Goal: Information Seeking & Learning: Check status

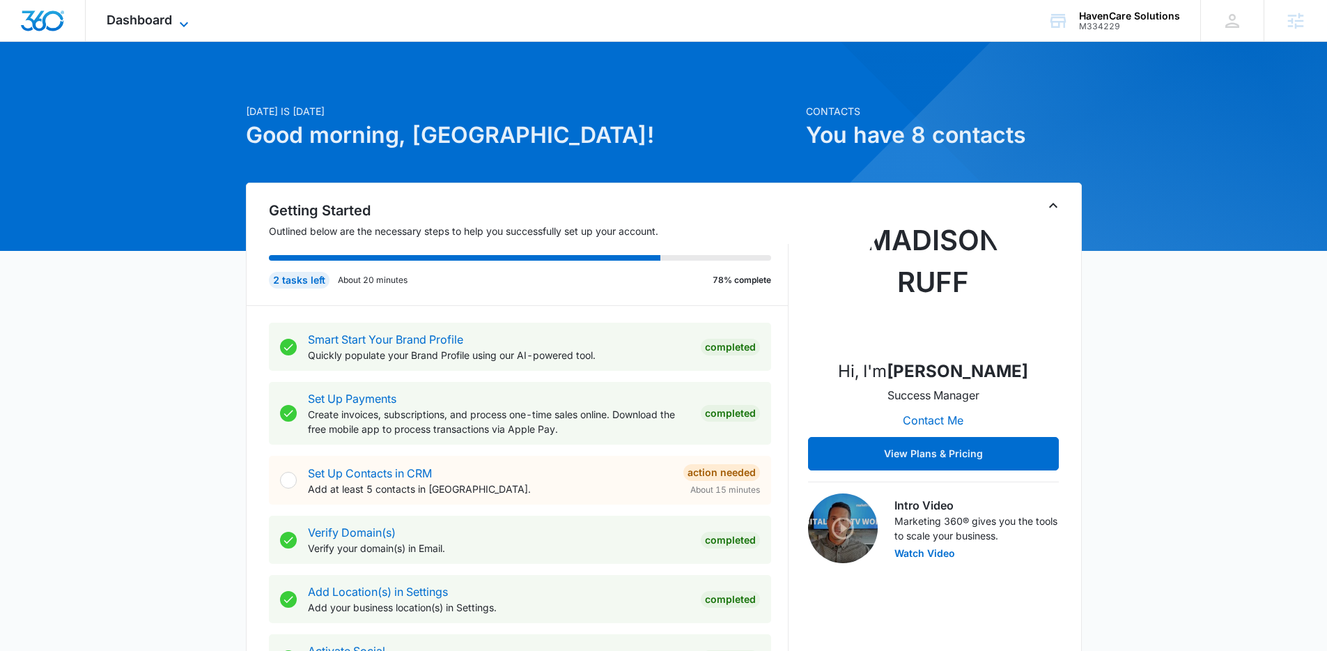
click at [179, 22] on icon at bounding box center [184, 24] width 17 height 17
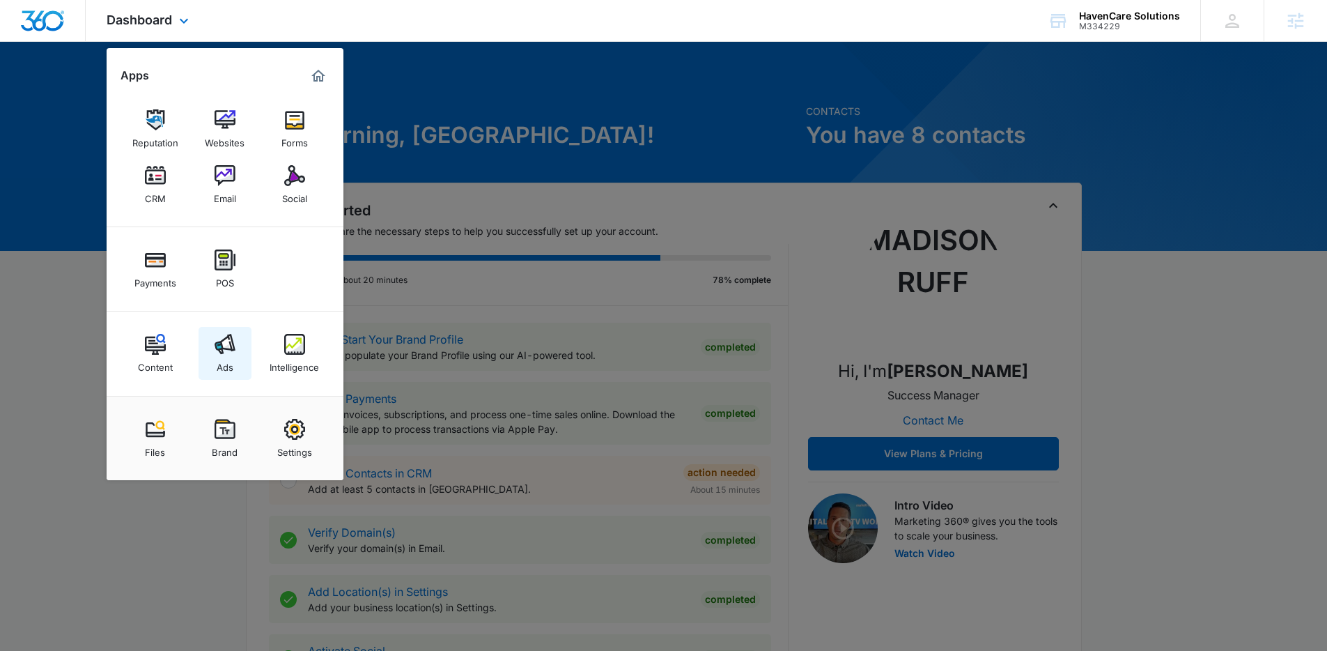
click at [209, 349] on link "Ads" at bounding box center [225, 353] width 53 height 53
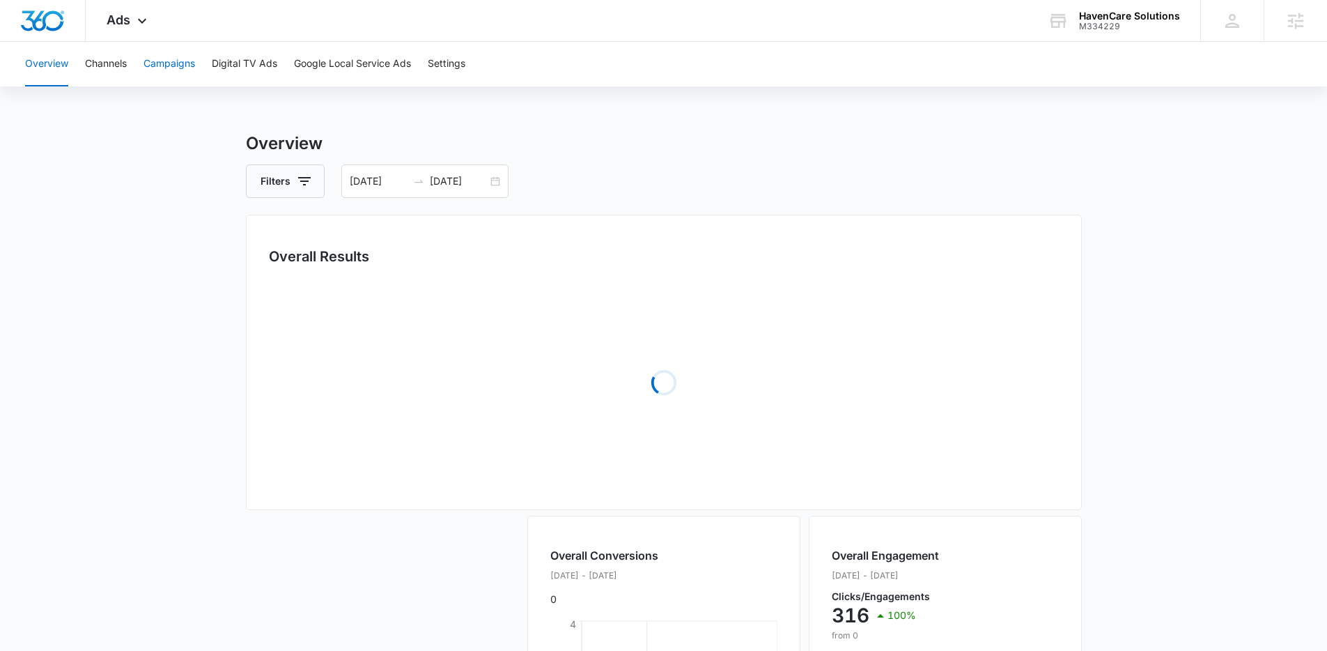
click at [155, 67] on button "Campaigns" at bounding box center [170, 64] width 52 height 45
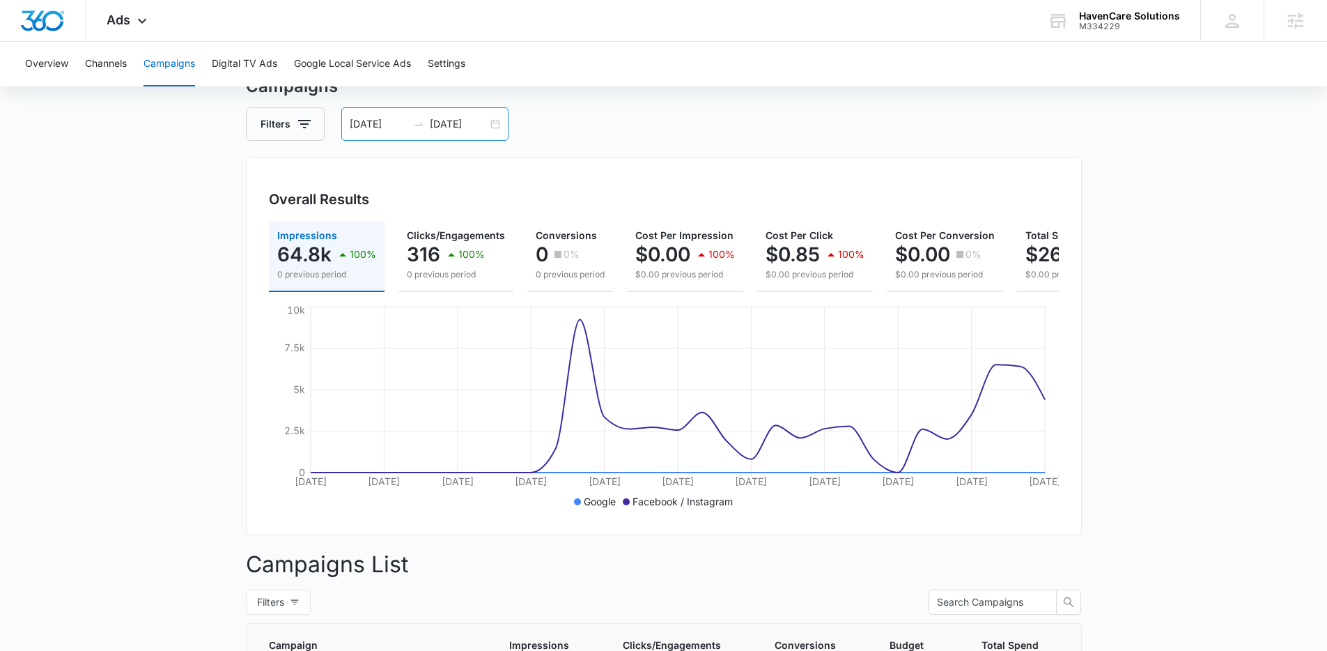
scroll to position [62, 0]
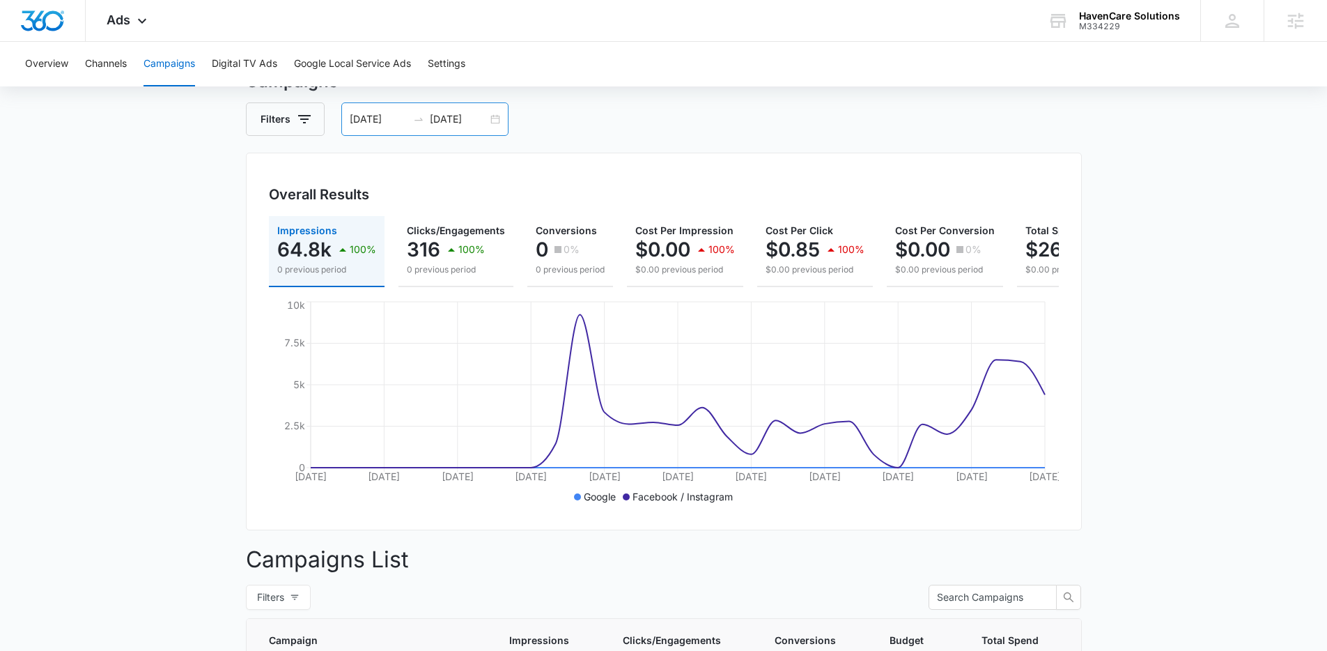
click at [500, 120] on div "08/03/2025 09/02/2025" at bounding box center [424, 118] width 167 height 33
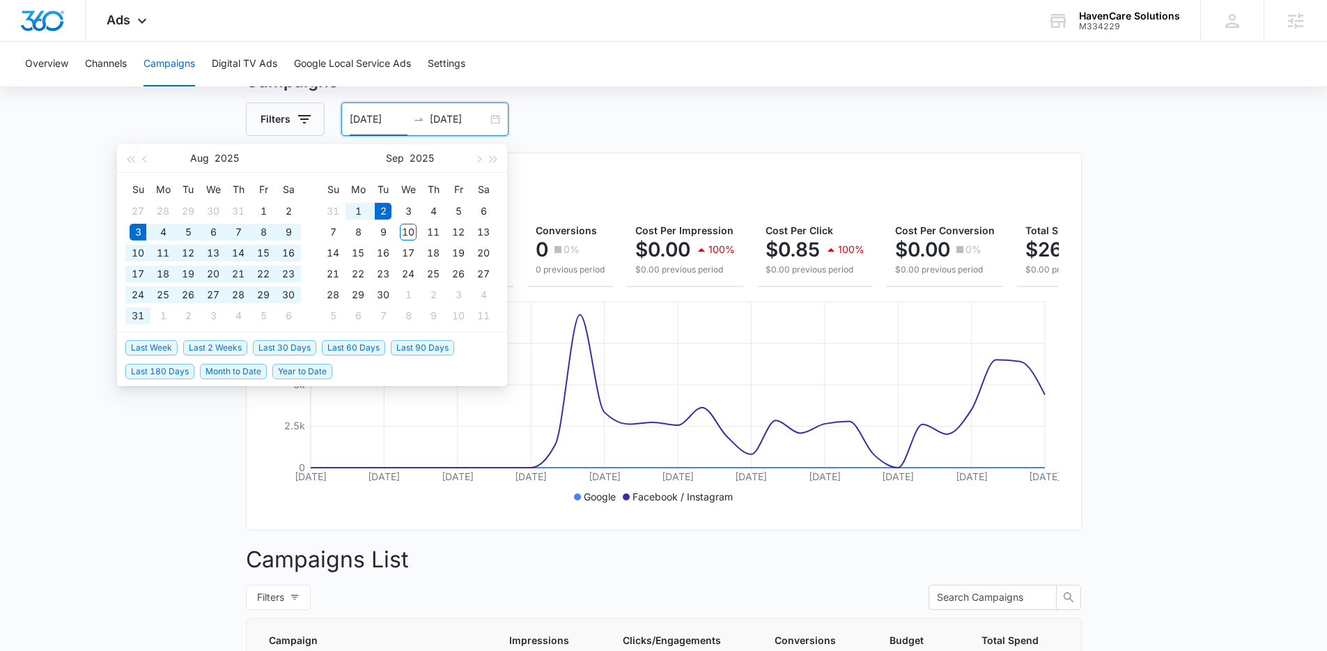
click at [258, 340] on span "Last 30 Days" at bounding box center [284, 347] width 63 height 15
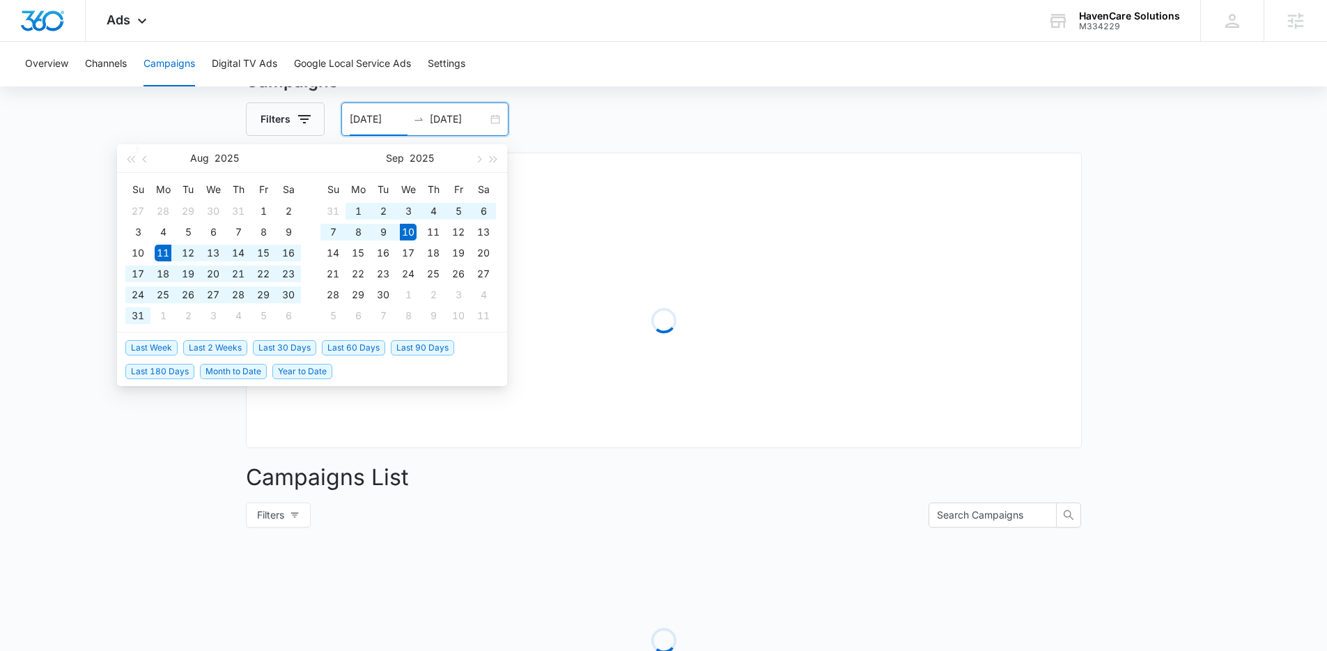
type input "08/11/2025"
type input "09/10/2025"
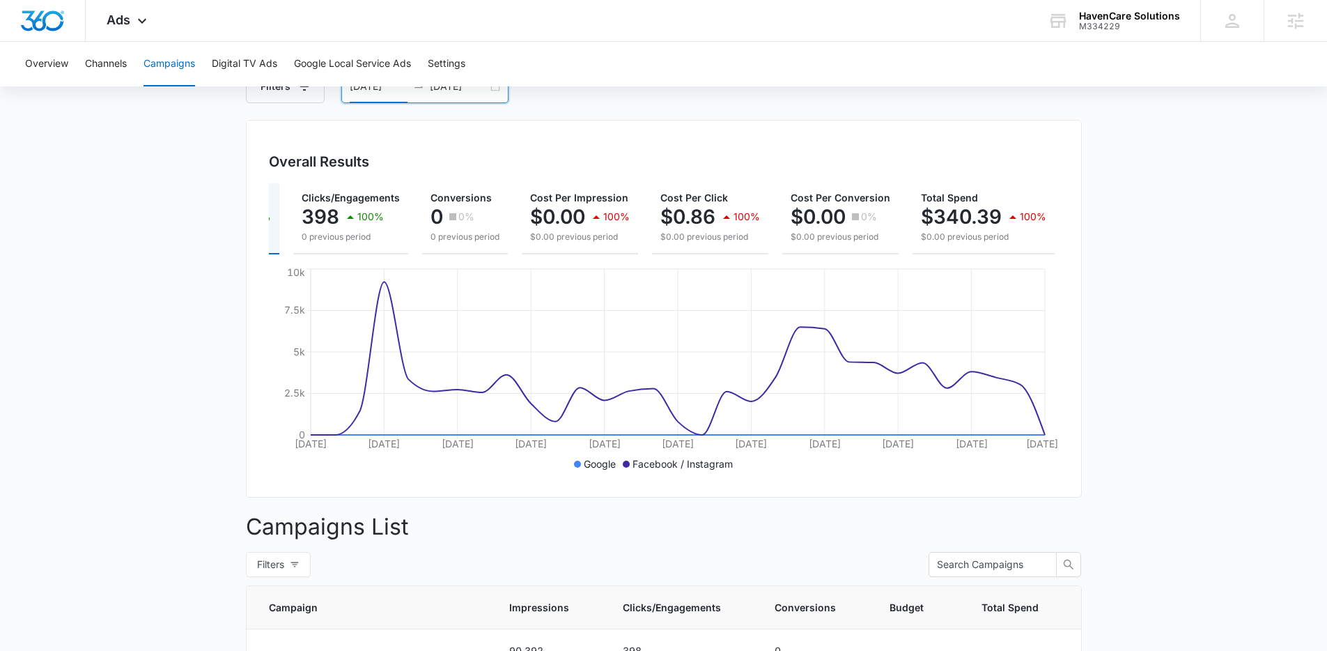
scroll to position [0, 0]
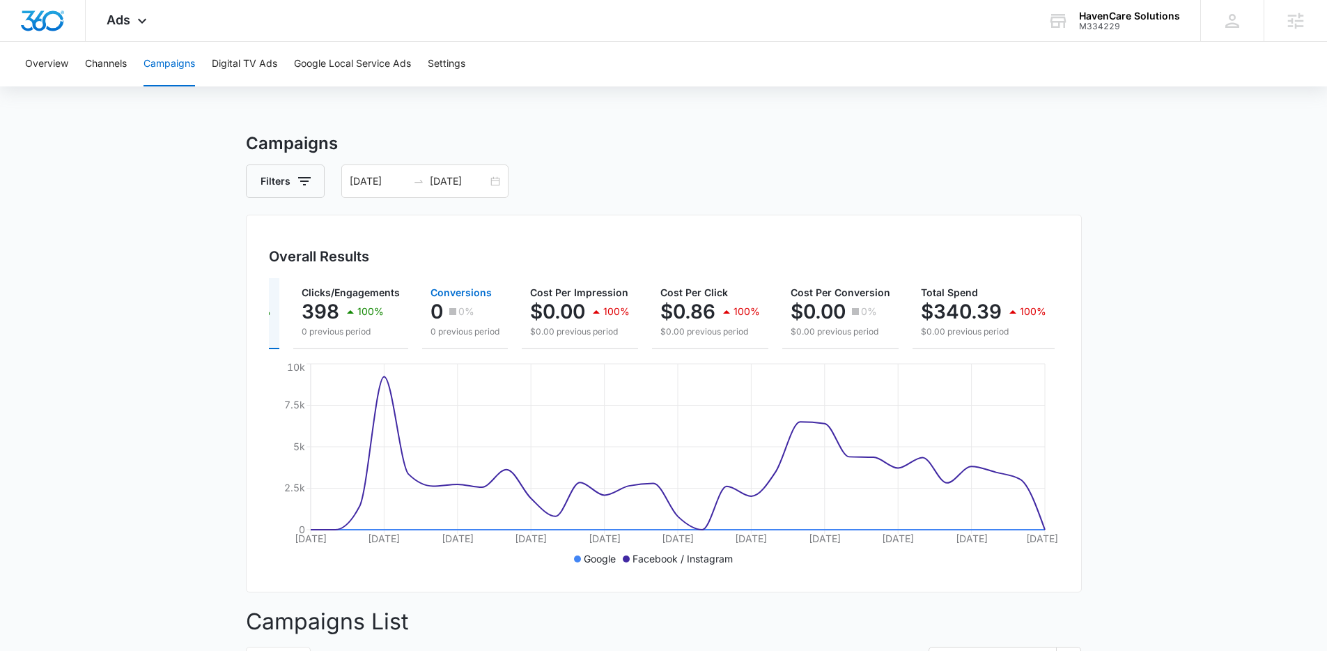
click at [469, 310] on p "0%" at bounding box center [466, 312] width 16 height 10
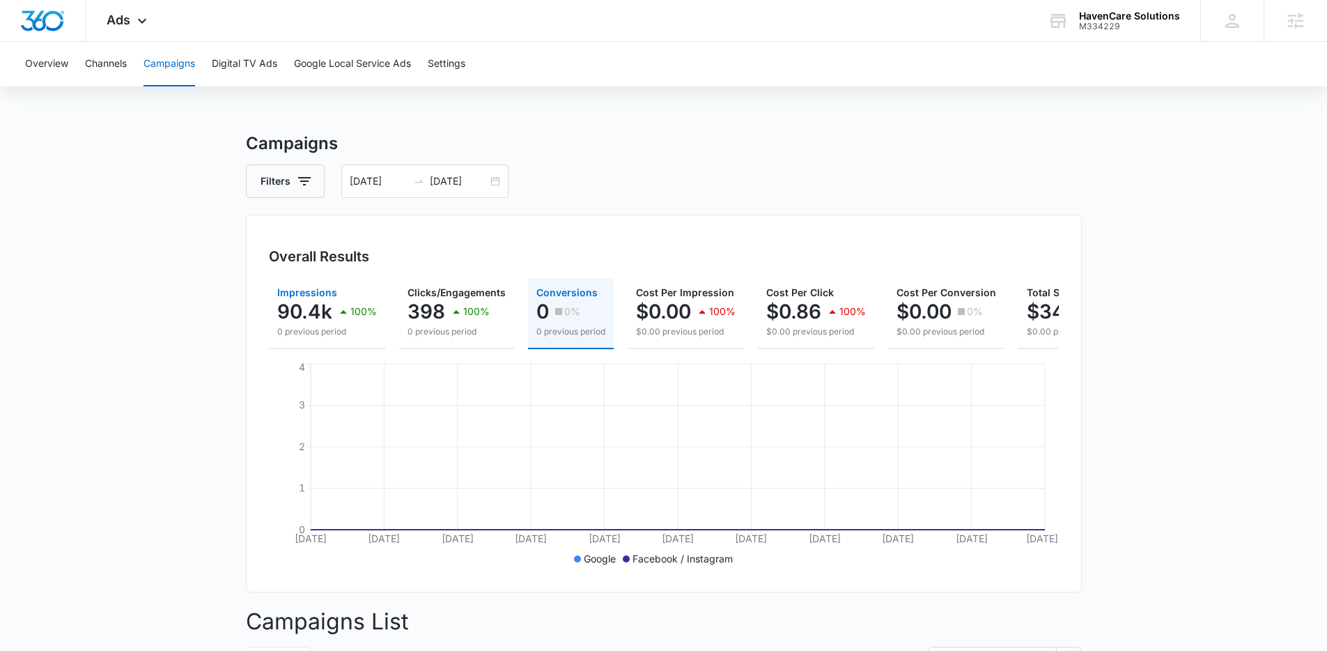
click at [368, 321] on div "100%" at bounding box center [356, 312] width 42 height 28
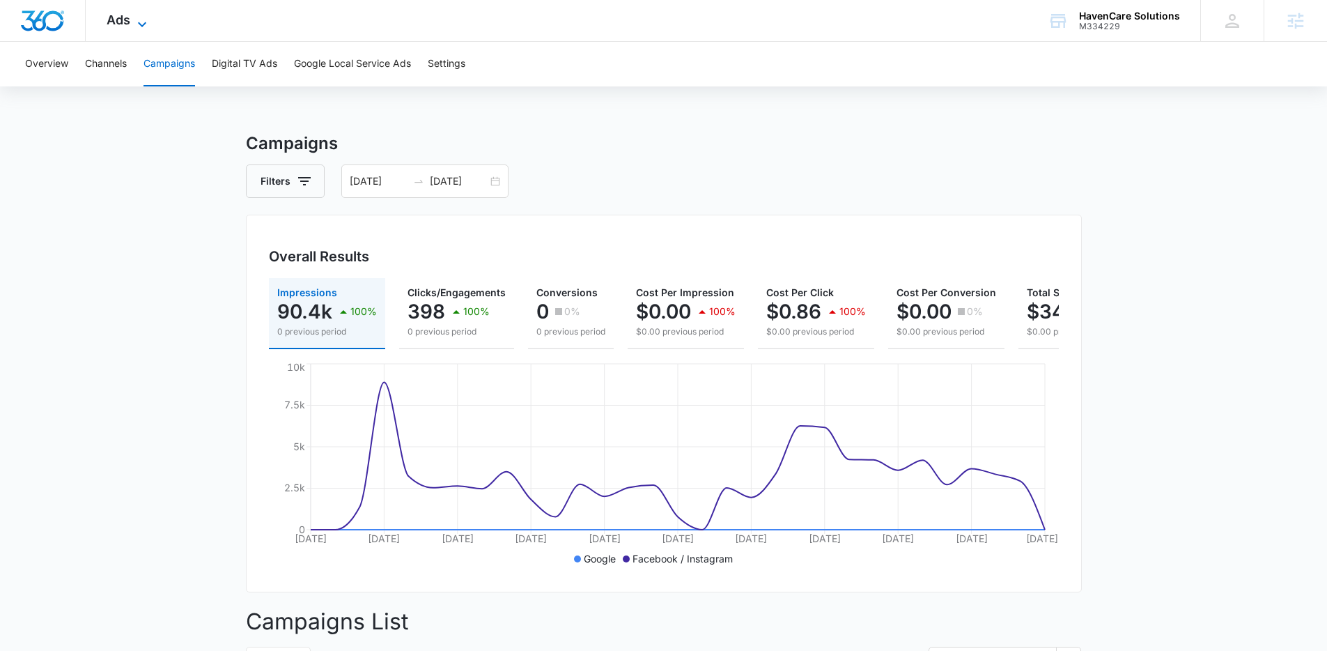
click at [129, 26] on span "Ads" at bounding box center [119, 20] width 24 height 15
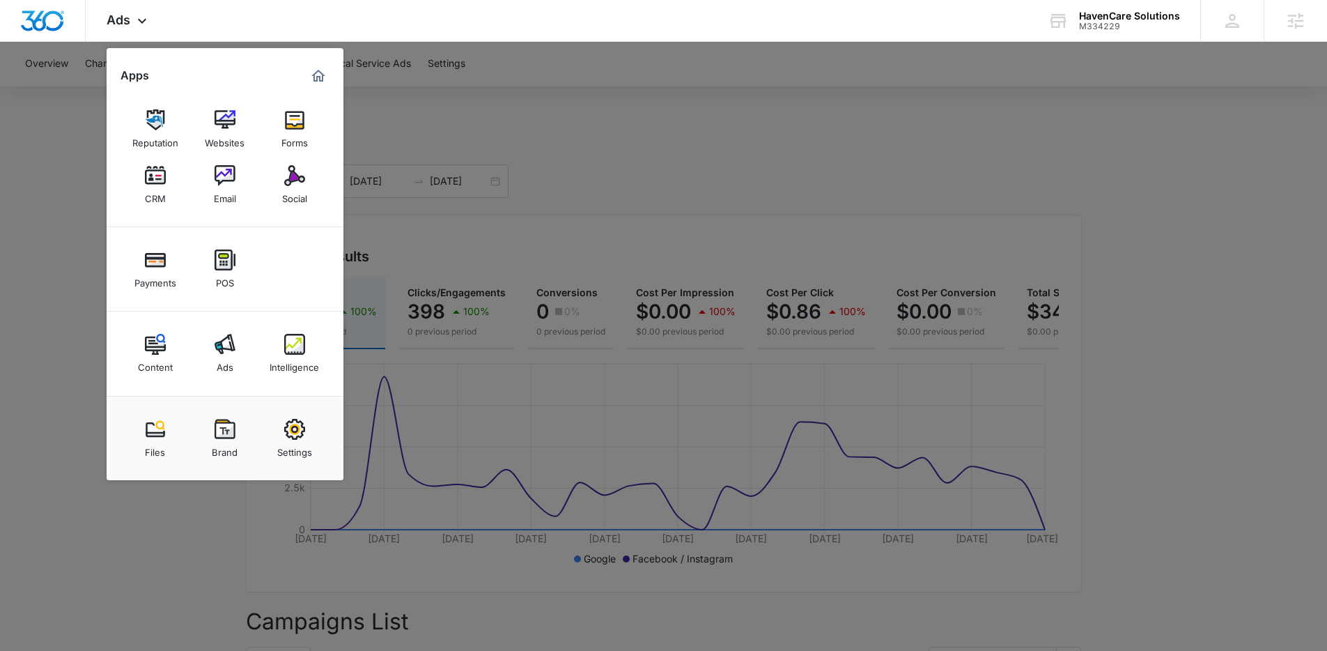
click at [455, 422] on div at bounding box center [663, 325] width 1327 height 651
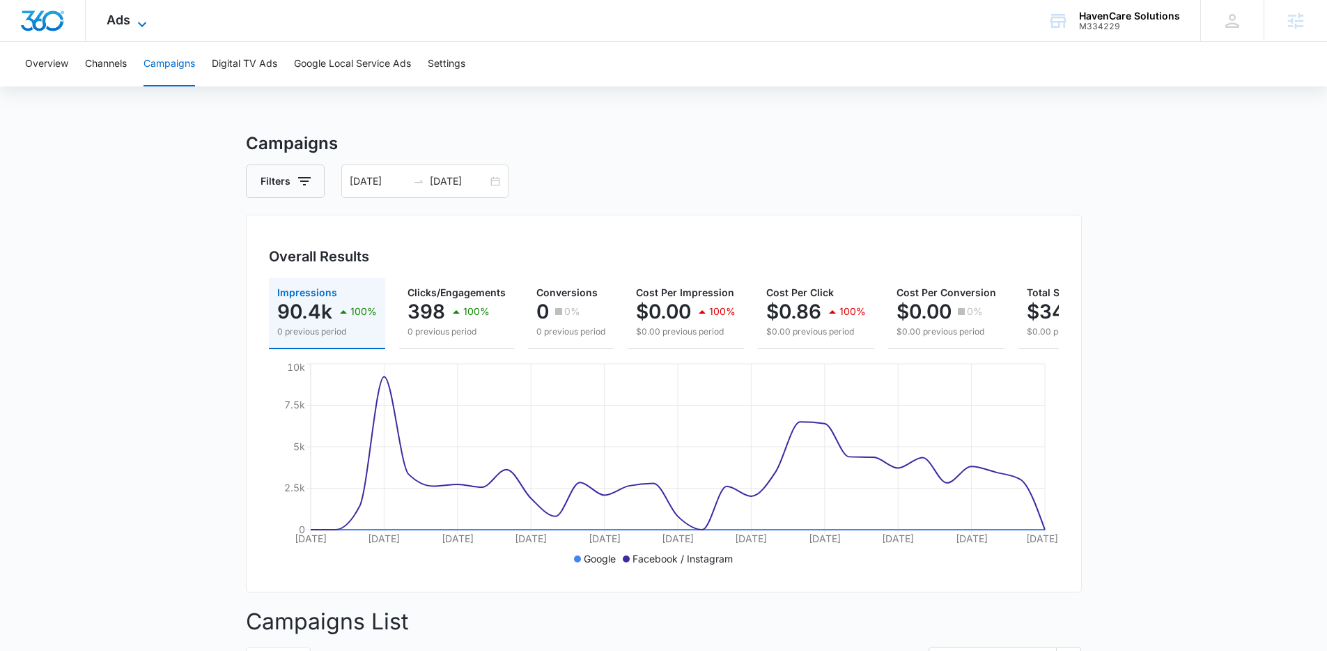
click at [134, 17] on icon at bounding box center [142, 24] width 17 height 17
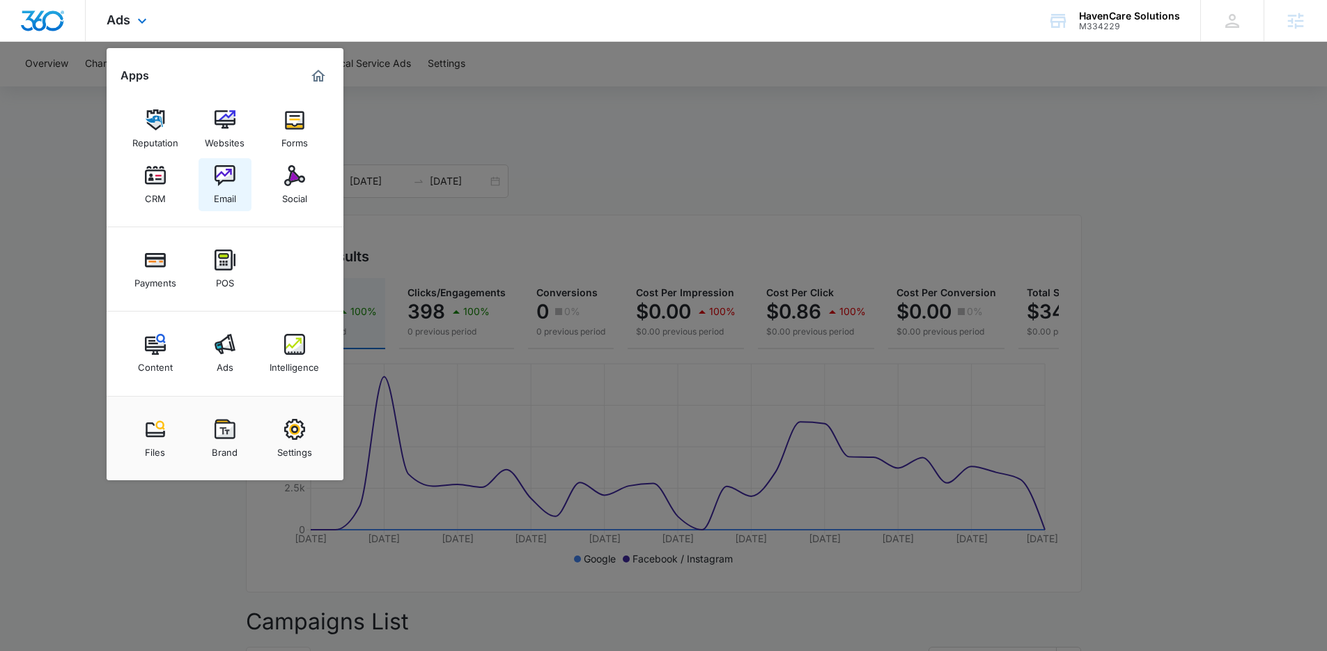
click at [204, 164] on link "Email" at bounding box center [225, 184] width 53 height 53
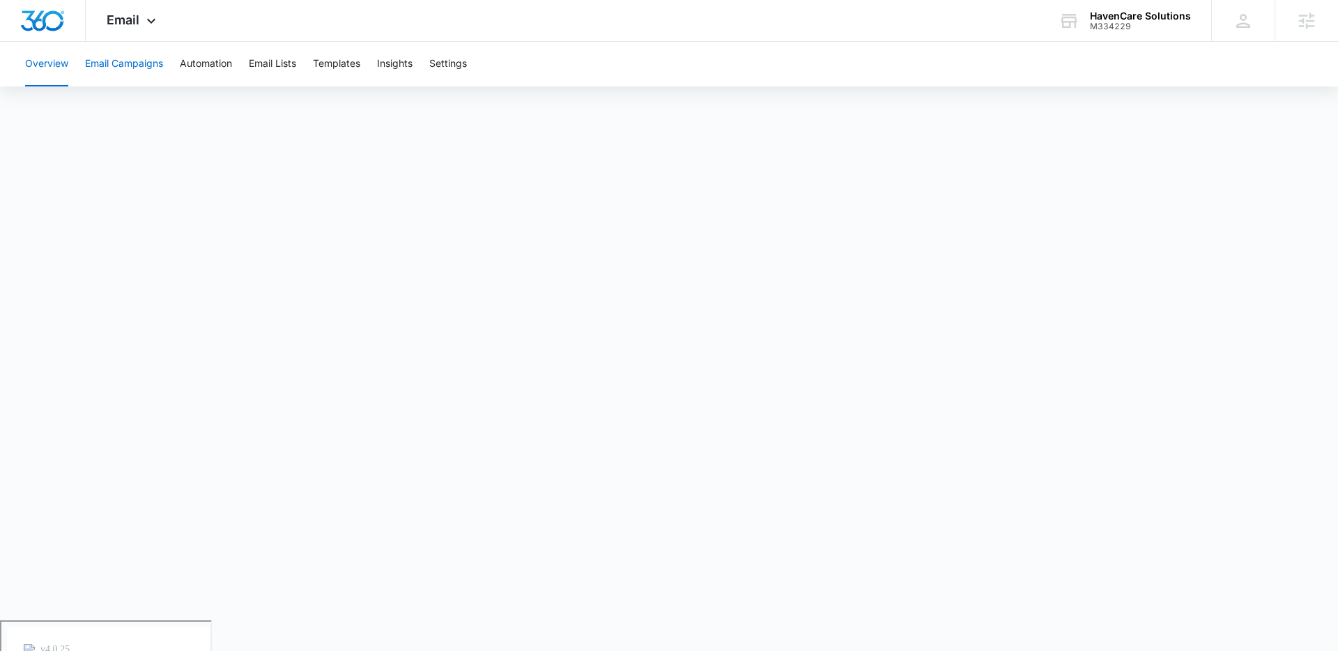
click at [163, 61] on button "Email Campaigns" at bounding box center [124, 64] width 78 height 45
click at [229, 72] on button "Automation" at bounding box center [206, 64] width 52 height 45
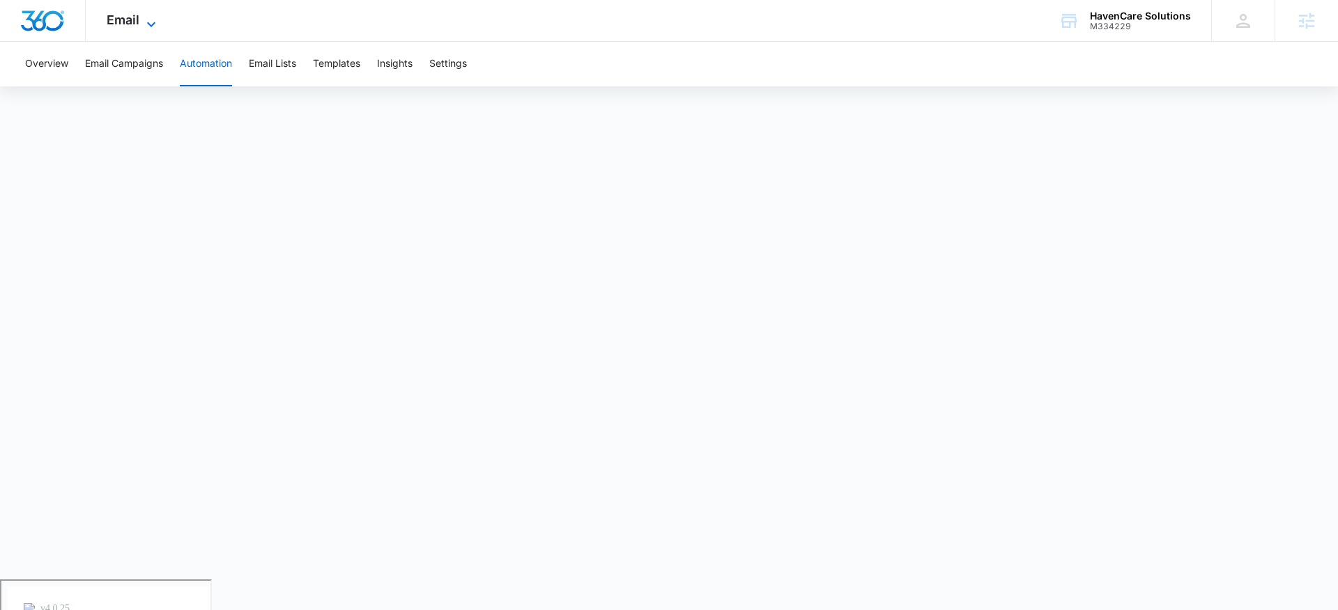
click at [138, 25] on span "Email" at bounding box center [123, 20] width 33 height 15
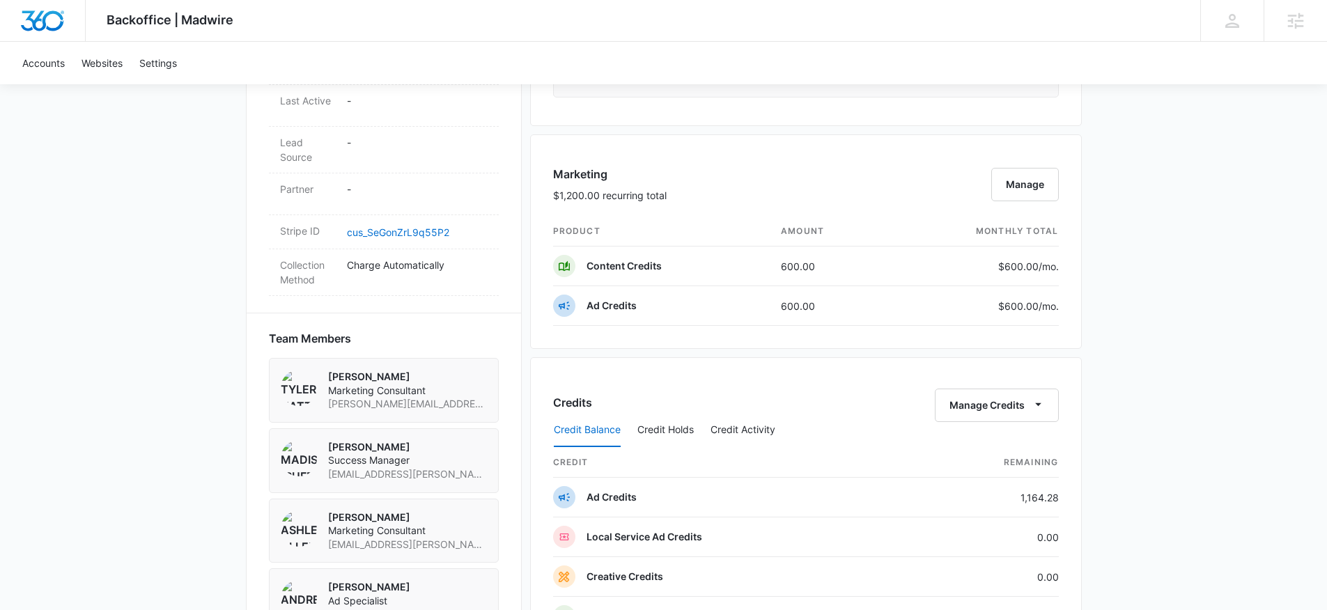
scroll to position [790, 0]
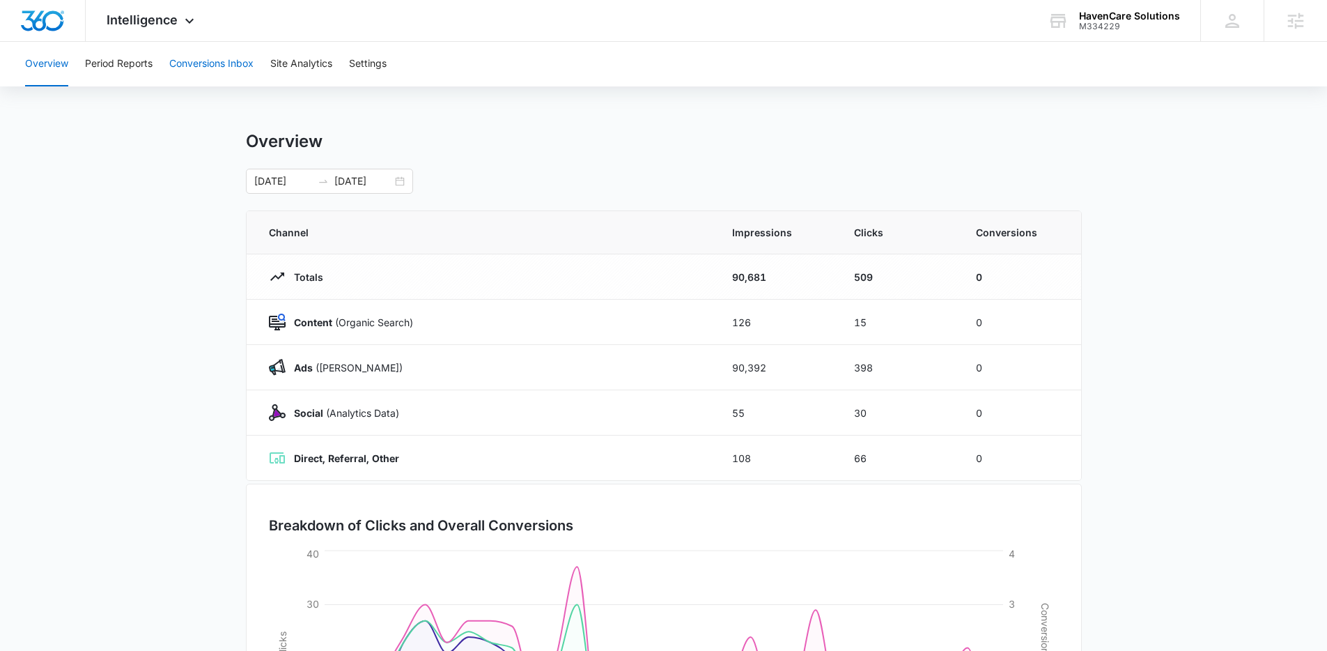
click at [183, 70] on button "Conversions Inbox" at bounding box center [211, 64] width 84 height 45
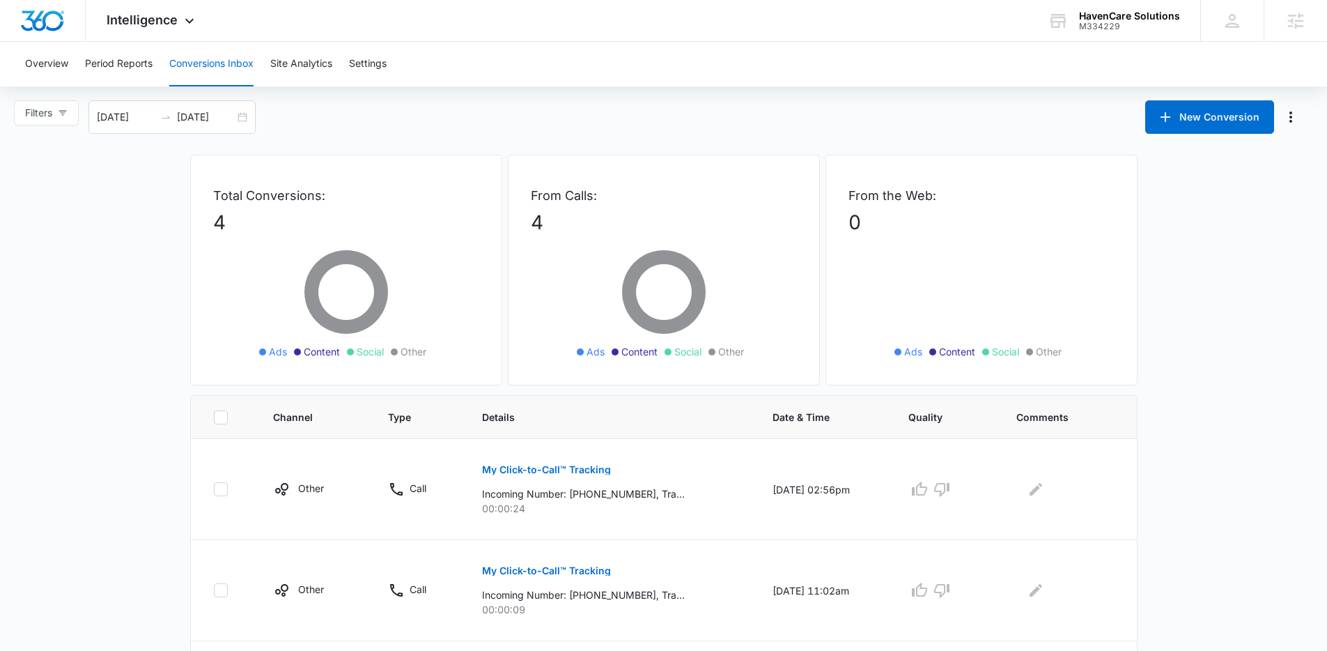
click at [70, 70] on div "Overview Period Reports Conversions Inbox Site Analytics Settings" at bounding box center [664, 64] width 1294 height 45
click at [38, 56] on button "Overview" at bounding box center [46, 64] width 43 height 45
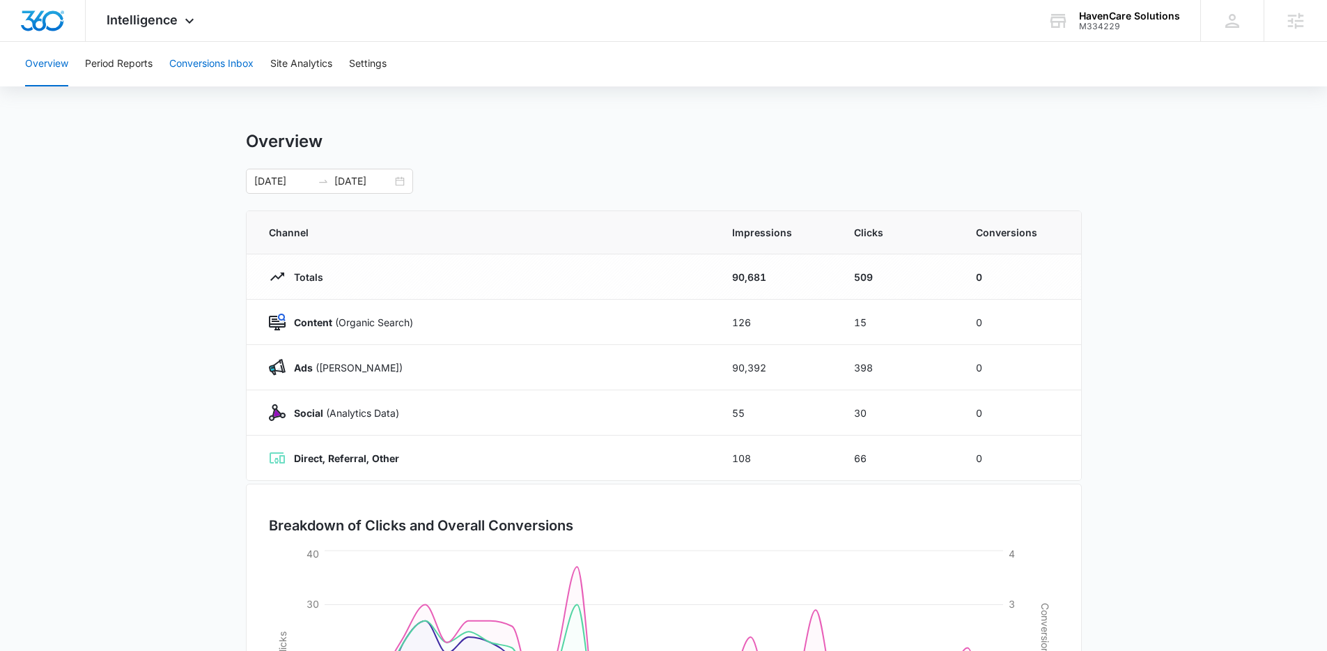
click at [190, 63] on button "Conversions Inbox" at bounding box center [211, 64] width 84 height 45
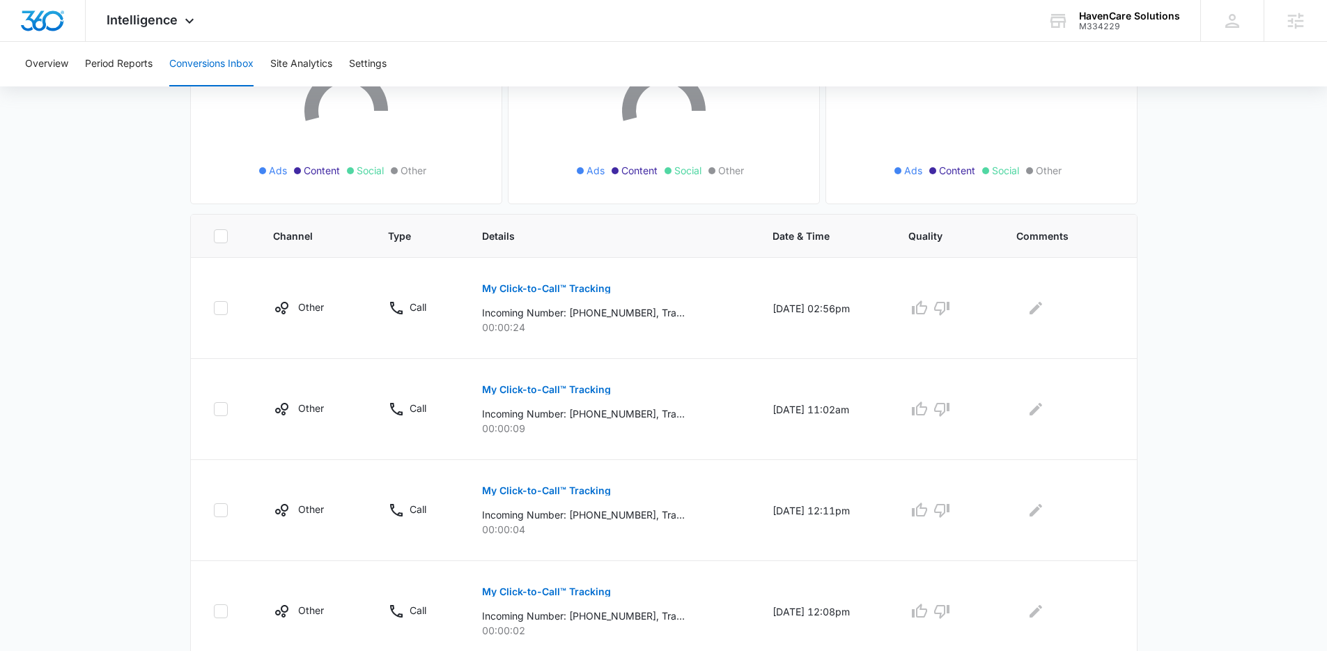
scroll to position [224, 0]
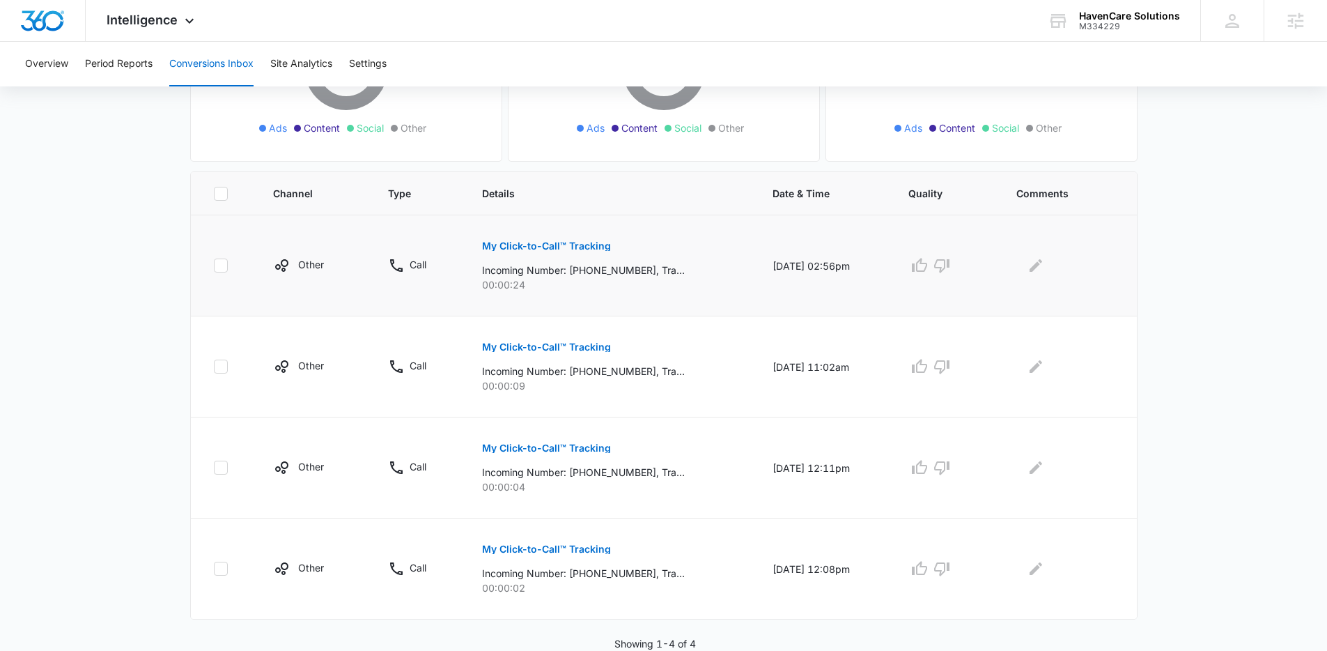
click at [553, 243] on p "My Click-to-Call™ Tracking" at bounding box center [546, 246] width 129 height 10
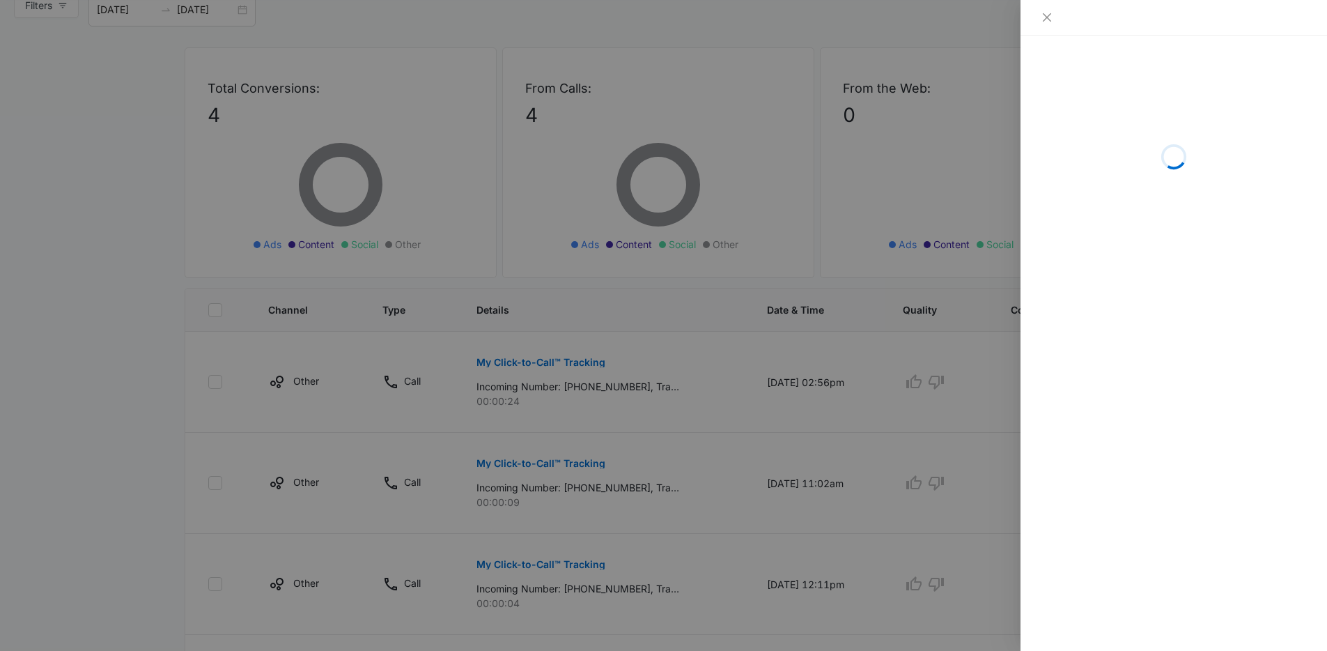
scroll to position [0, 0]
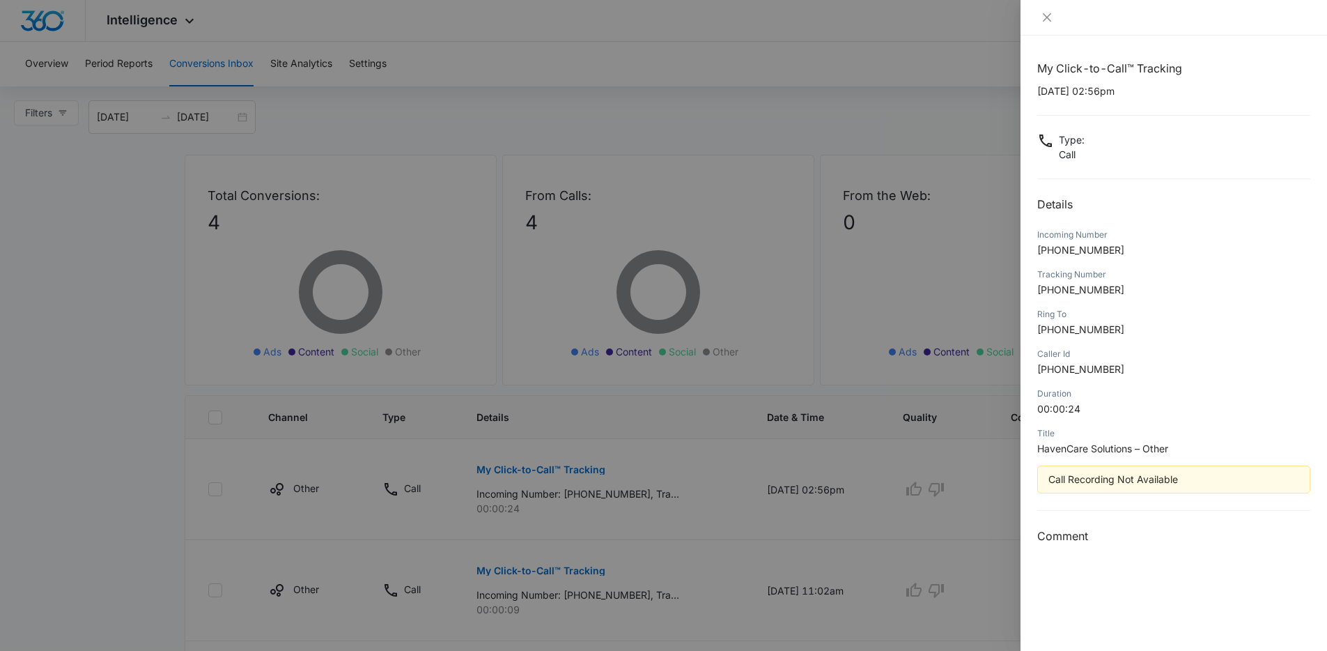
click at [1141, 415] on p "00:00:24" at bounding box center [1173, 408] width 273 height 15
click at [1093, 464] on div "Title HavenCare Solutions – Other" at bounding box center [1173, 446] width 273 height 40
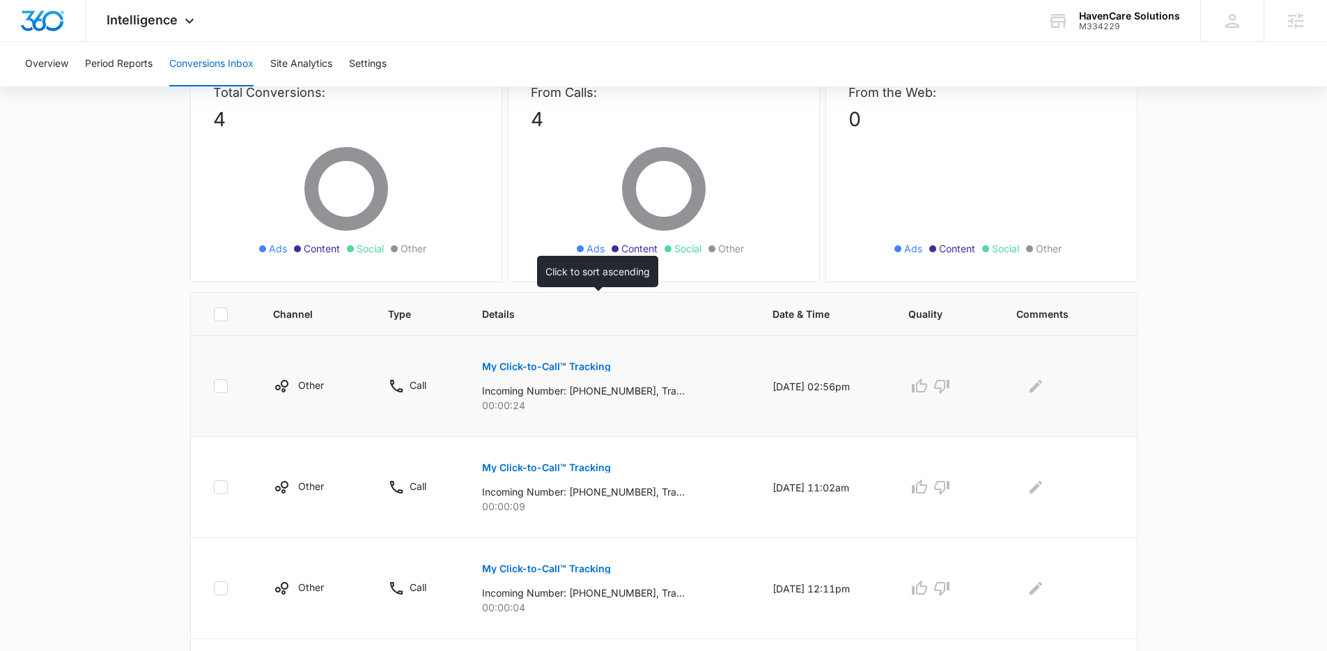
scroll to position [113, 0]
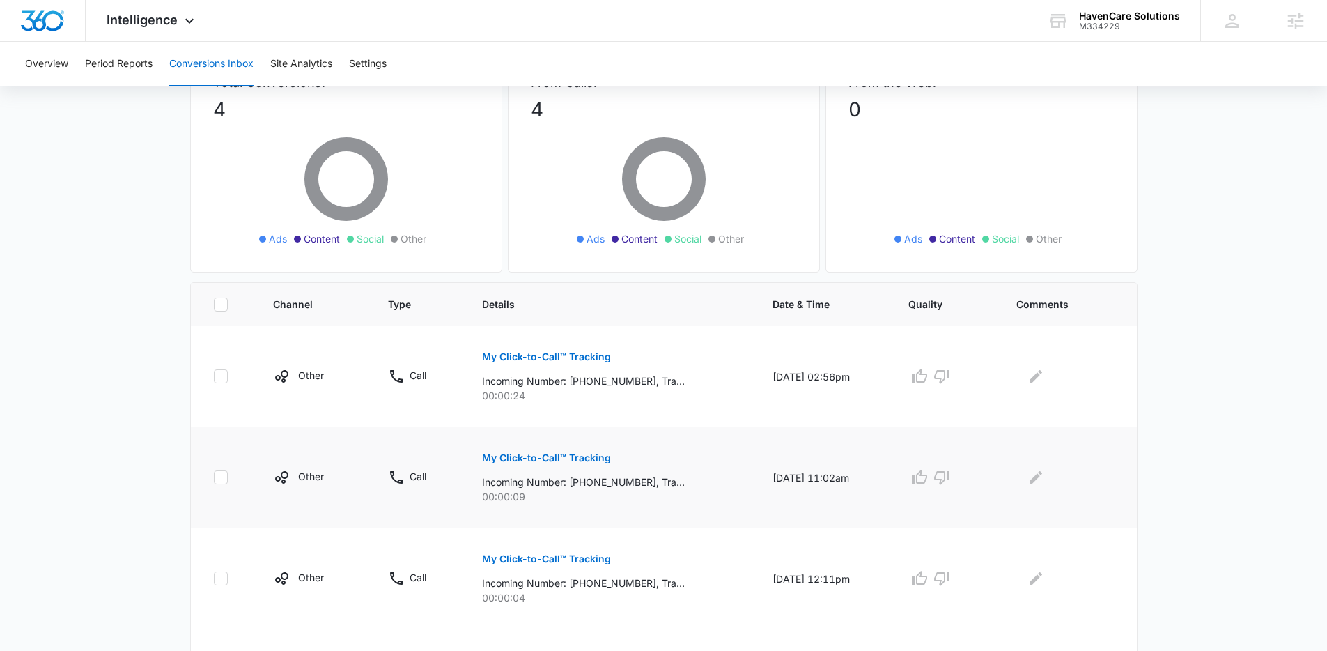
click at [525, 454] on p "My Click-to-Call™ Tracking" at bounding box center [546, 458] width 129 height 10
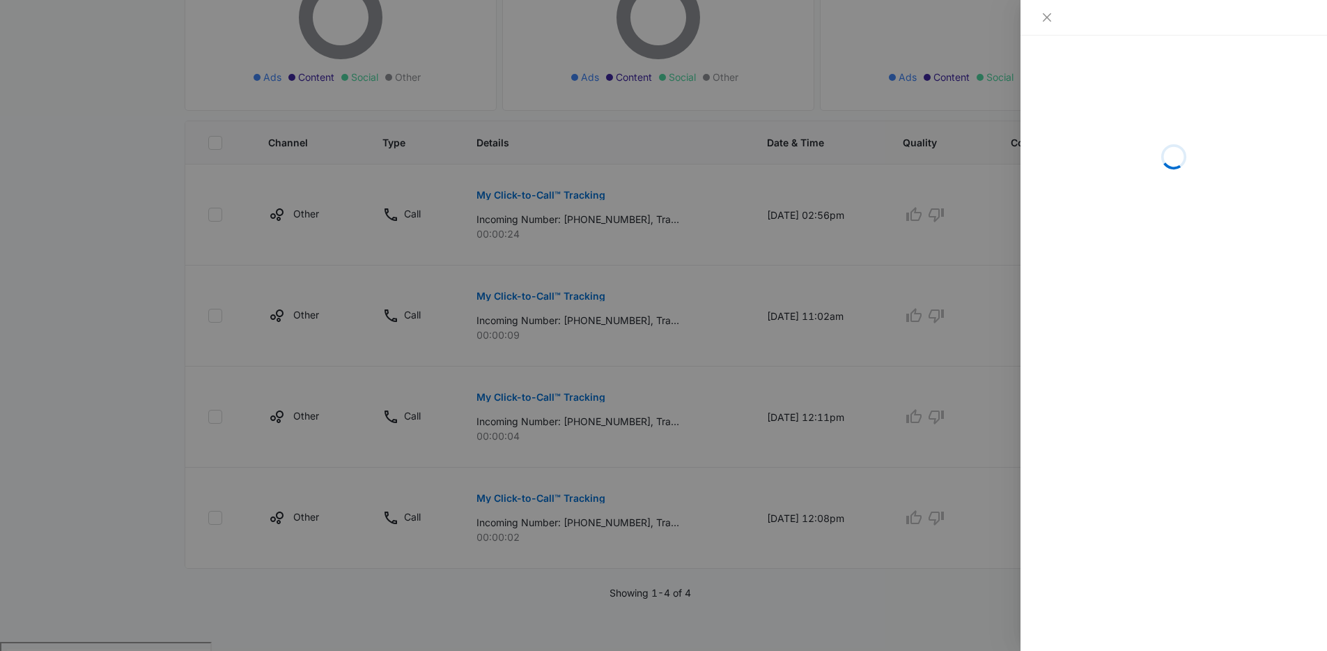
scroll to position [276, 0]
click at [568, 405] on div at bounding box center [663, 325] width 1327 height 651
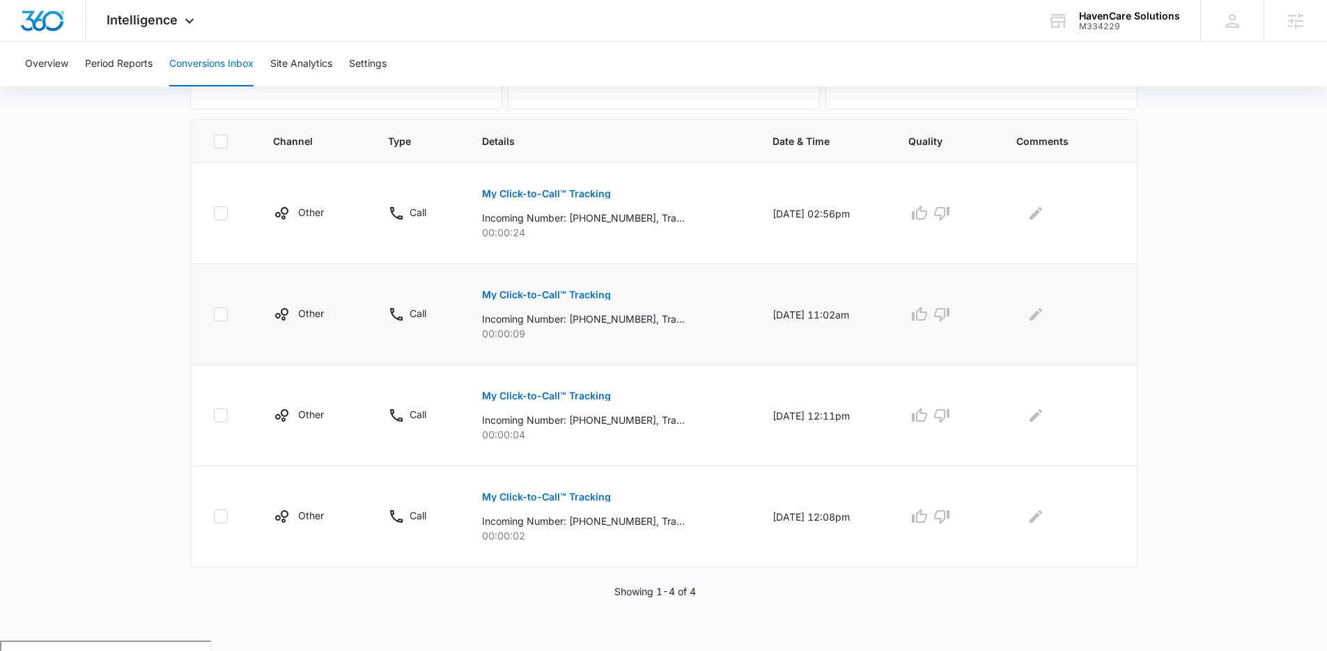
scroll to position [224, 0]
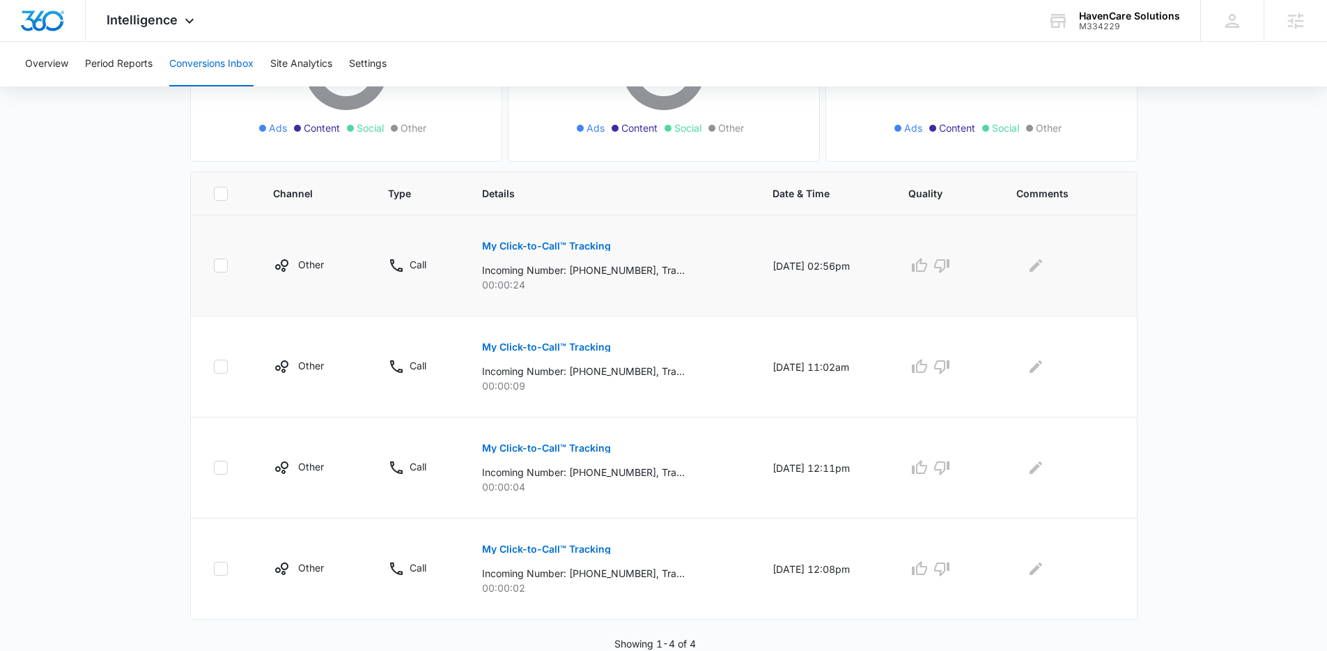
click at [588, 247] on p "My Click-to-Call™ Tracking" at bounding box center [546, 246] width 129 height 10
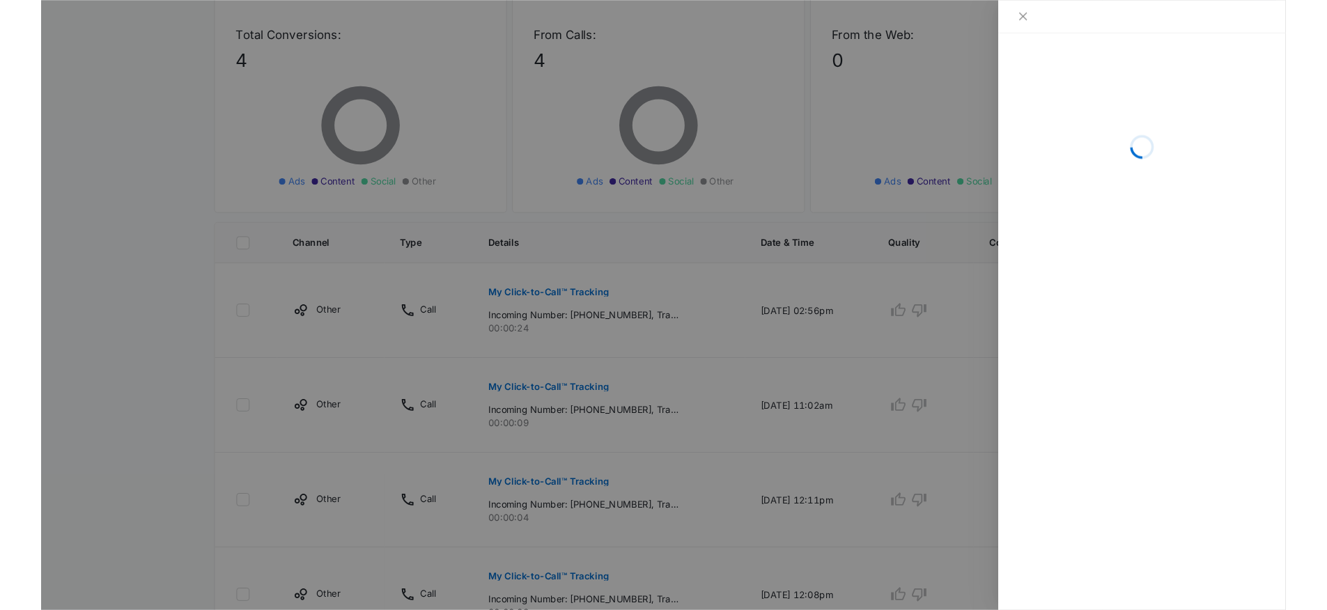
scroll to position [0, 0]
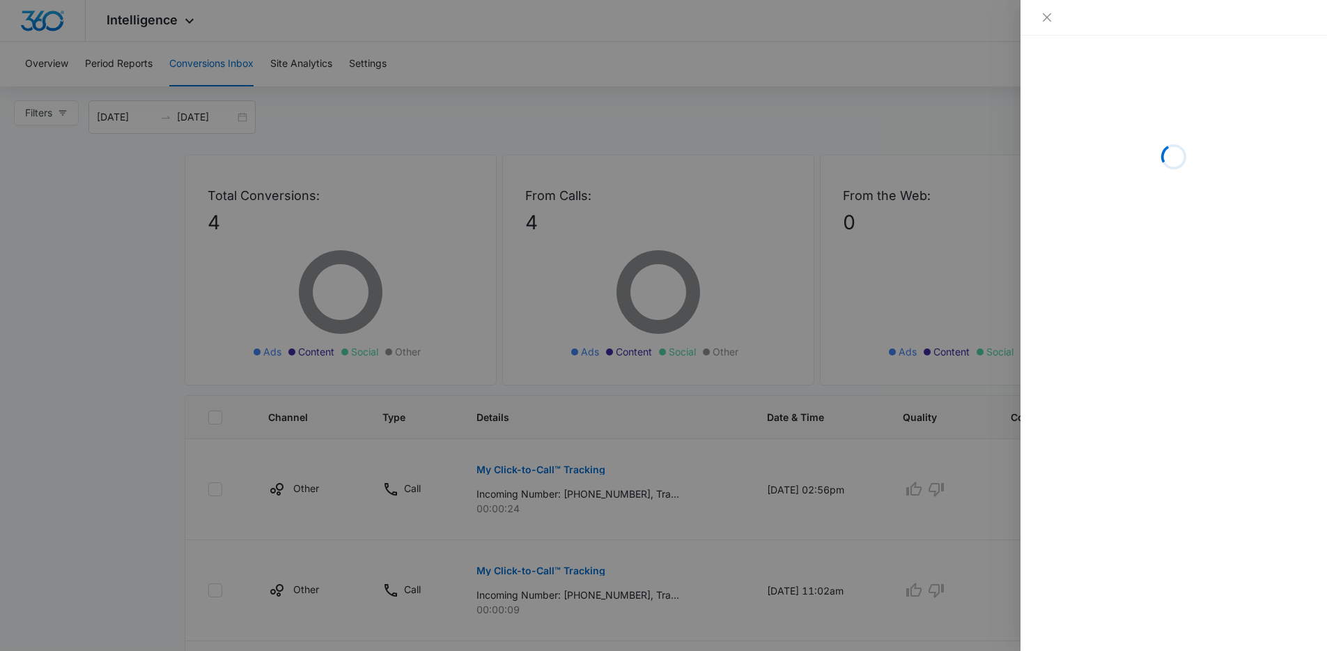
click at [935, 214] on div at bounding box center [663, 325] width 1327 height 651
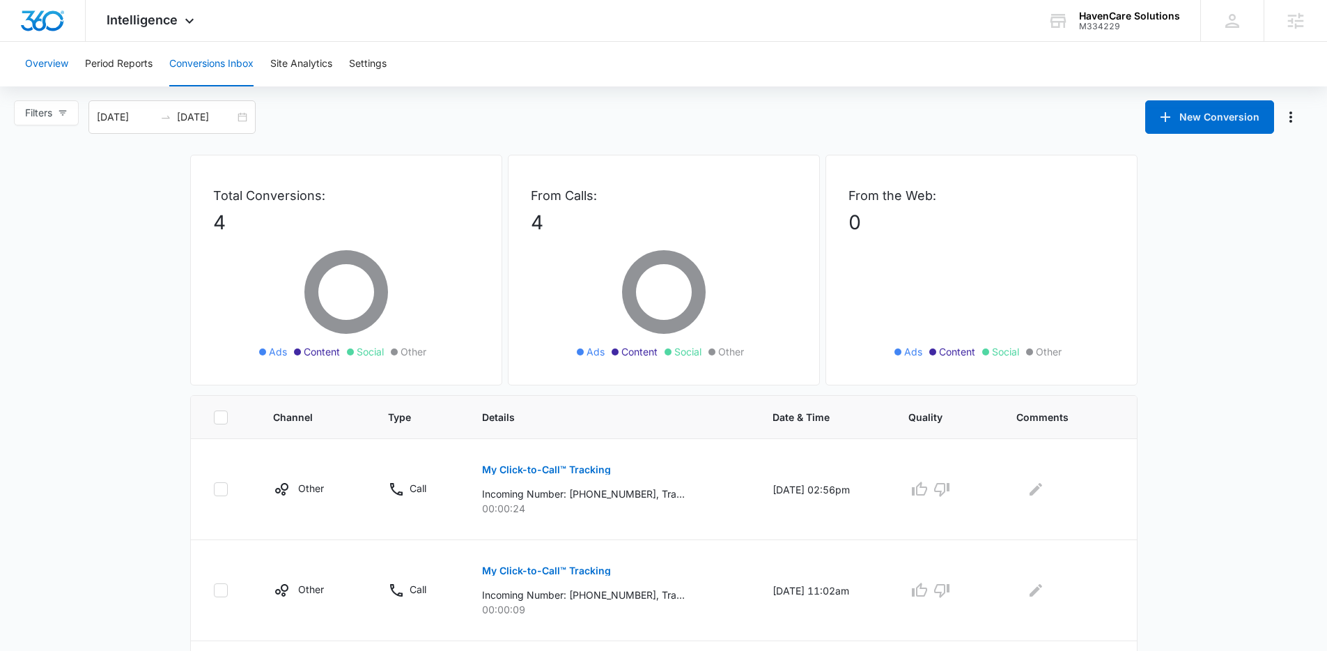
click at [36, 67] on button "Overview" at bounding box center [46, 64] width 43 height 45
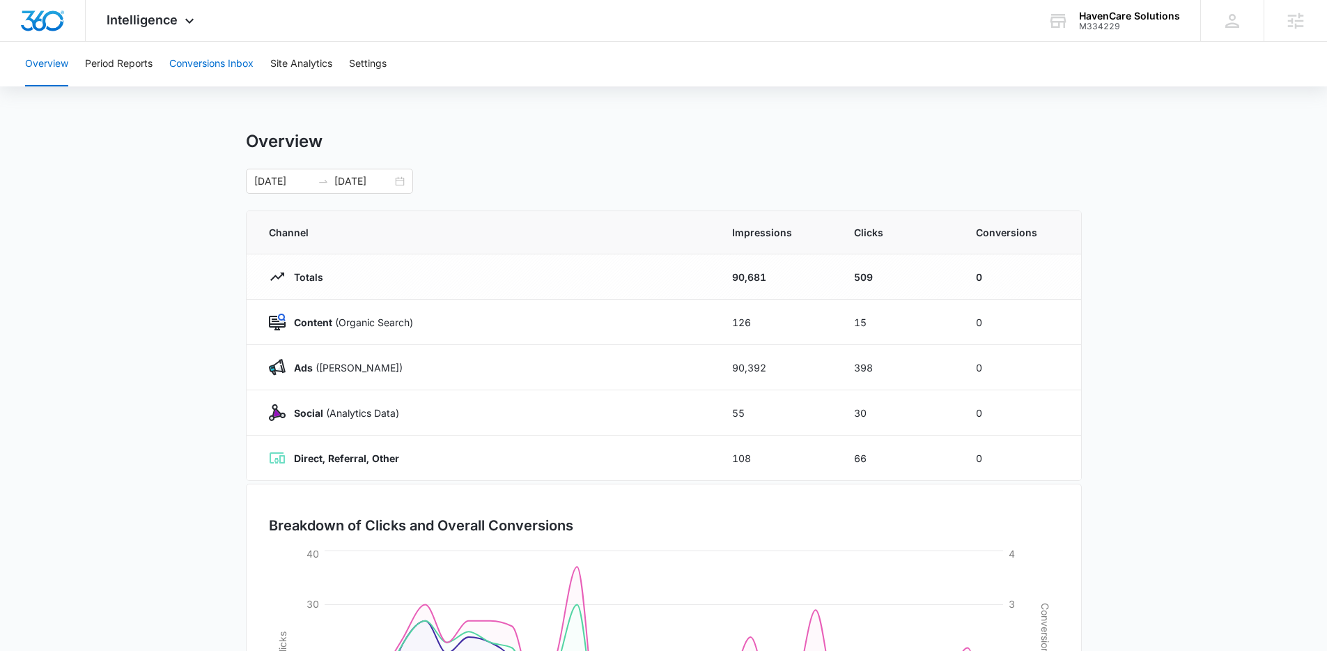
click at [250, 72] on button "Conversions Inbox" at bounding box center [211, 64] width 84 height 45
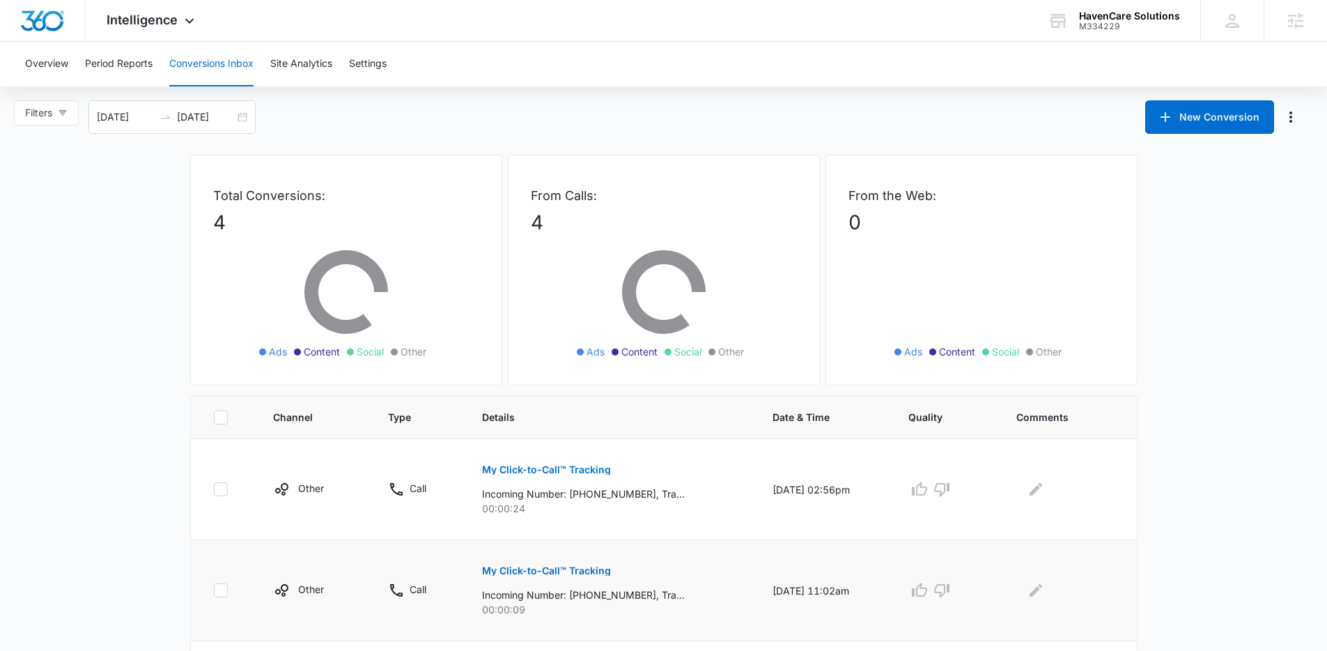
click at [580, 570] on p "My Click-to-Call™ Tracking" at bounding box center [546, 571] width 129 height 10
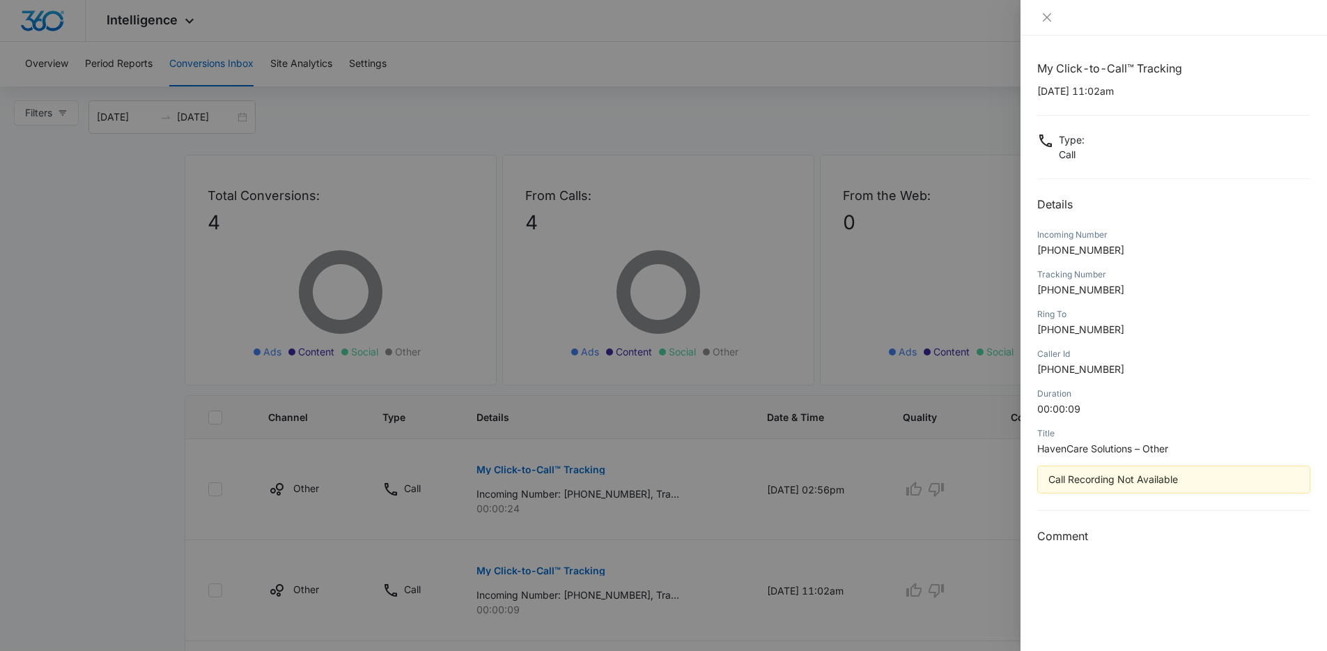
click at [888, 164] on div at bounding box center [663, 325] width 1327 height 651
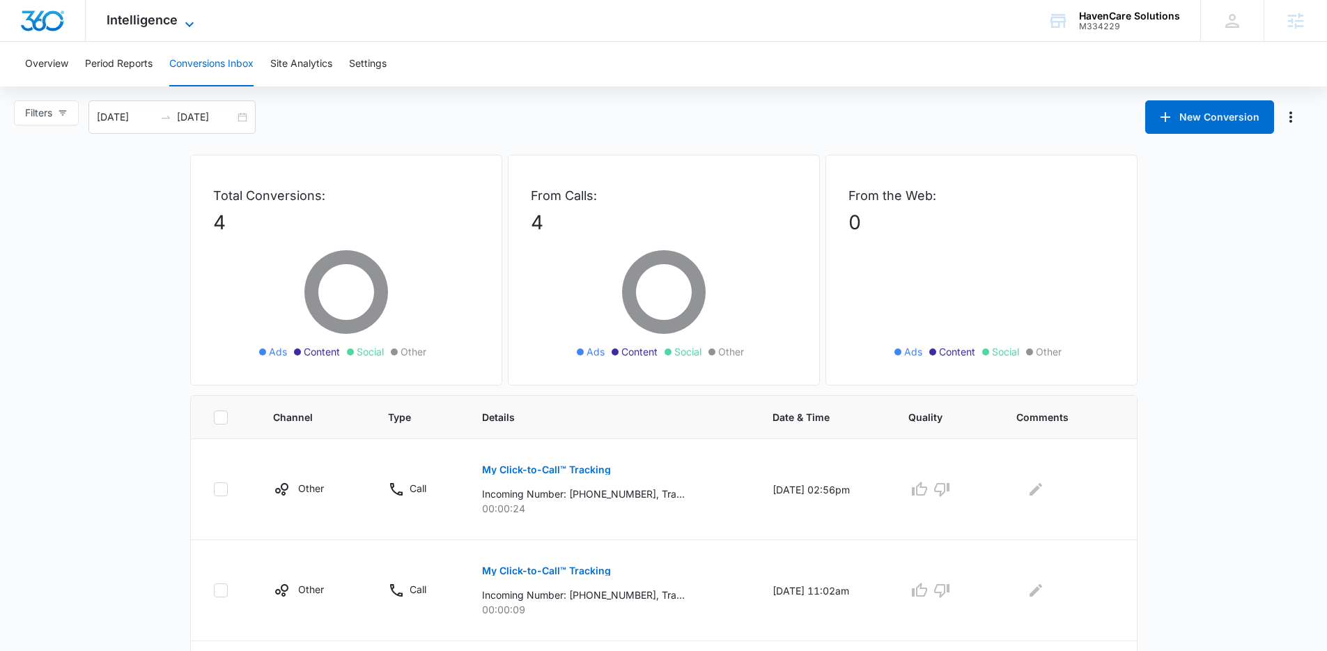
click at [157, 24] on span "Intelligence" at bounding box center [142, 20] width 71 height 15
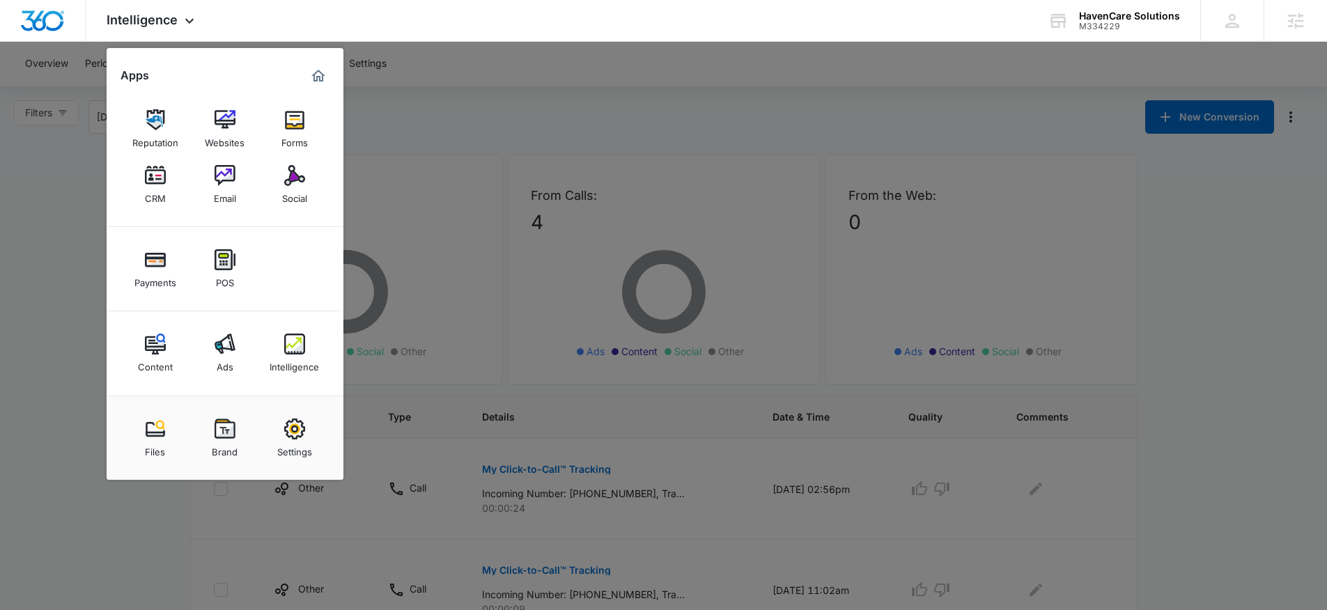
click at [602, 111] on div at bounding box center [663, 305] width 1327 height 610
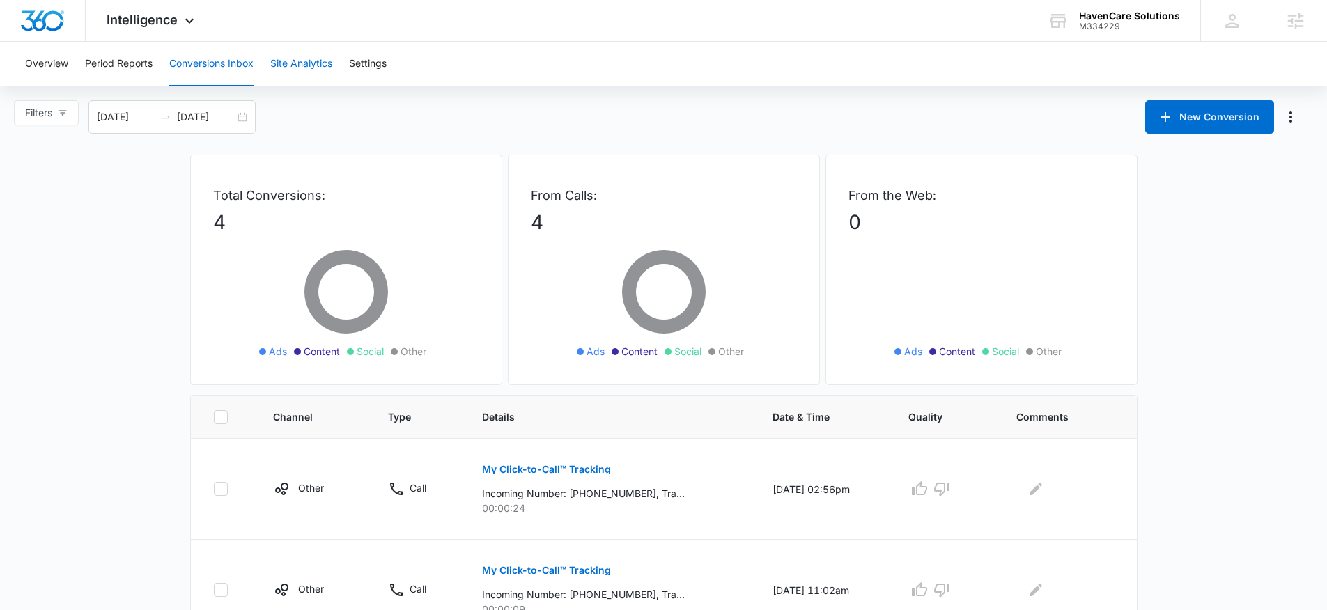
click at [279, 65] on button "Site Analytics" at bounding box center [301, 64] width 62 height 45
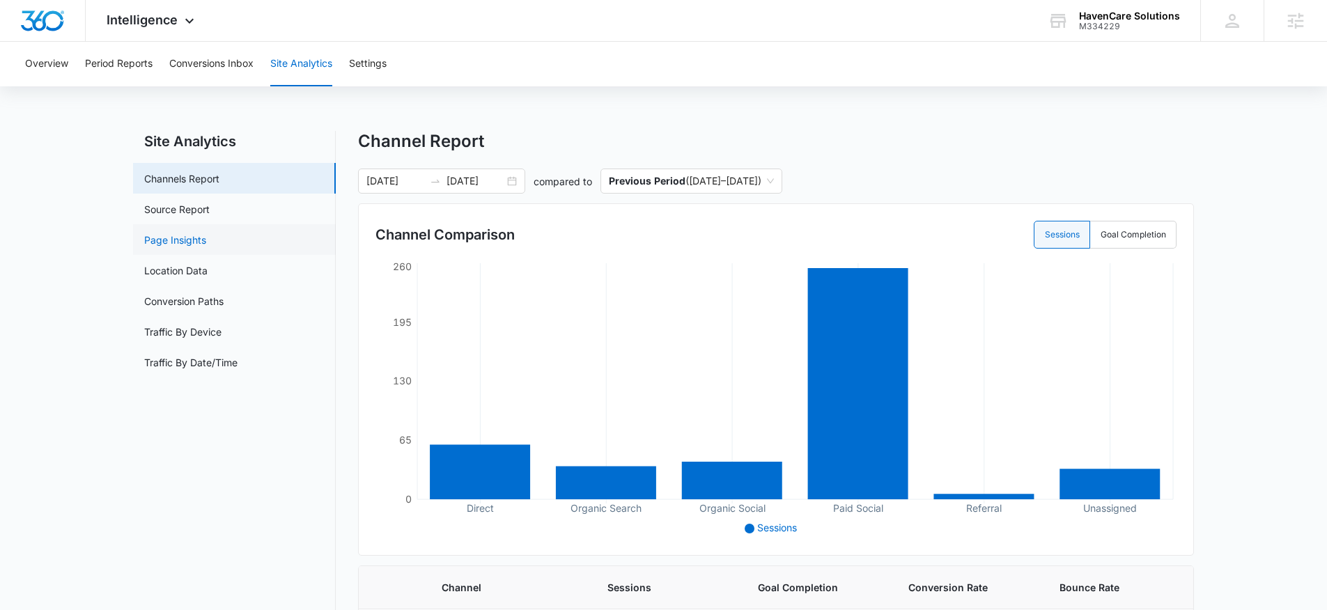
click at [206, 233] on link "Page Insights" at bounding box center [175, 240] width 62 height 15
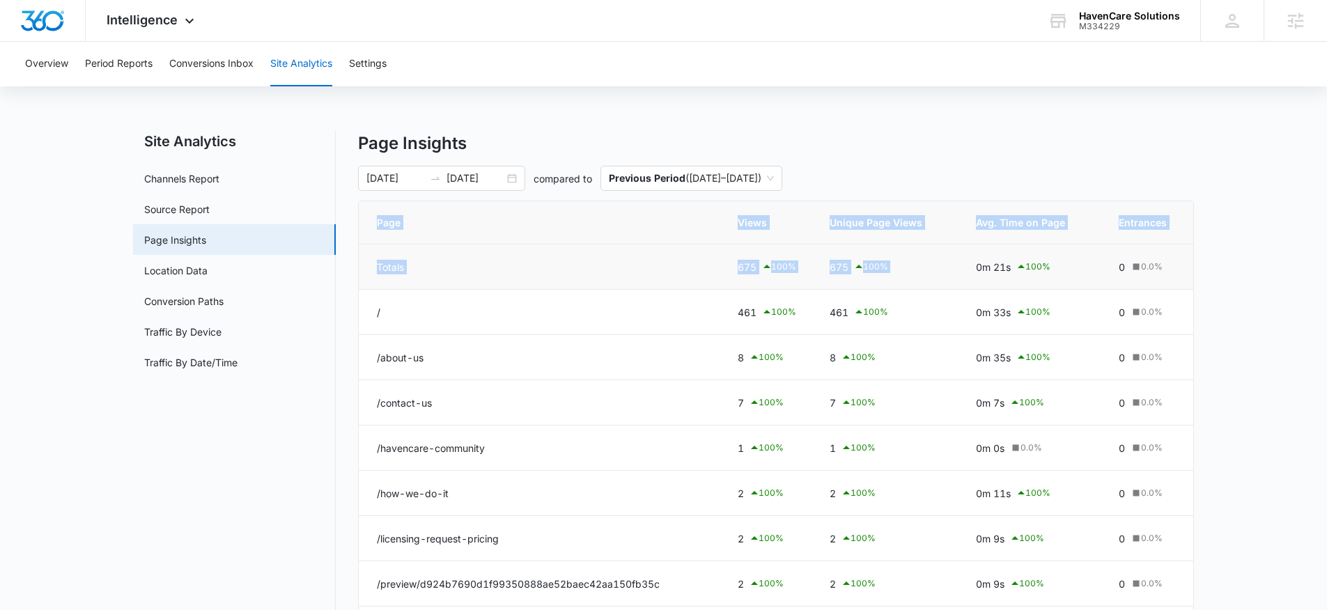
drag, startPoint x: 968, startPoint y: 192, endPoint x: 990, endPoint y: 247, distance: 59.4
click at [990, 247] on div "Page Insights 07/12/2025 09/10/2025 compared to Previous Period ( 05/12/2025 – …" at bounding box center [776, 473] width 836 height 684
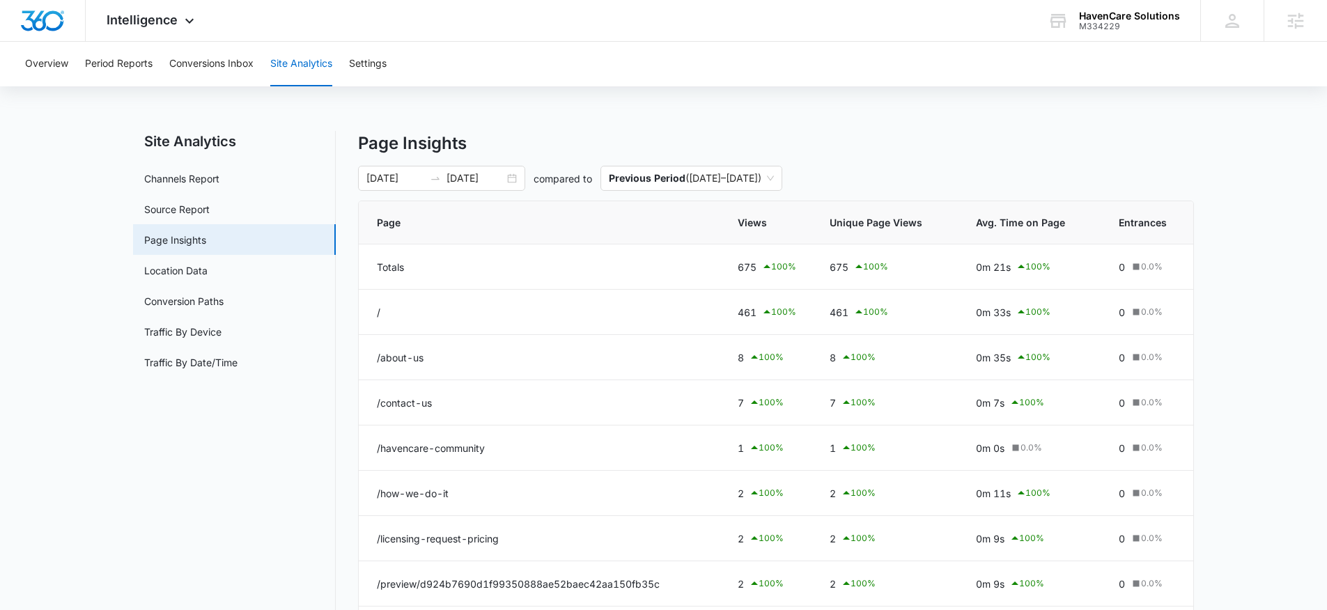
click at [1021, 185] on div "07/12/2025 09/10/2025 compared to Previous Period ( 05/12/2025 – 07/11/2025 )" at bounding box center [776, 178] width 836 height 25
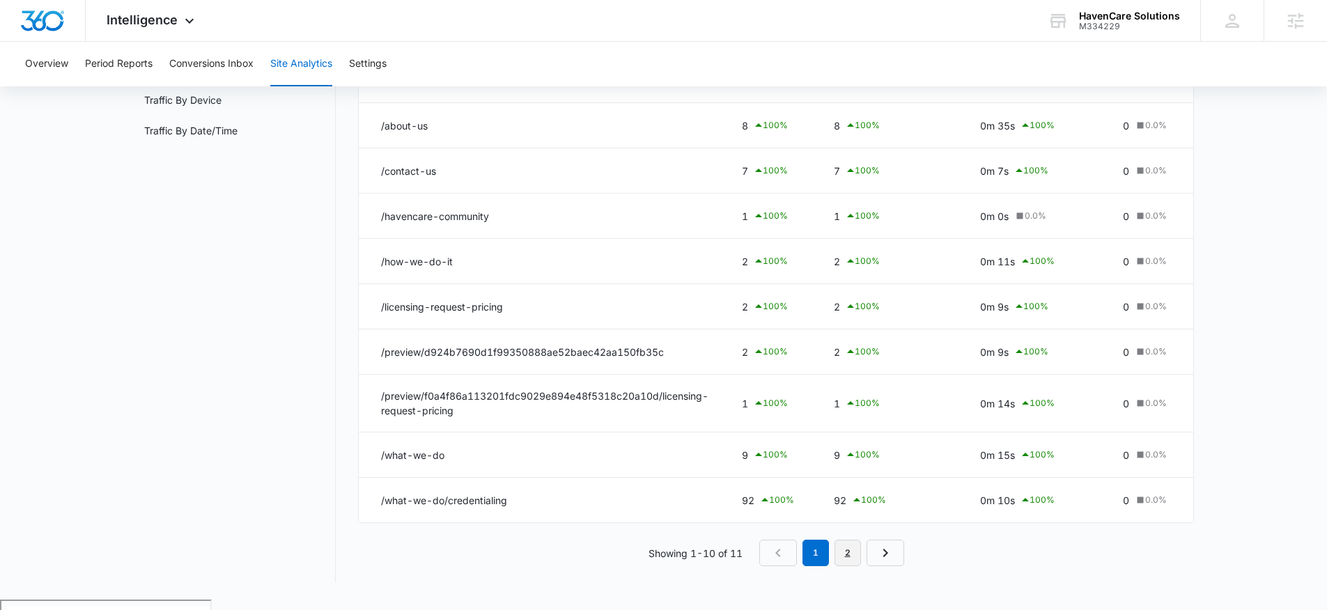
click at [842, 566] on link "2" at bounding box center [848, 553] width 26 height 26
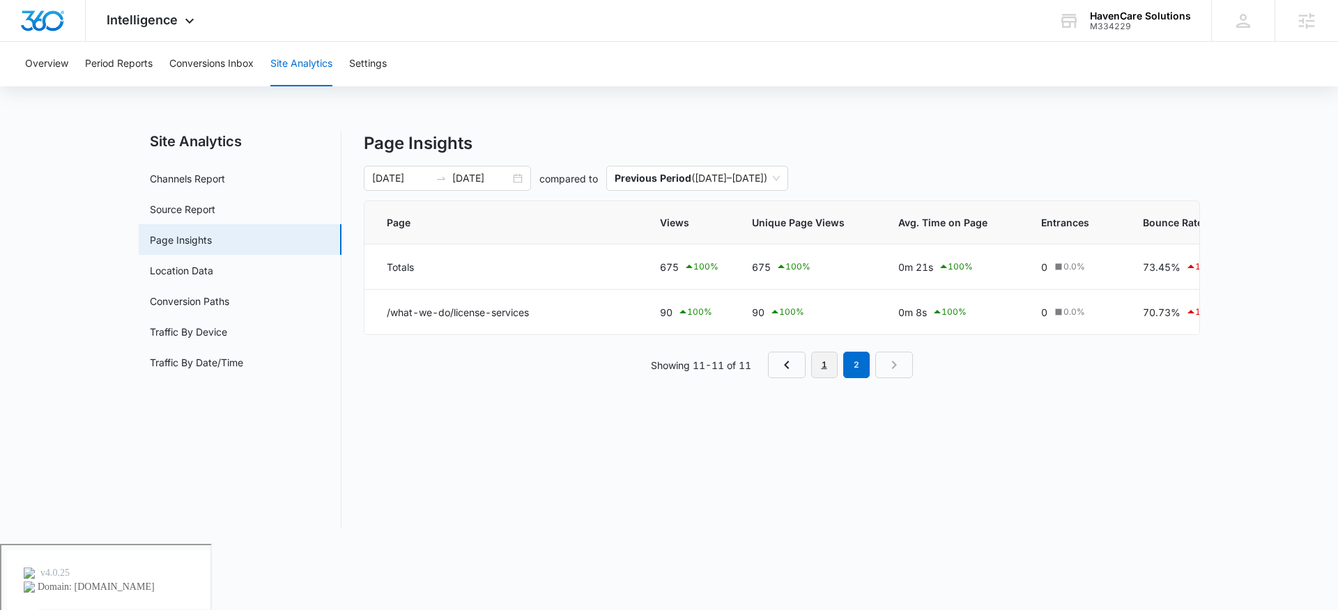
click at [818, 378] on link "1" at bounding box center [824, 365] width 26 height 26
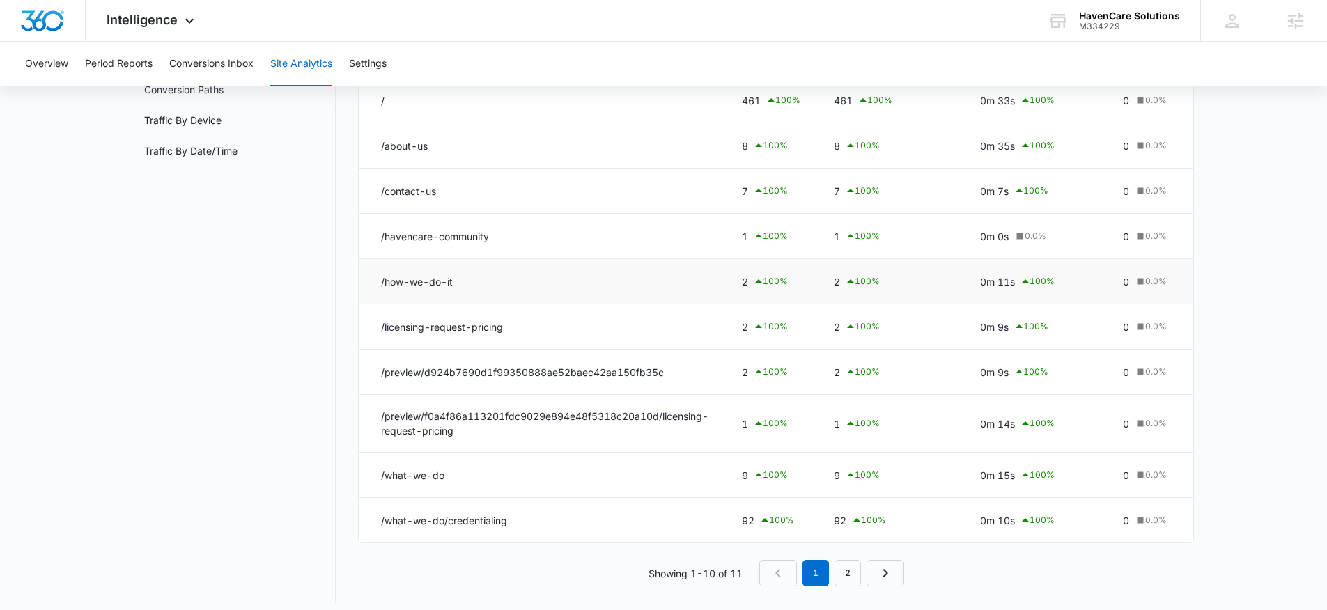
scroll to position [232, 0]
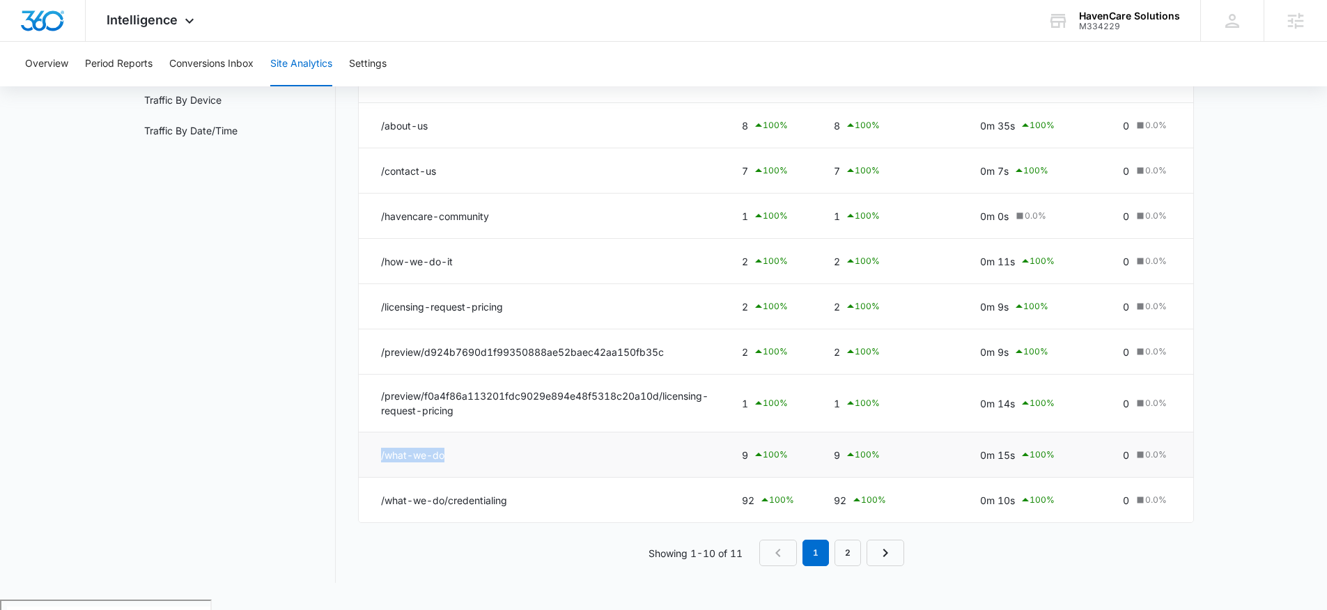
drag, startPoint x: 378, startPoint y: 458, endPoint x: 455, endPoint y: 466, distance: 77.1
click at [455, 466] on td "/what-we-do" at bounding box center [542, 455] width 366 height 45
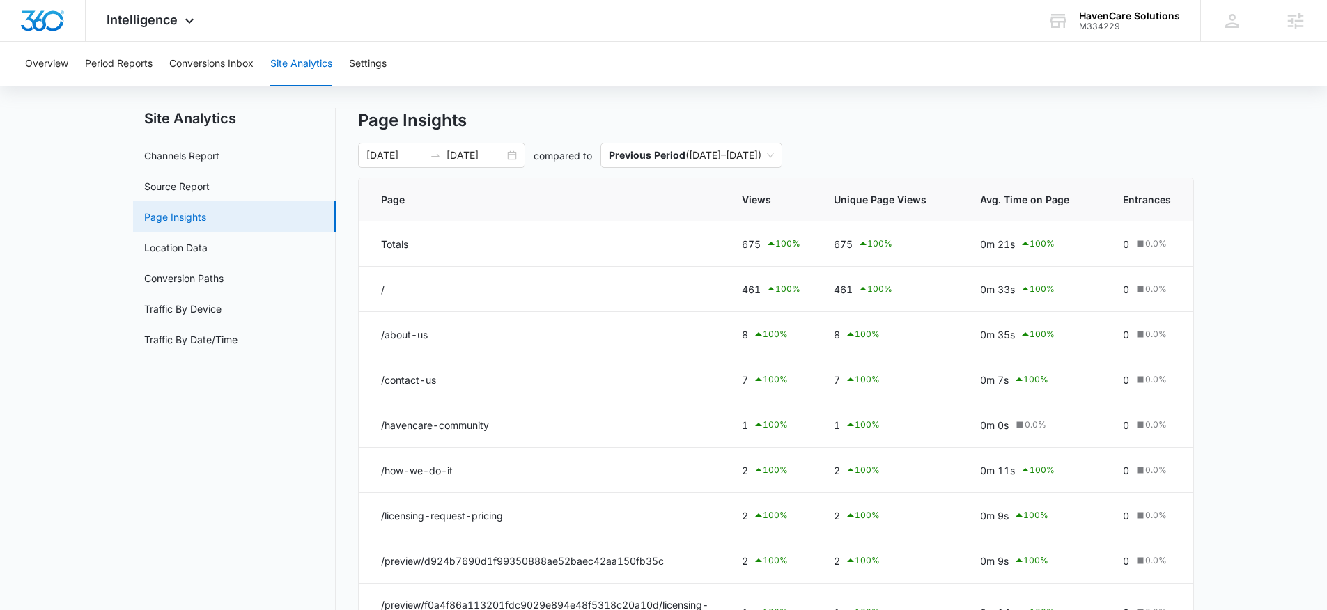
scroll to position [21, 0]
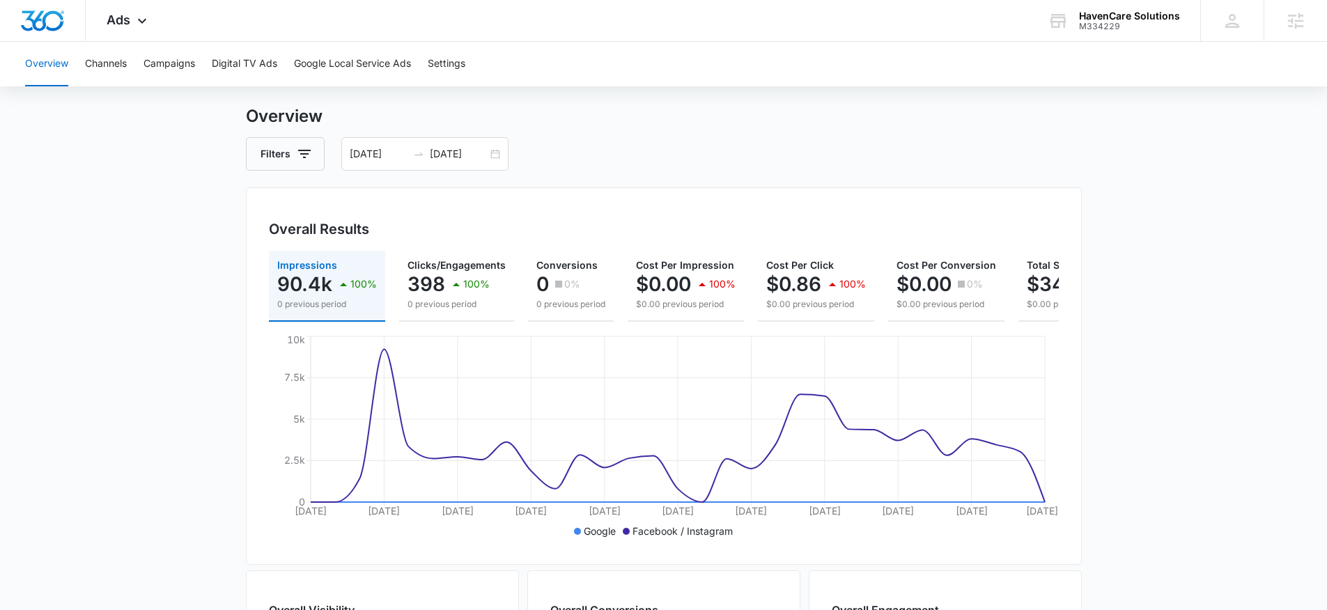
scroll to position [496, 0]
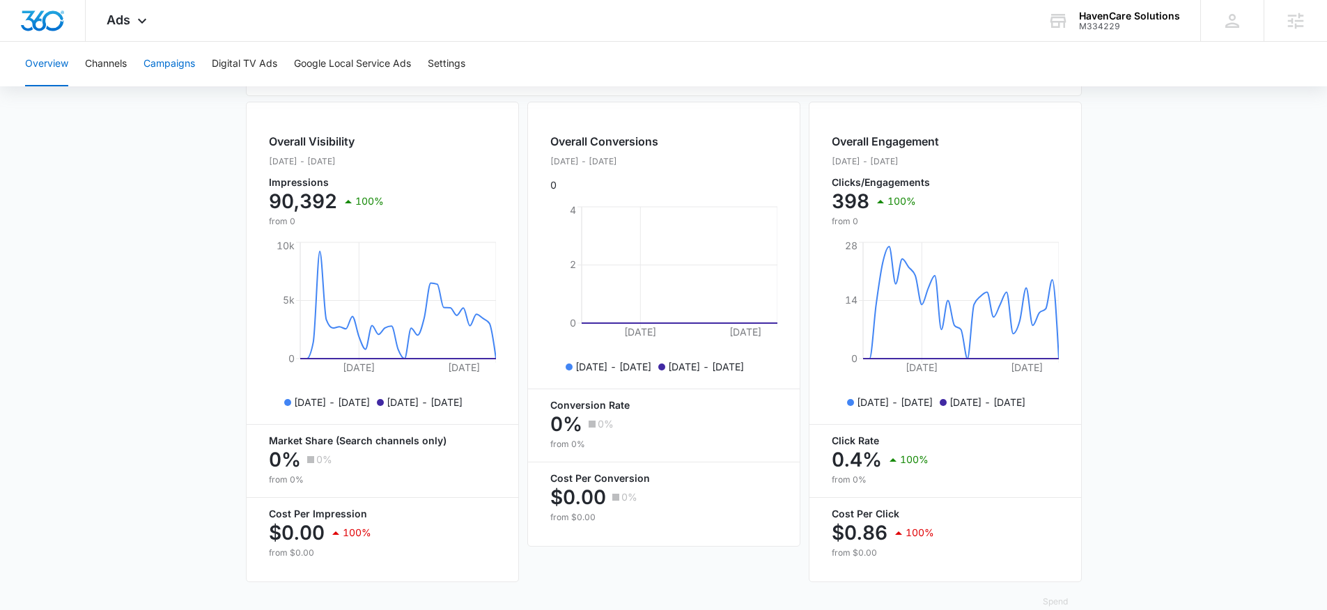
click at [171, 62] on button "Campaigns" at bounding box center [170, 64] width 52 height 45
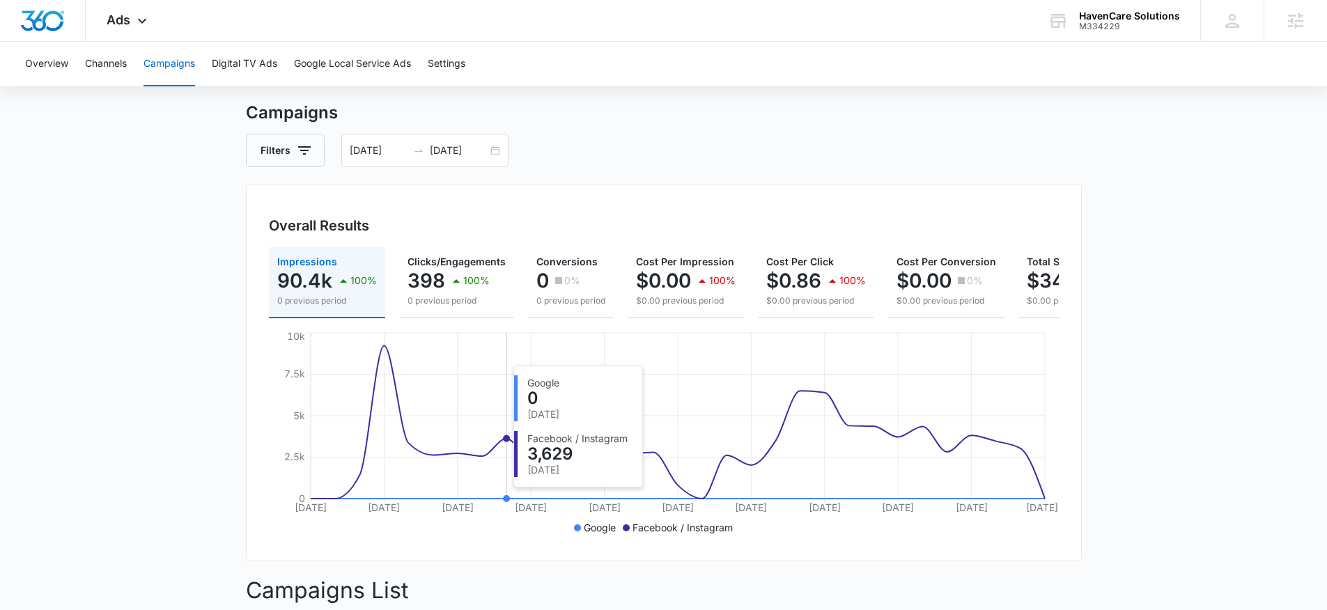
scroll to position [27, 0]
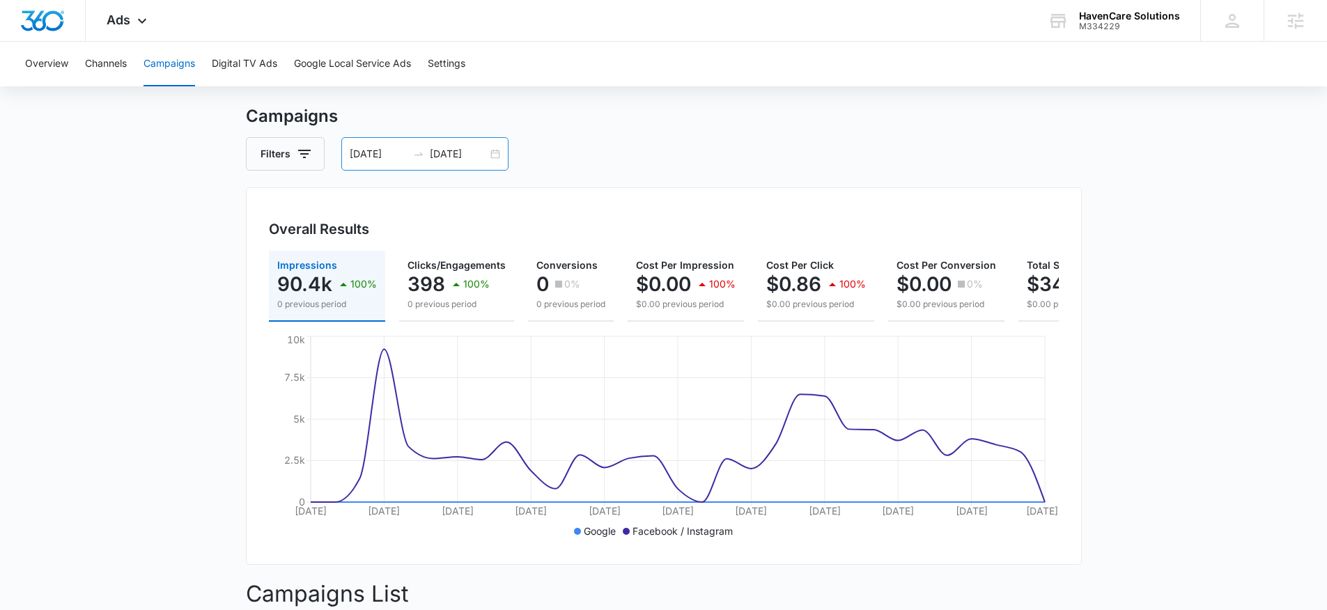
click at [491, 152] on div "08/11/2025 09/10/2025" at bounding box center [424, 153] width 167 height 33
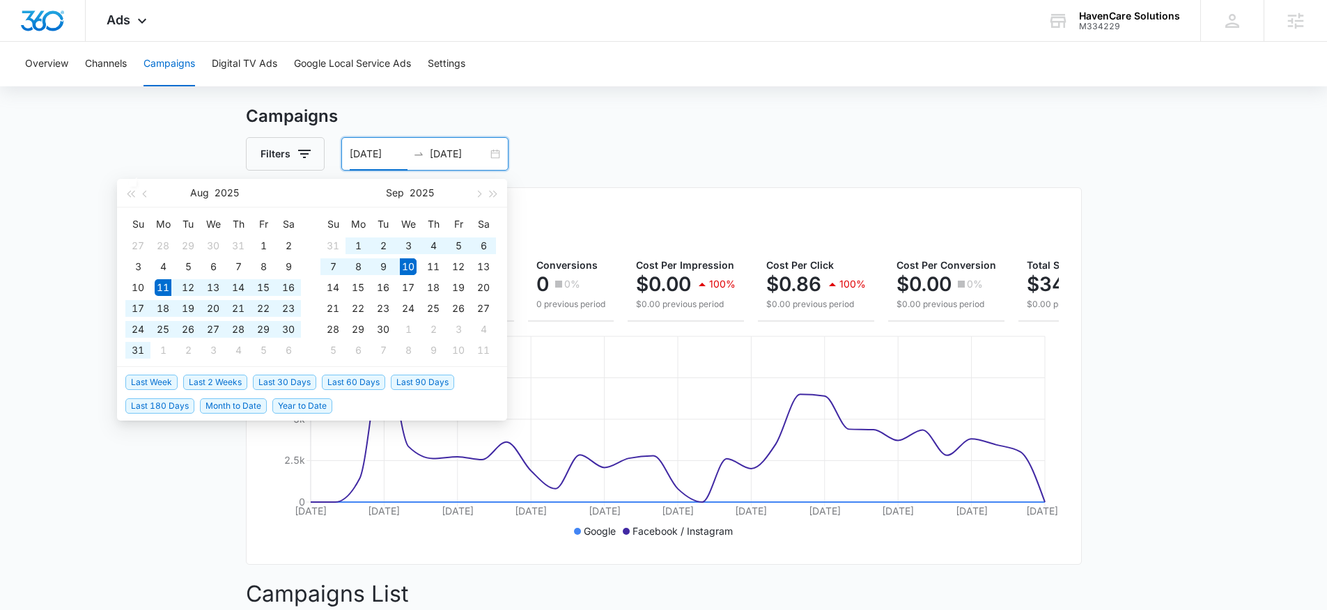
click at [340, 380] on span "Last 60 Days" at bounding box center [353, 382] width 63 height 15
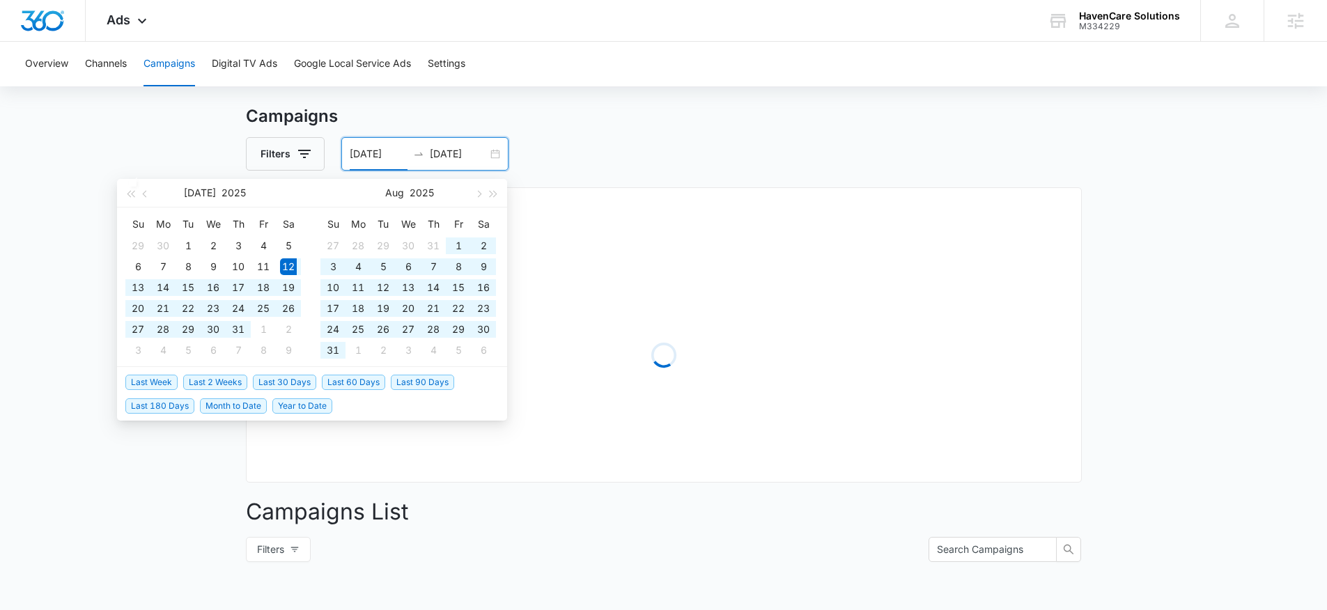
type input "[DATE]"
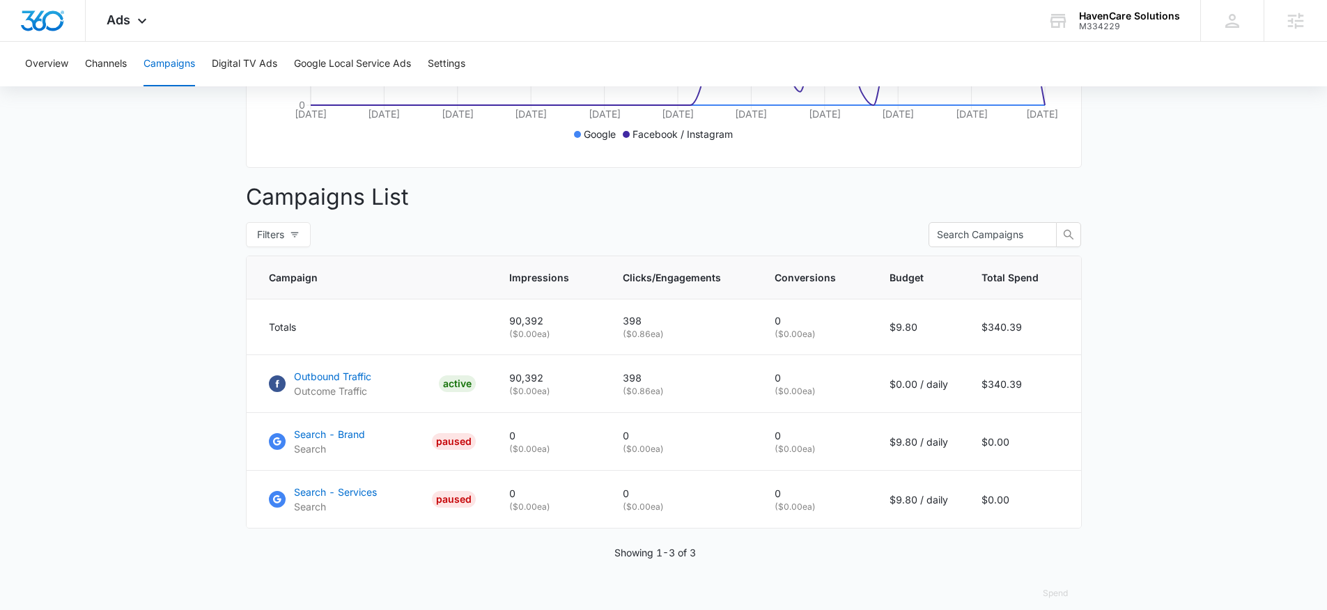
scroll to position [436, 0]
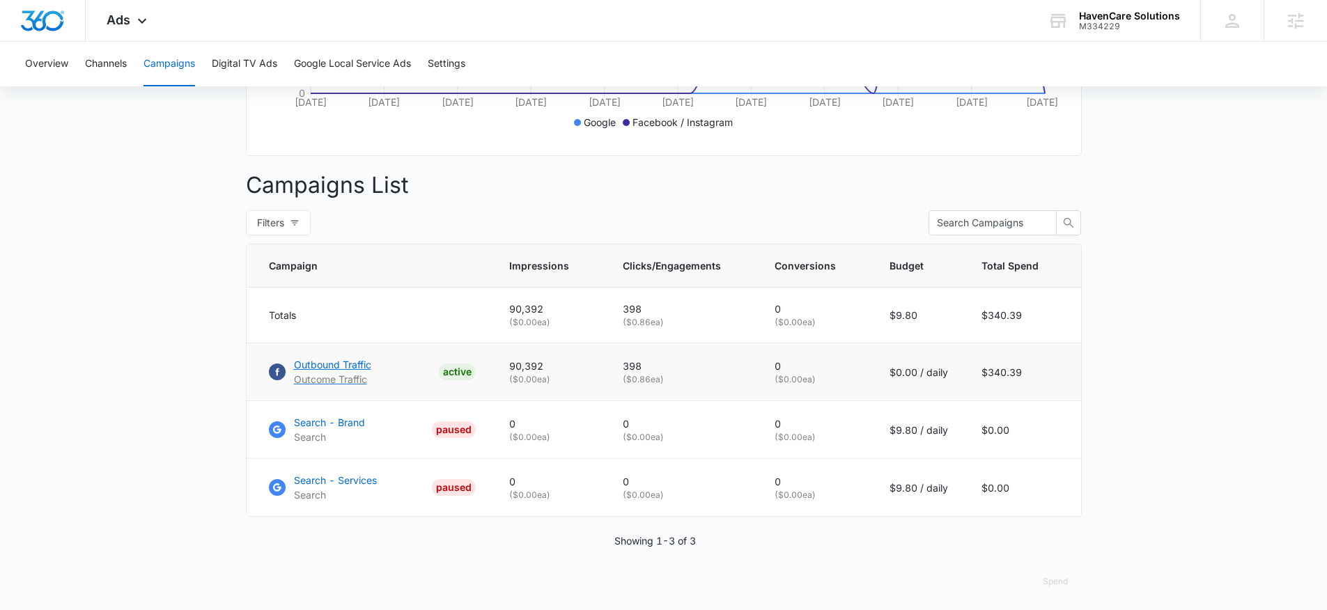
click at [350, 372] on p "Outbound Traffic" at bounding box center [332, 364] width 77 height 15
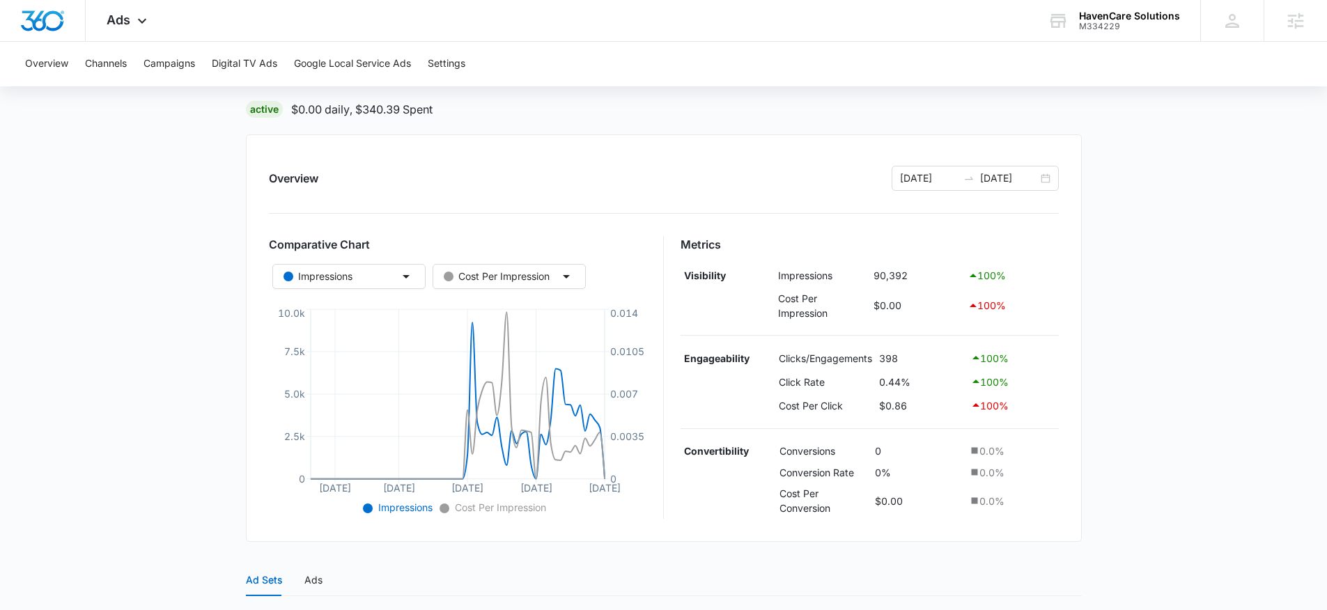
scroll to position [95, 0]
click at [1045, 176] on div "07/12/2025 09/10/2025" at bounding box center [975, 179] width 167 height 25
click at [1272, 180] on main "Outbound Traffic | Traffic Active $0.00 daily , $340.39 Spent Overview 07/12/20…" at bounding box center [663, 453] width 1327 height 835
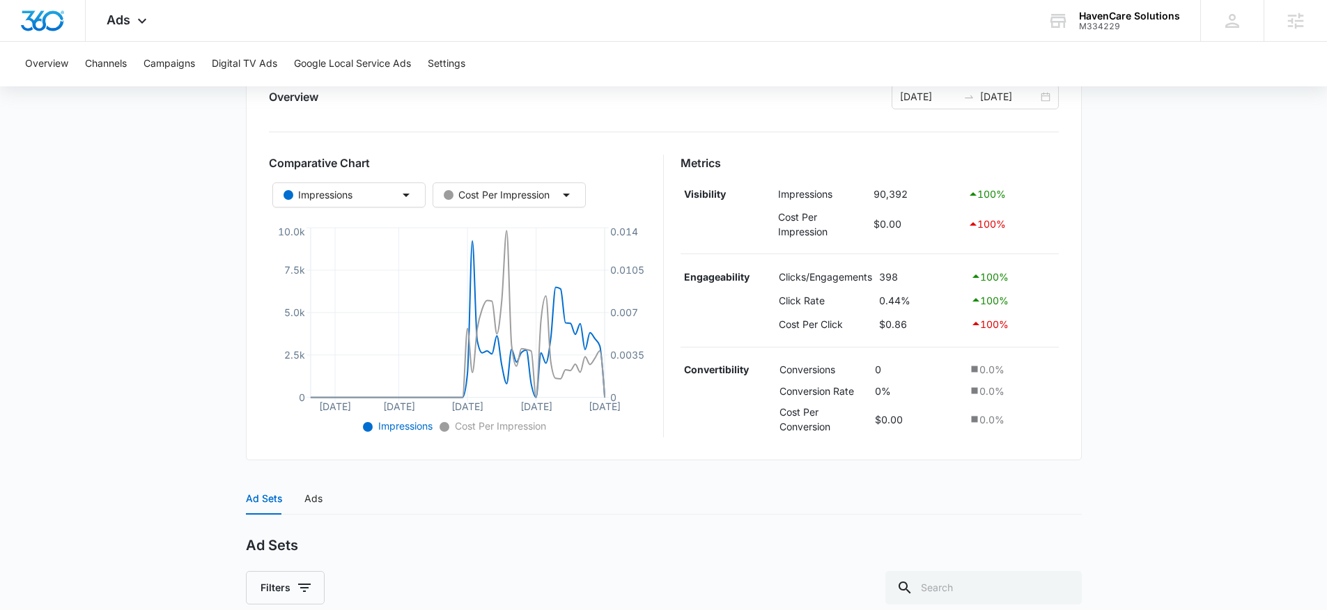
scroll to position [198, 0]
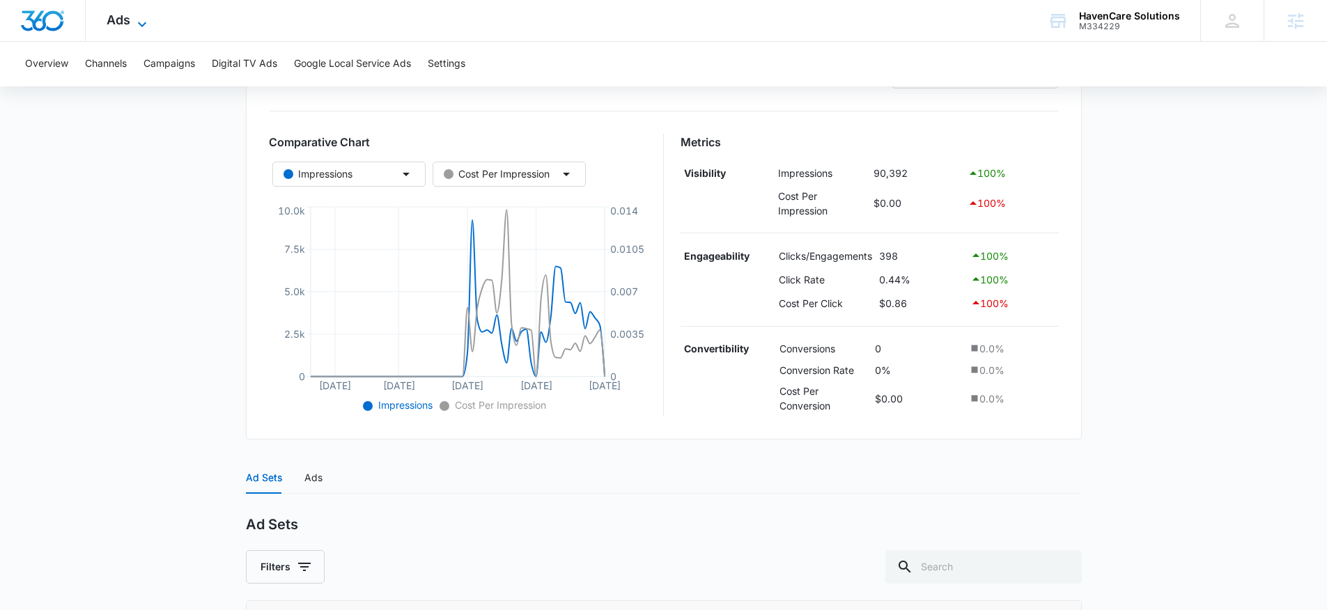
click at [134, 21] on icon at bounding box center [142, 24] width 17 height 17
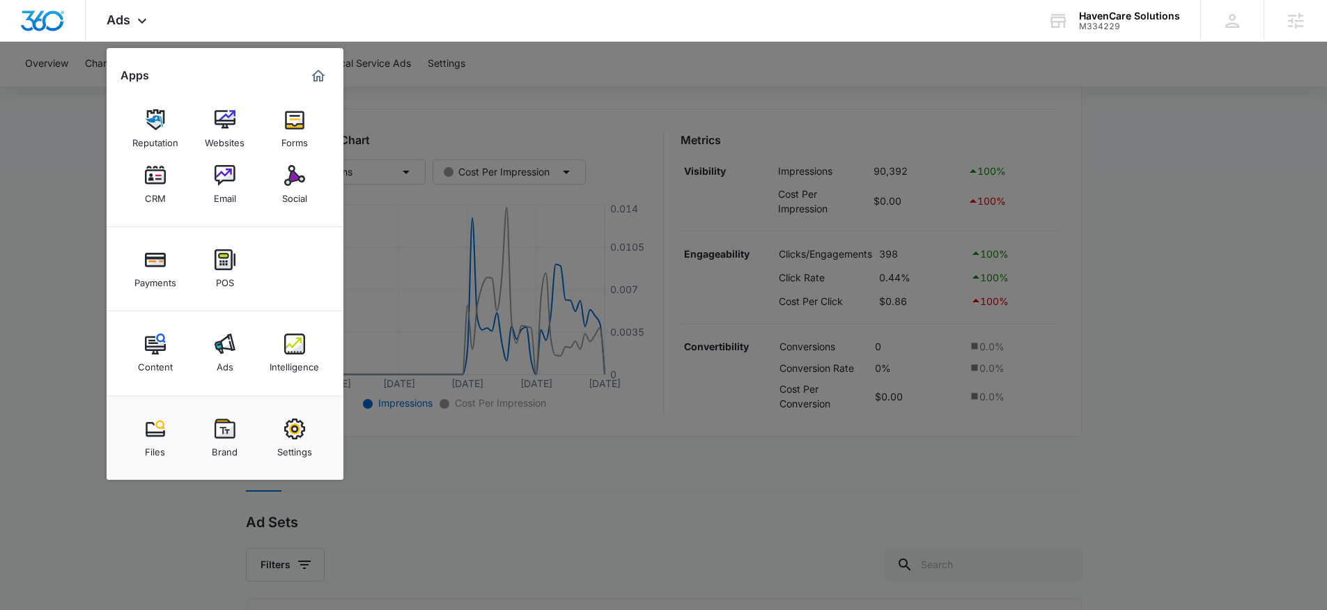
scroll to position [201, 0]
click at [681, 457] on div at bounding box center [663, 305] width 1327 height 610
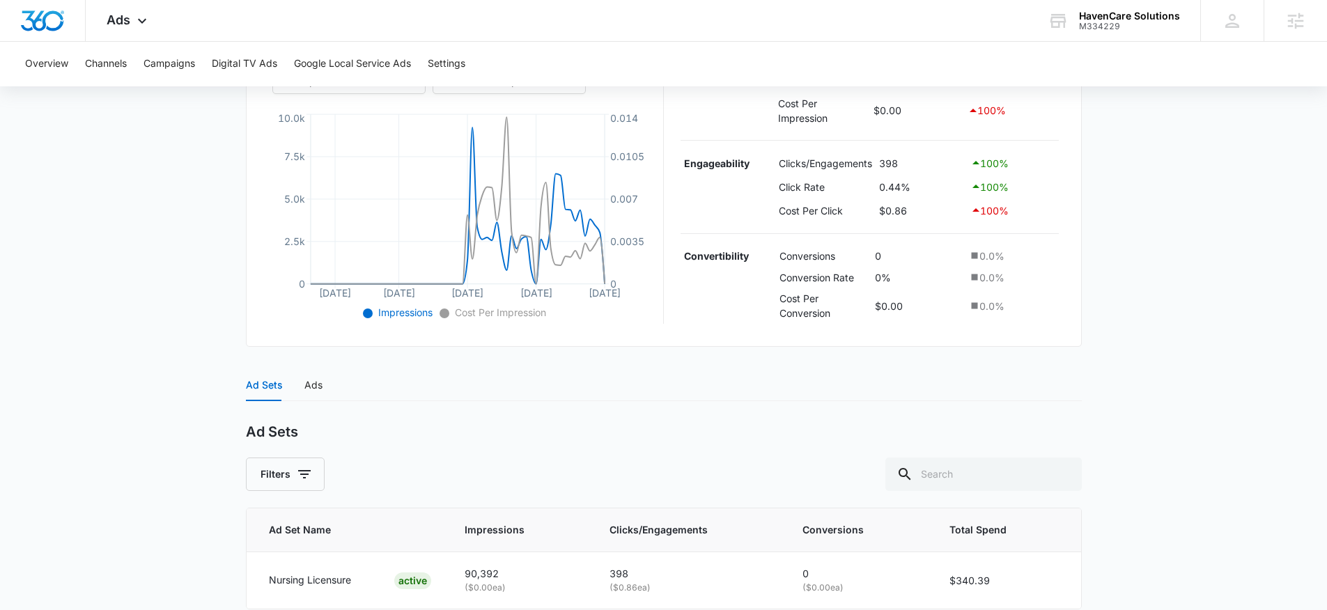
scroll to position [314, 0]
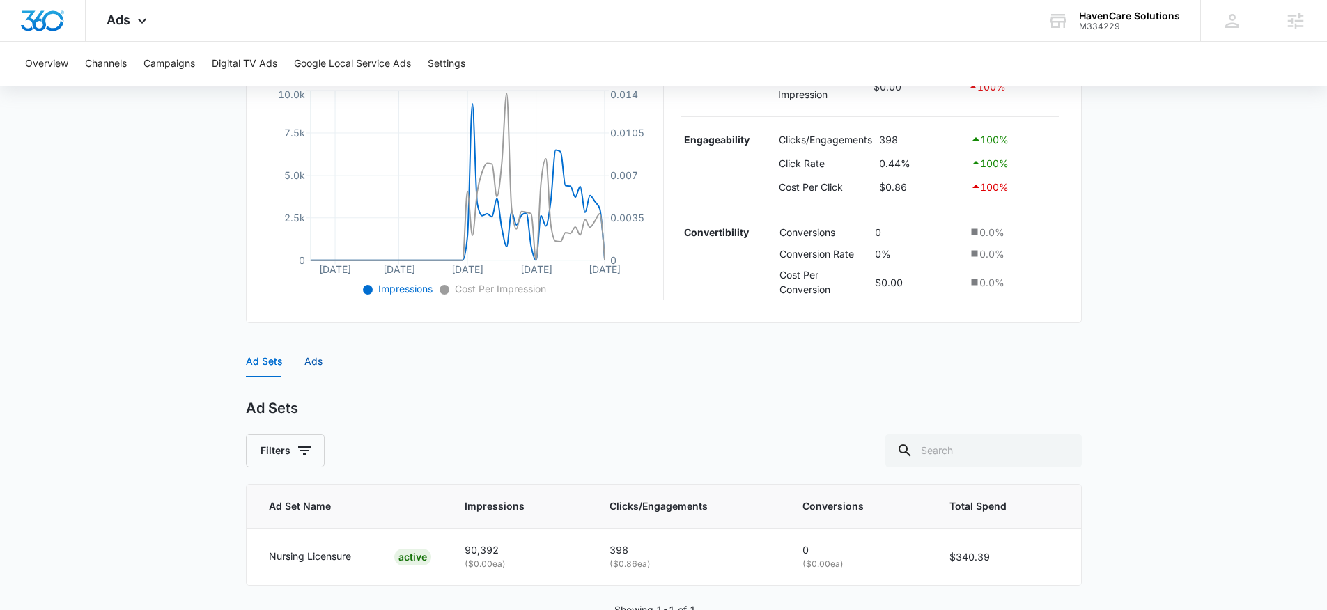
click at [320, 357] on div "Ads" at bounding box center [313, 361] width 18 height 15
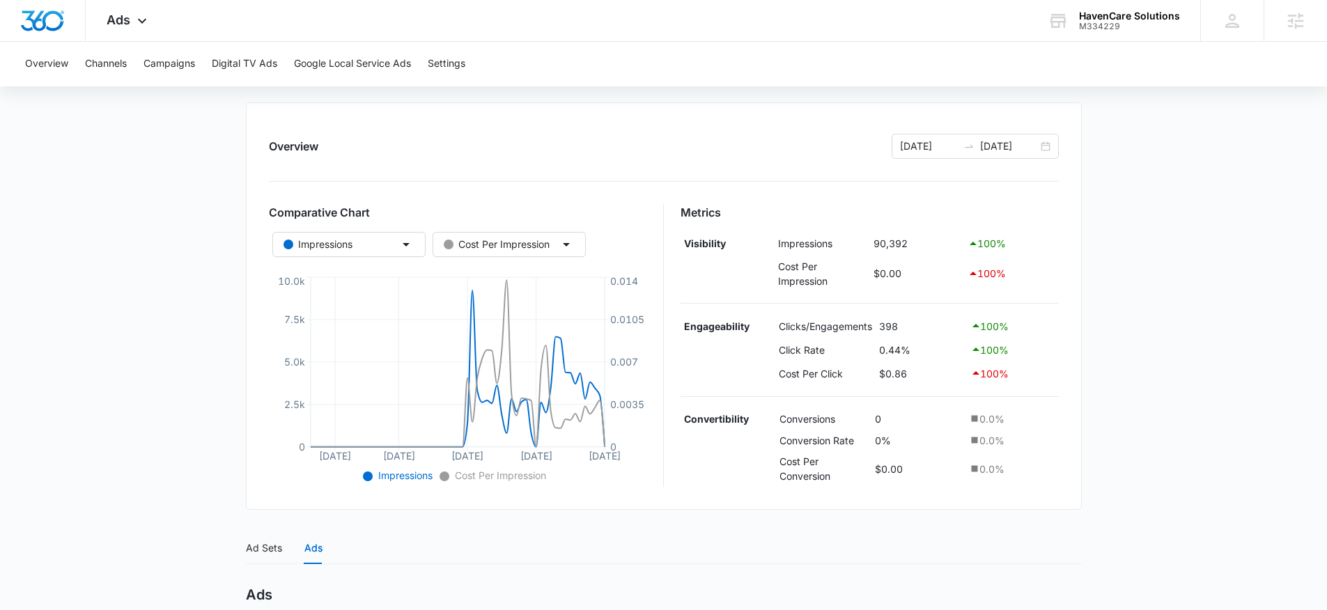
scroll to position [0, 0]
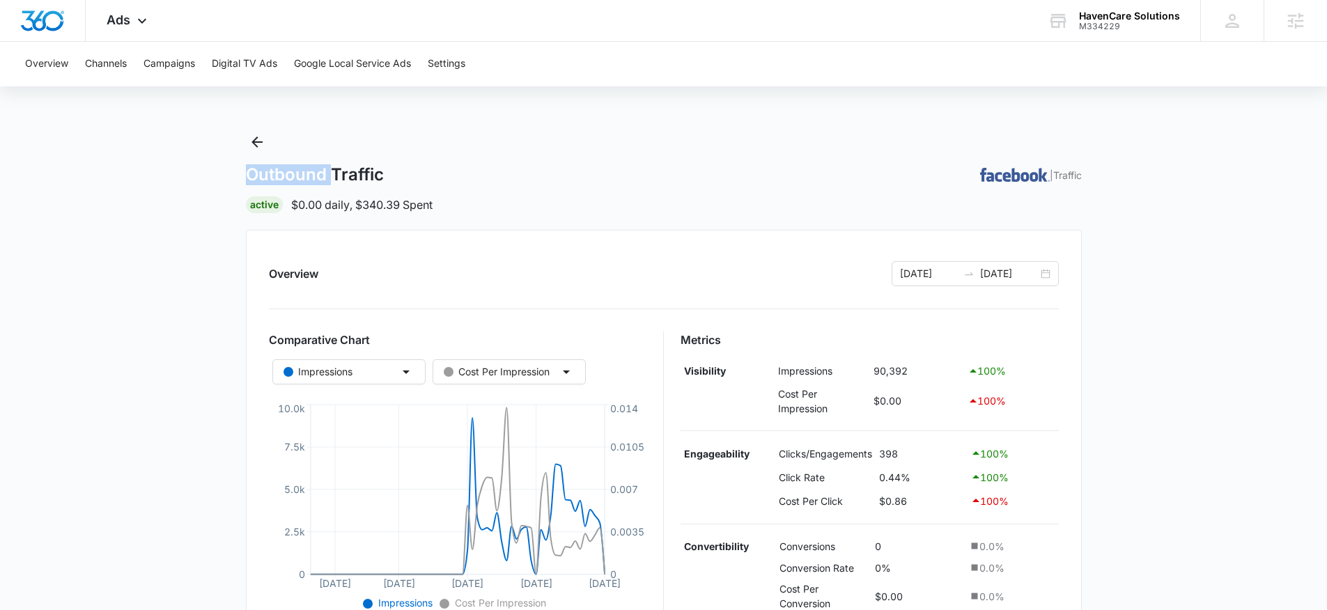
drag, startPoint x: 330, startPoint y: 175, endPoint x: 493, endPoint y: 162, distance: 163.6
click at [493, 162] on div "Outbound Traffic | Traffic Active $0.00 daily , $340.39 Spent" at bounding box center [664, 172] width 836 height 82
click at [468, 176] on div "Outbound Traffic | Traffic" at bounding box center [664, 174] width 836 height 21
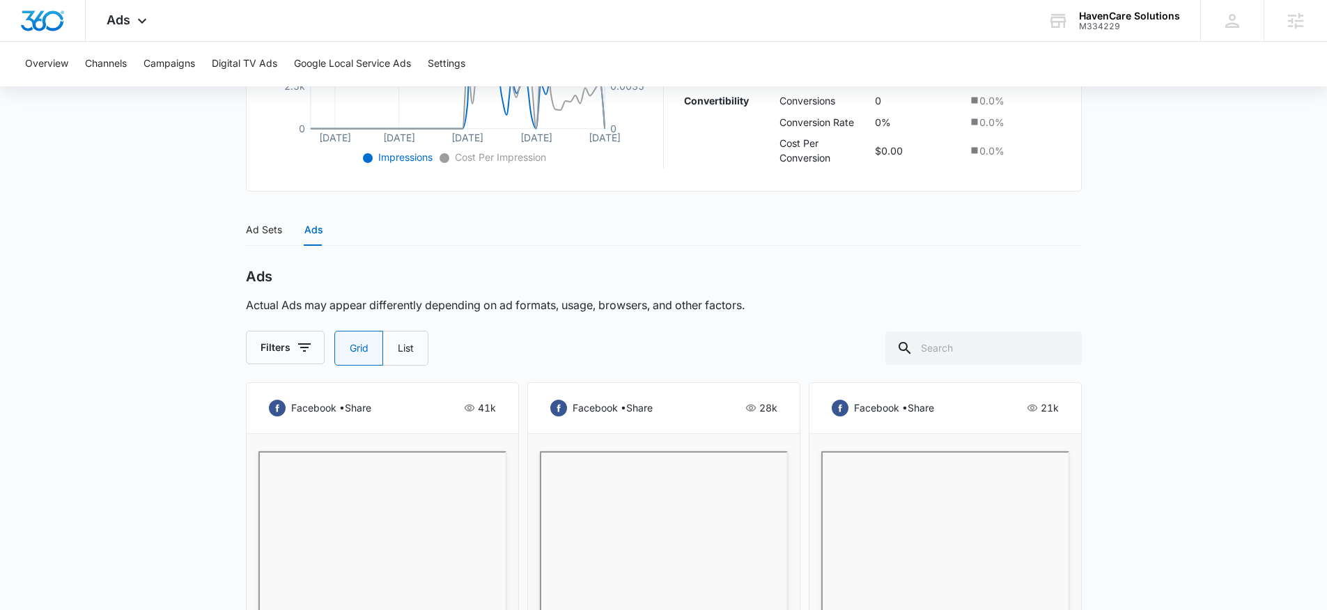
scroll to position [443, 0]
drag, startPoint x: 473, startPoint y: 410, endPoint x: 497, endPoint y: 408, distance: 23.7
click at [497, 408] on div "facebook • share 41k Image Ad - 2 Nursing Licensure Active" at bounding box center [382, 614] width 273 height 458
drag, startPoint x: 493, startPoint y: 411, endPoint x: 472, endPoint y: 411, distance: 20.9
click at [472, 411] on div "facebook • share 41k Image Ad - 2 Nursing Licensure Active" at bounding box center [382, 614] width 273 height 458
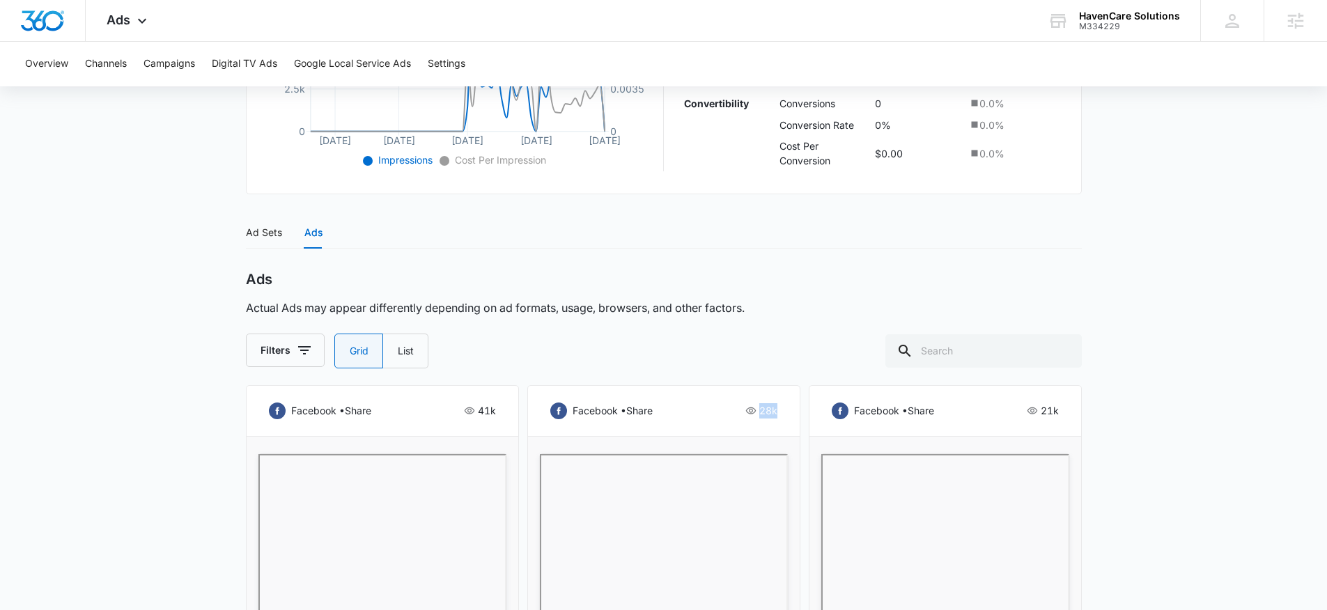
drag, startPoint x: 771, startPoint y: 408, endPoint x: 744, endPoint y: 408, distance: 26.5
click at [744, 408] on div "facebook • share 28k" at bounding box center [663, 411] width 227 height 17
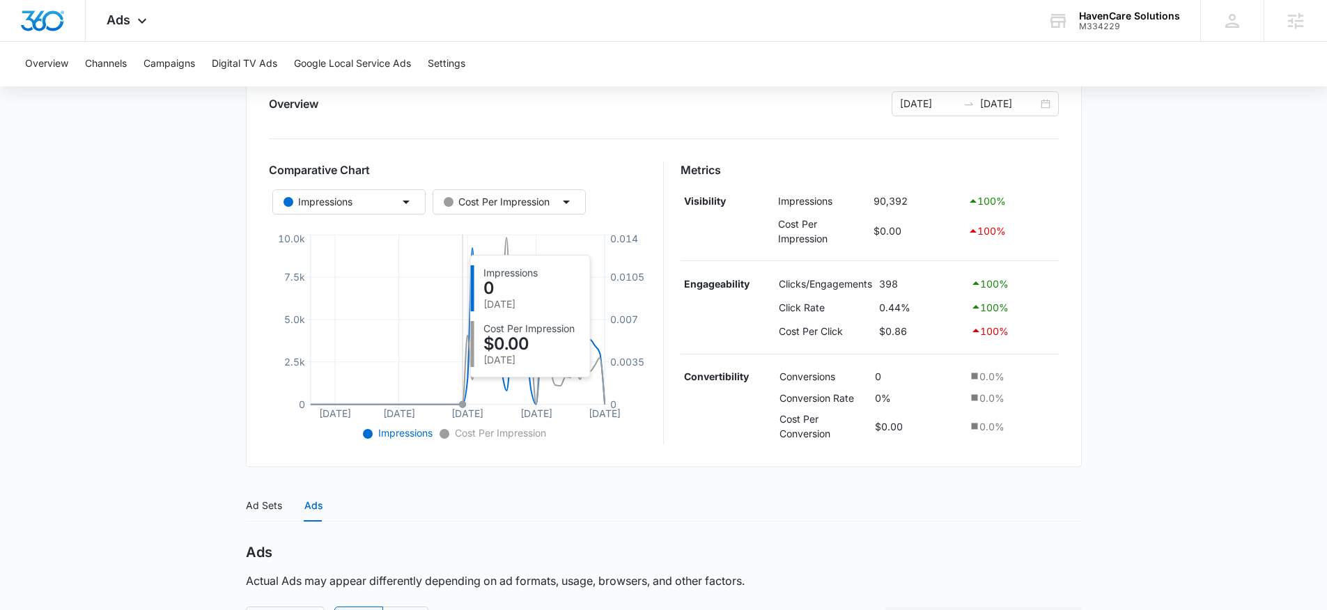
scroll to position [45, 0]
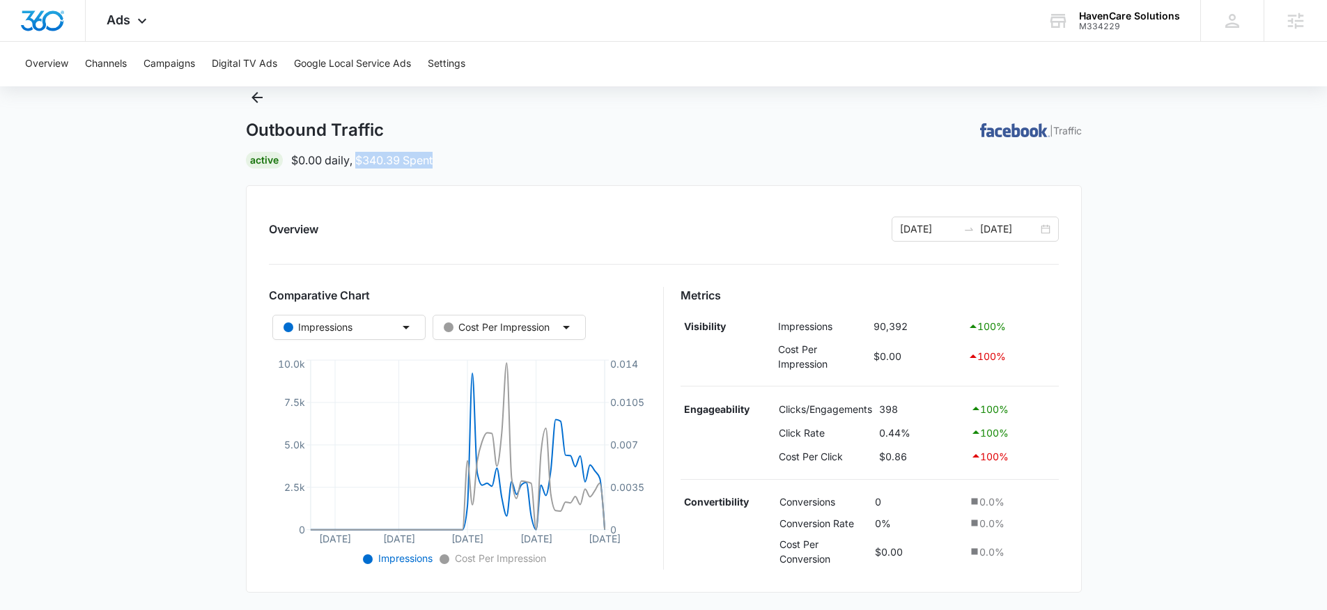
drag, startPoint x: 430, startPoint y: 160, endPoint x: 357, endPoint y: 159, distance: 73.2
click at [357, 159] on div "Active $0.00 daily , $340.39 Spent" at bounding box center [664, 160] width 836 height 17
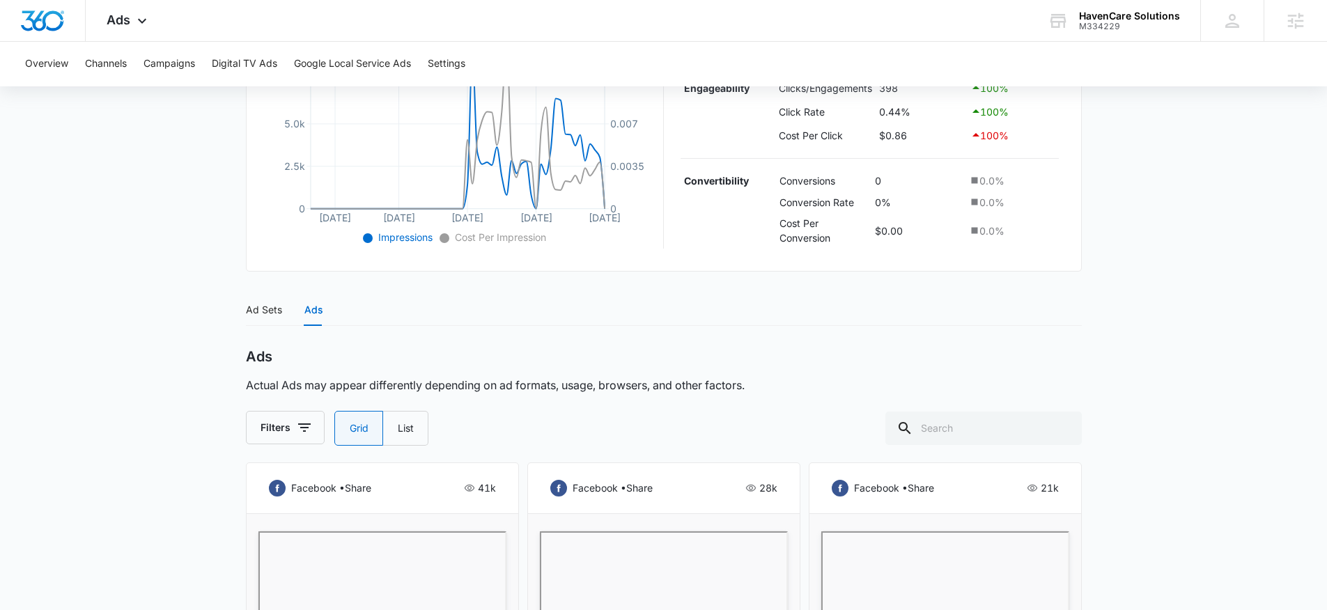
scroll to position [380, 0]
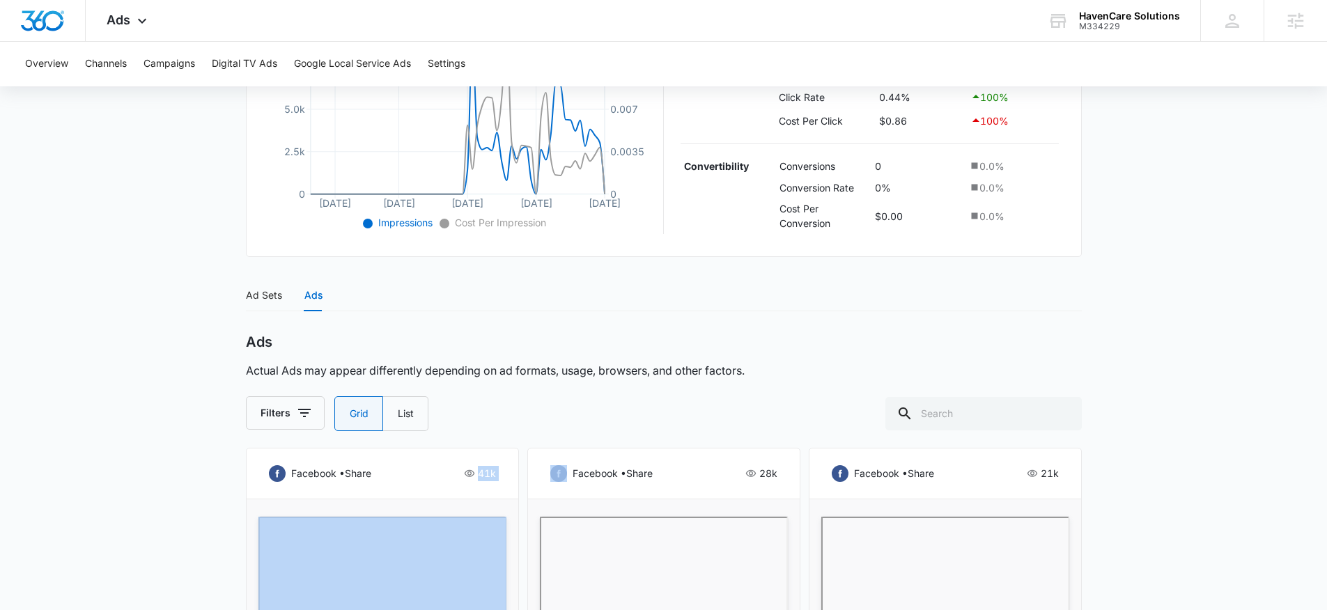
drag, startPoint x: 479, startPoint y: 472, endPoint x: 525, endPoint y: 472, distance: 46.0
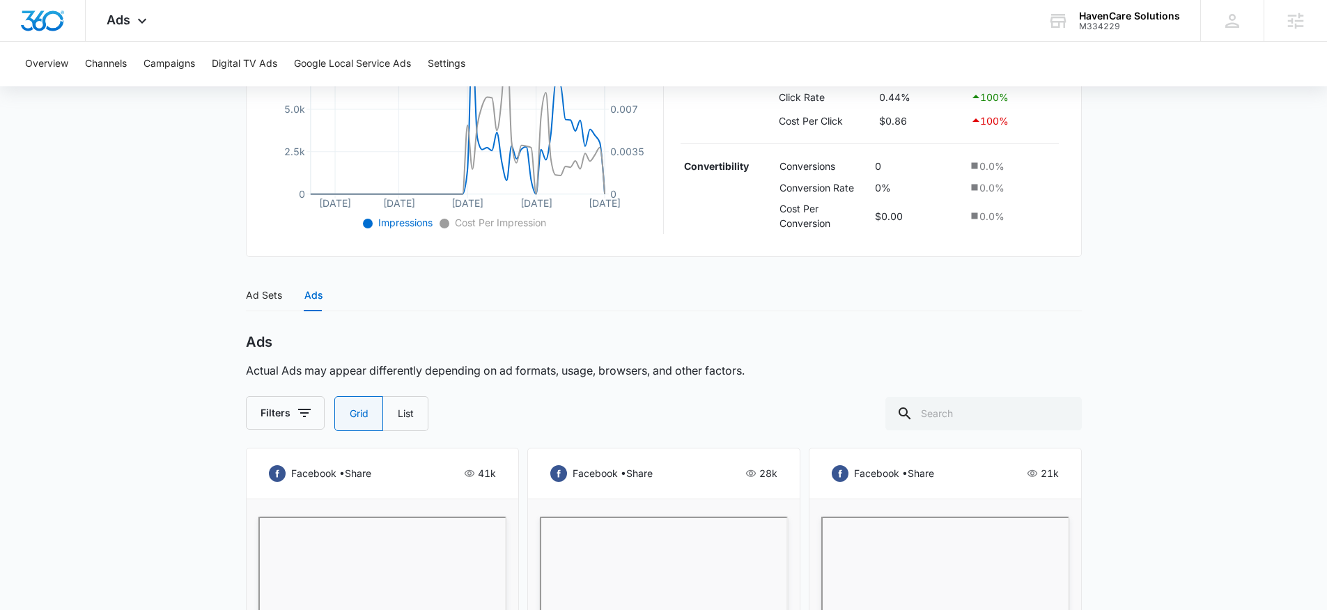
click at [678, 409] on div "Filters Grid List" at bounding box center [664, 413] width 836 height 35
drag, startPoint x: 791, startPoint y: 469, endPoint x: 748, endPoint y: 470, distance: 42.5
drag, startPoint x: 748, startPoint y: 470, endPoint x: 788, endPoint y: 474, distance: 39.9
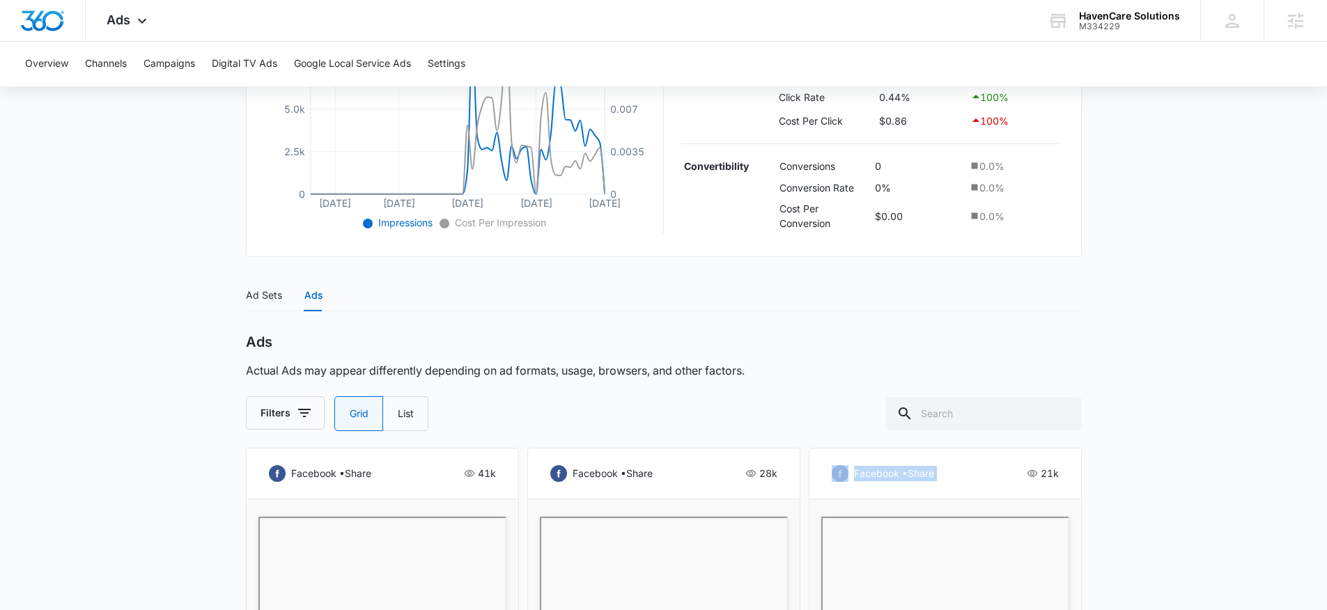
drag, startPoint x: 1038, startPoint y: 478, endPoint x: 1094, endPoint y: 475, distance: 55.8
click at [1094, 475] on main "Outbound Traffic | Traffic Active $0.00 daily , $340.39 Spent Overview 07/12/20…" at bounding box center [663, 356] width 1327 height 1210
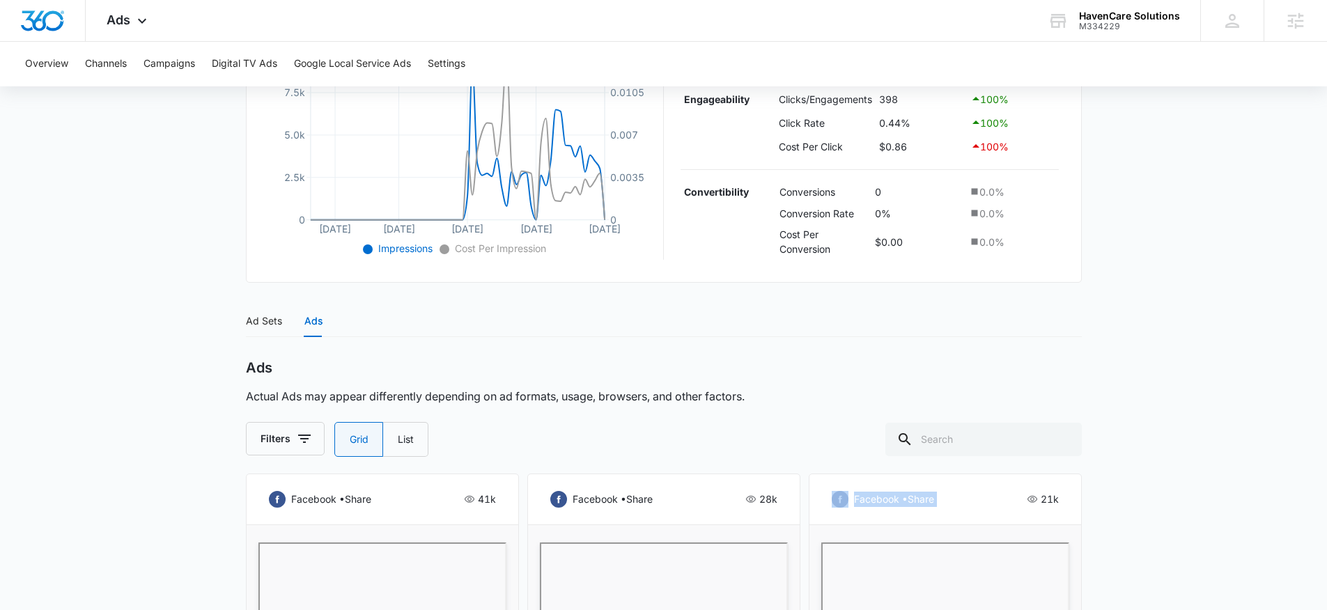
scroll to position [343, 0]
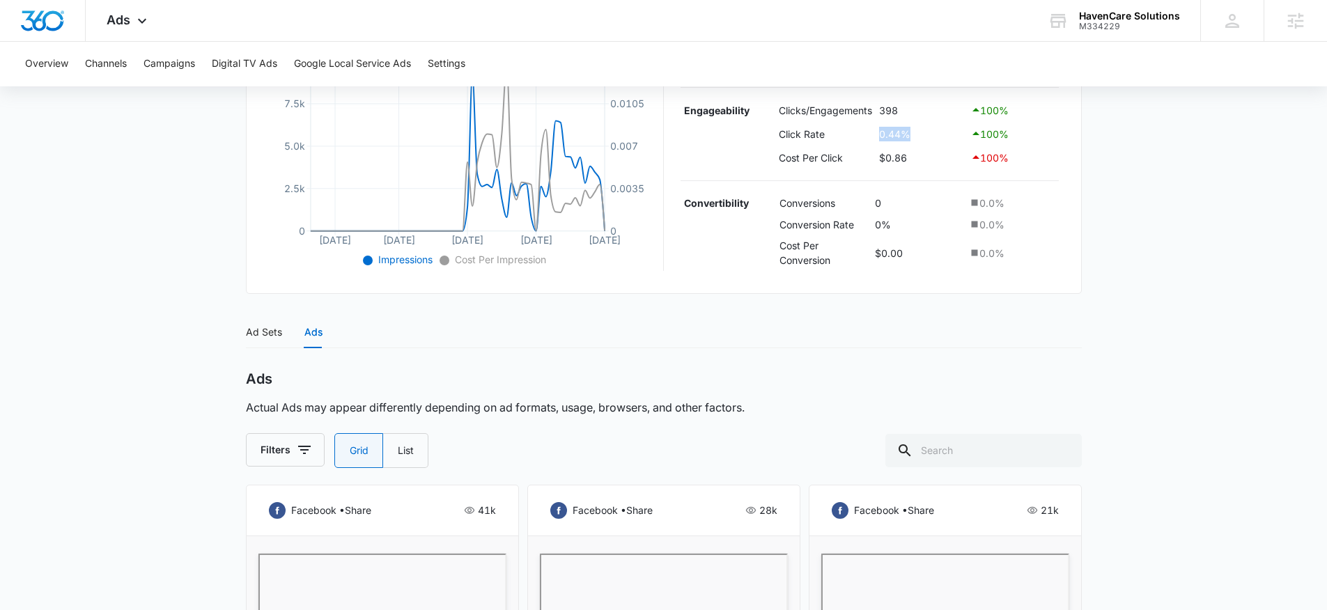
drag, startPoint x: 919, startPoint y: 140, endPoint x: 864, endPoint y: 133, distance: 55.5
click at [864, 133] on tr "Click Rate 0.44% 100 %" at bounding box center [870, 134] width 378 height 24
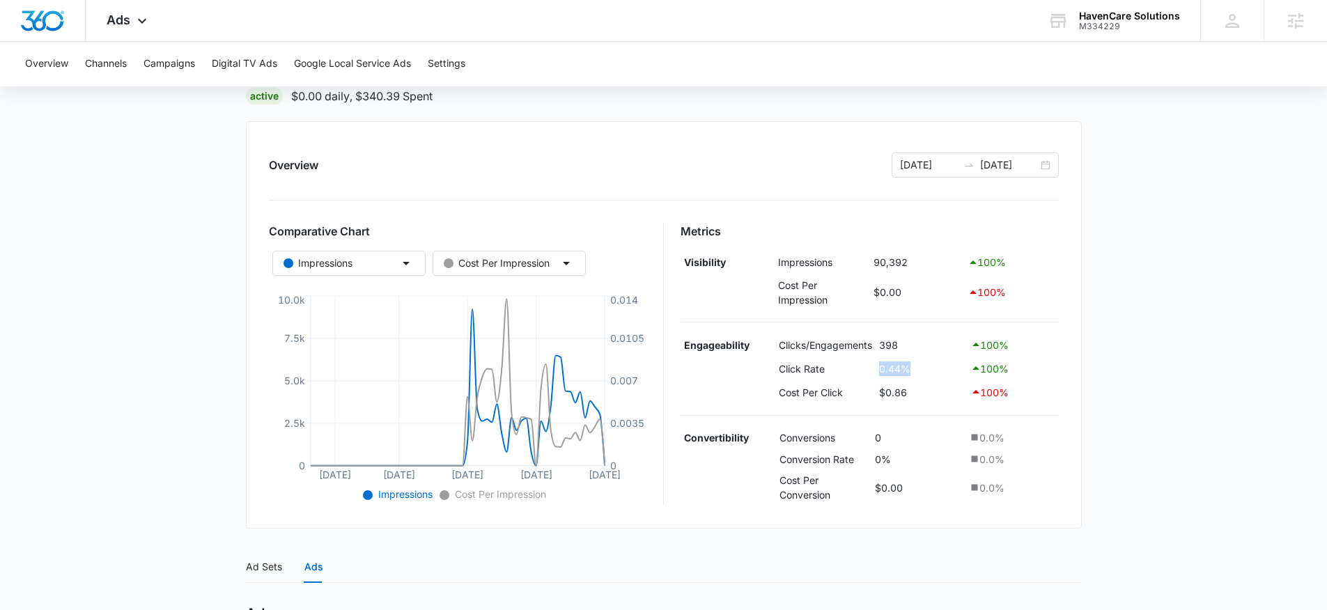
scroll to position [118, 0]
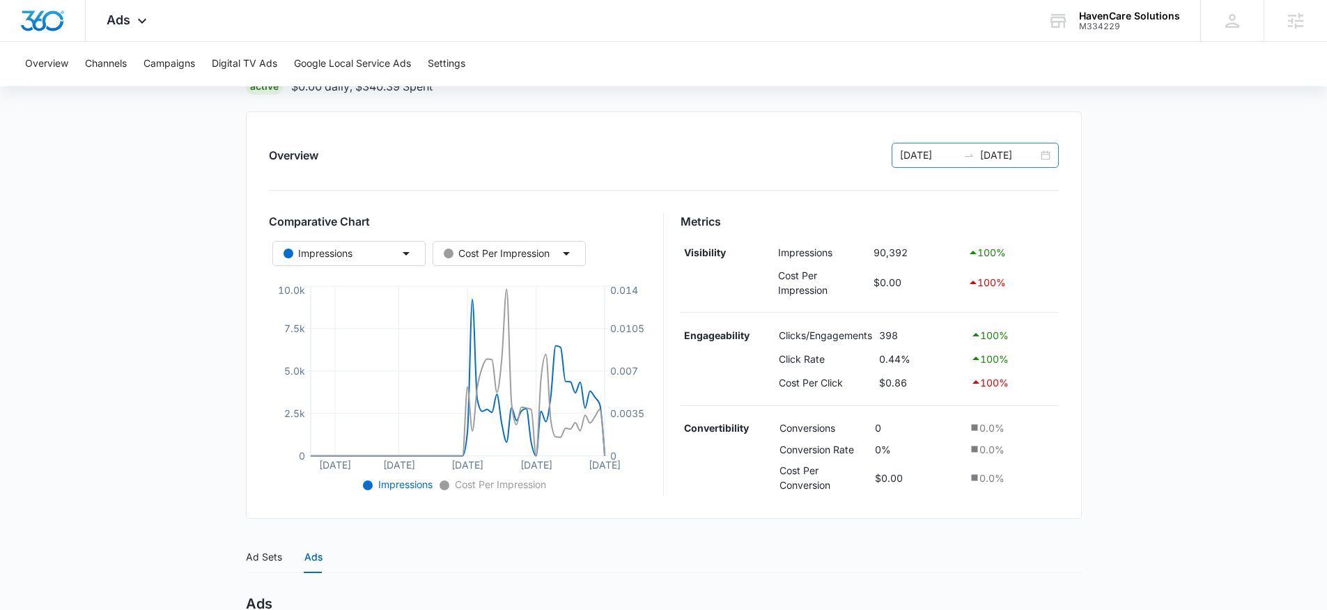
click at [1042, 158] on div "07/12/2025 09/10/2025" at bounding box center [975, 155] width 167 height 25
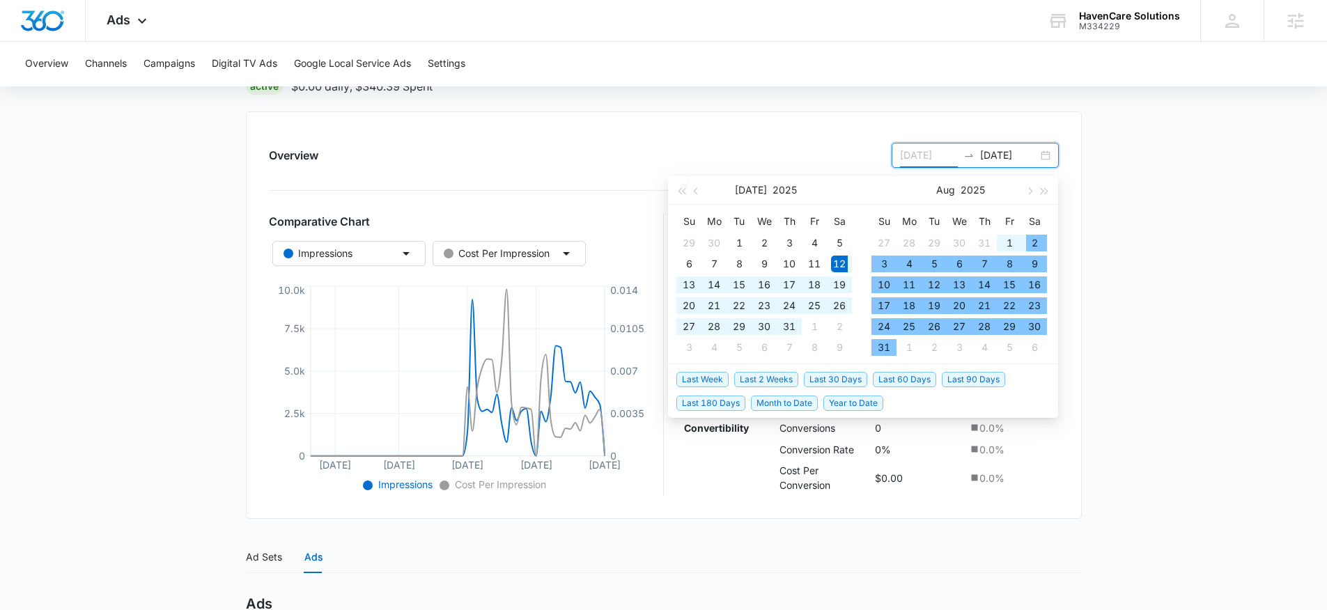
type input "[DATE]"
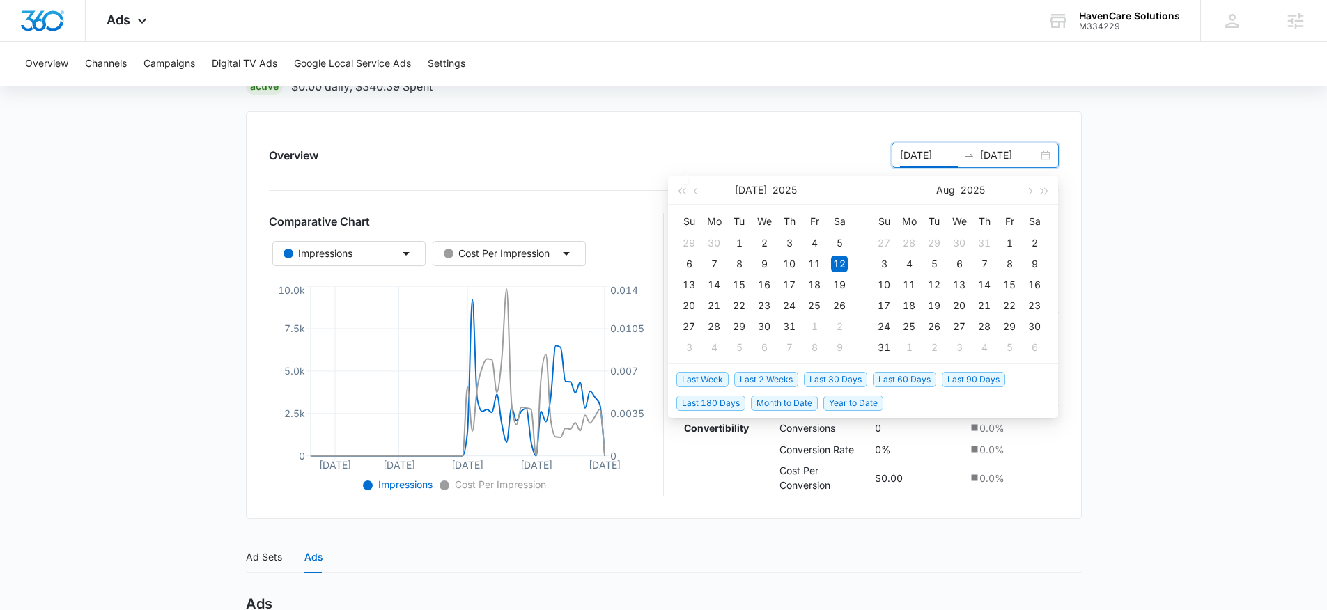
click at [684, 378] on span "Last Week" at bounding box center [703, 379] width 52 height 15
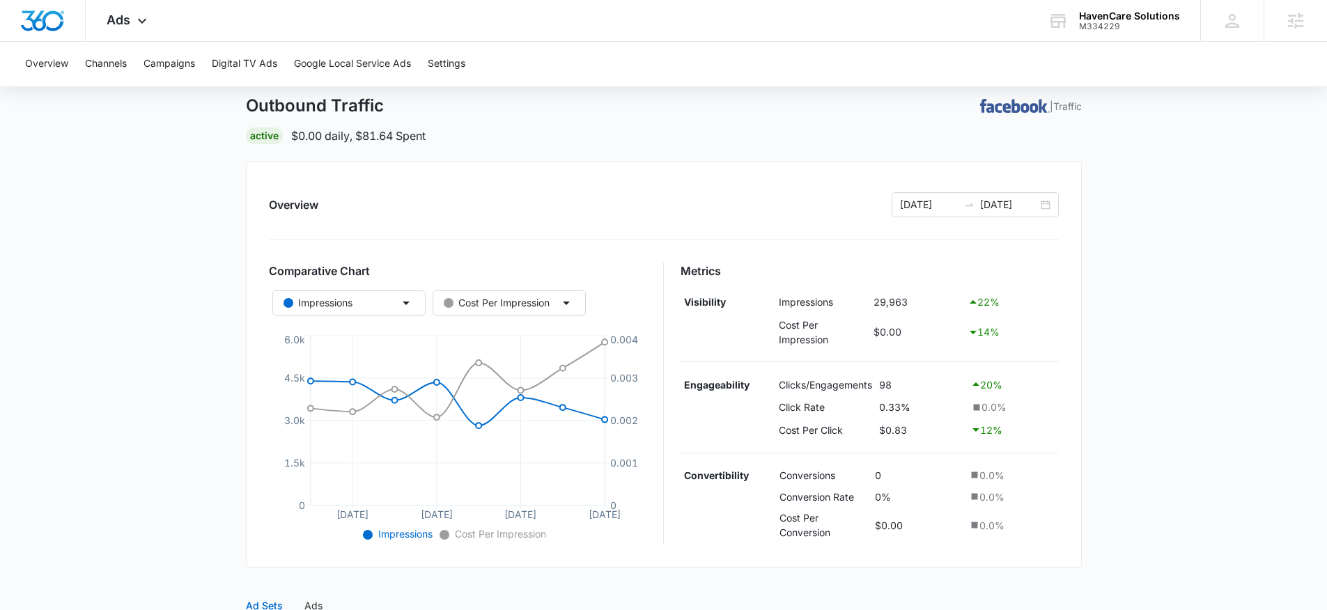
scroll to position [72, 0]
click at [1052, 201] on div "09/02/2025 09/09/2025" at bounding box center [975, 201] width 167 height 25
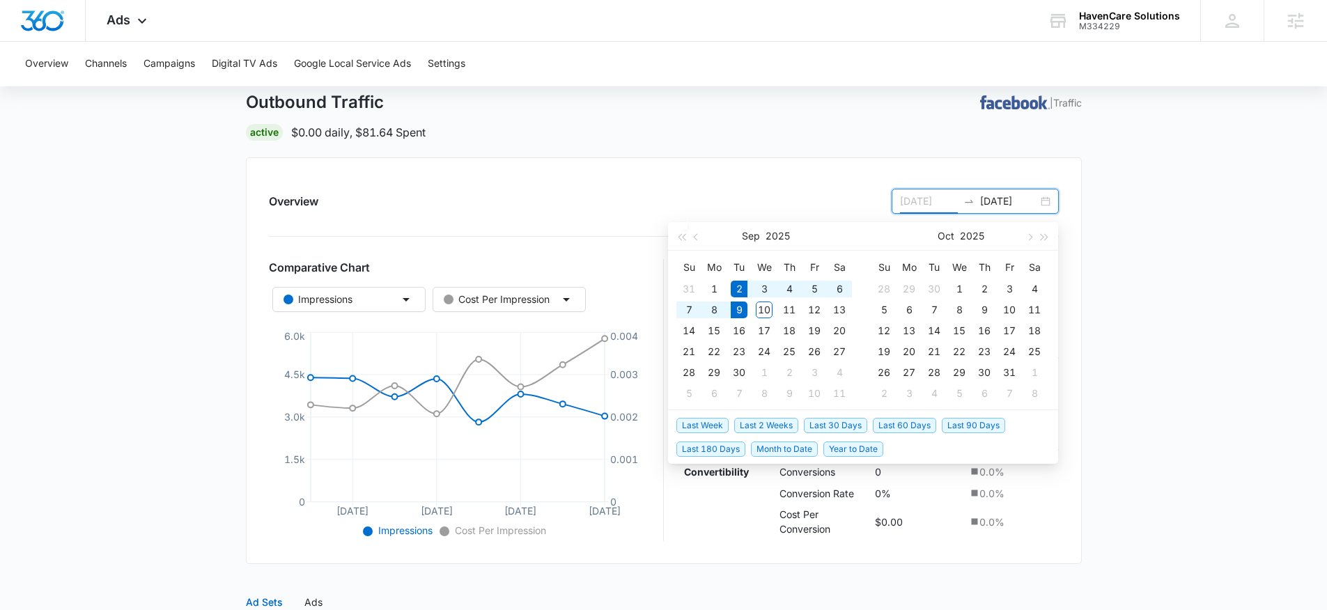
type input "09/02/2025"
click at [768, 422] on span "Last 2 Weeks" at bounding box center [766, 425] width 64 height 15
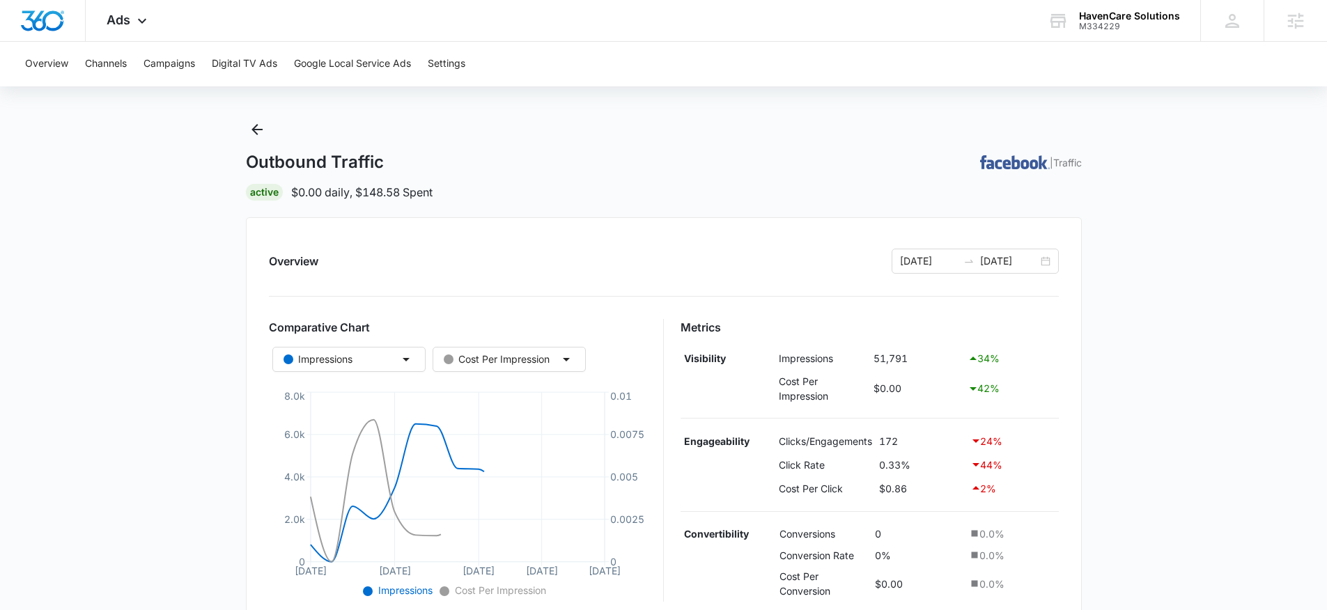
scroll to position [38, 0]
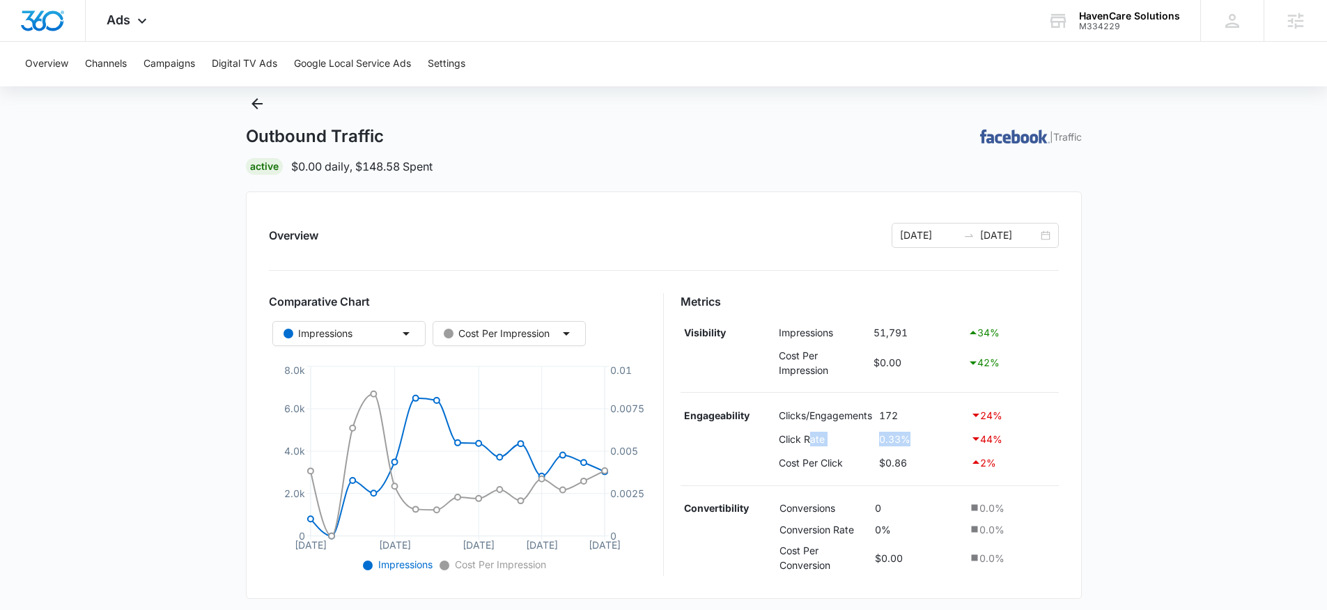
drag, startPoint x: 1008, startPoint y: 435, endPoint x: 811, endPoint y: 434, distance: 197.2
click at [811, 434] on tr "Click Rate 0.33% 44 %" at bounding box center [870, 439] width 378 height 24
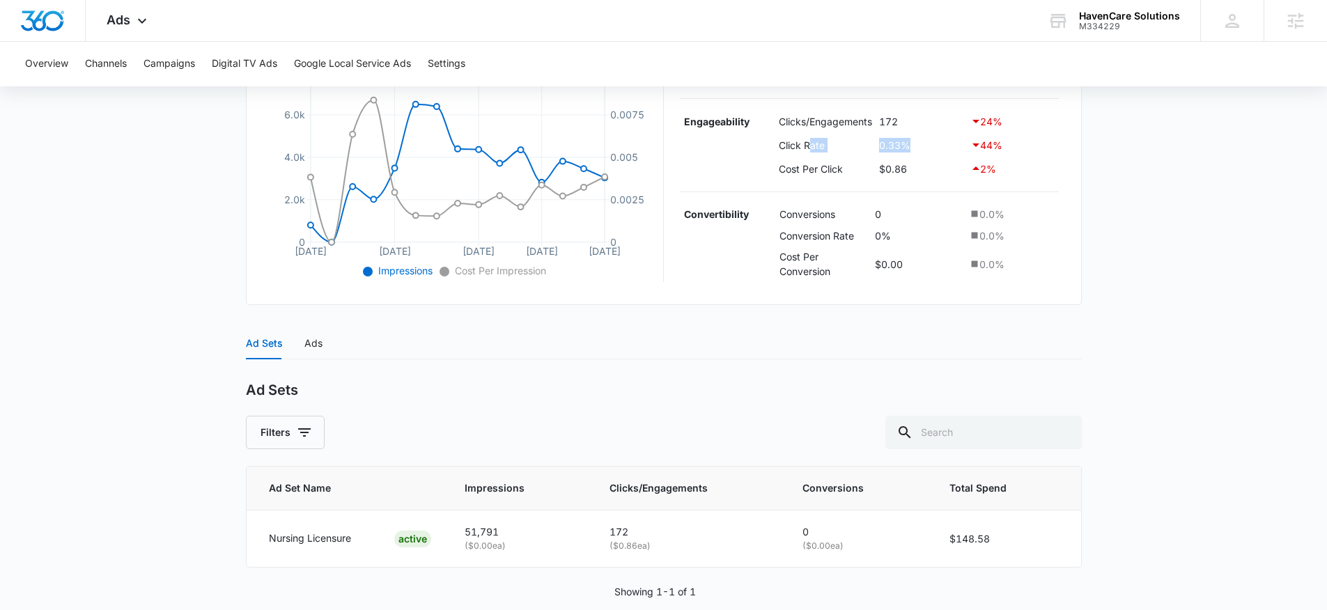
scroll to position [355, 0]
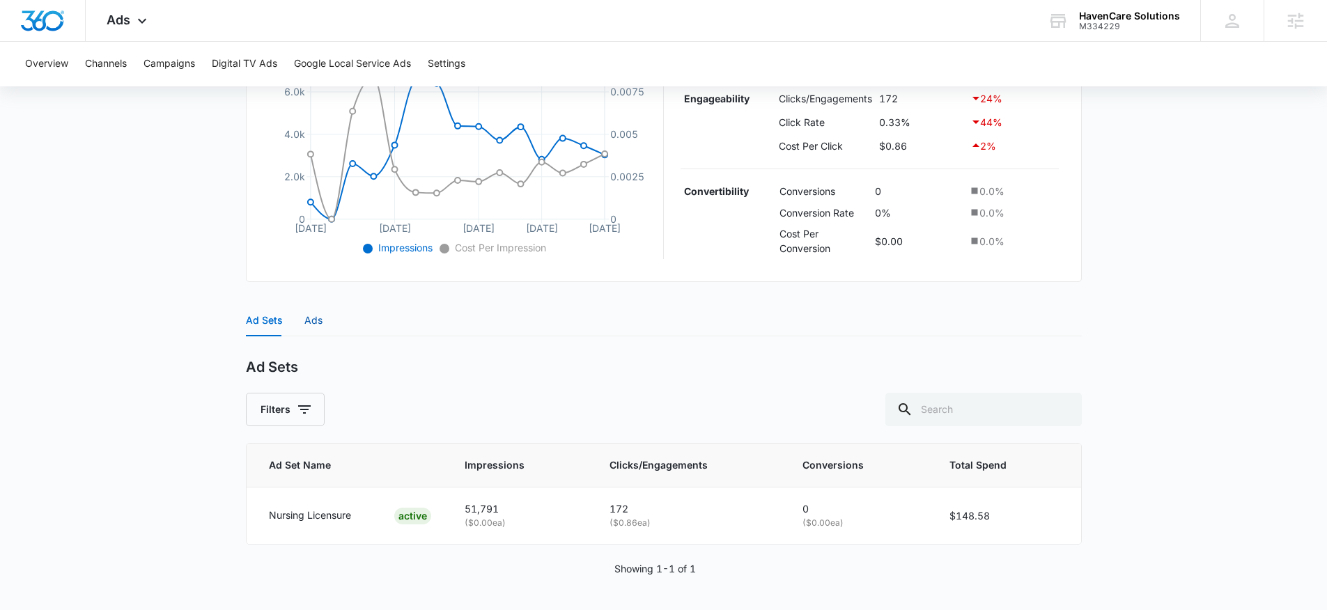
click at [319, 317] on div "Ads" at bounding box center [313, 320] width 18 height 15
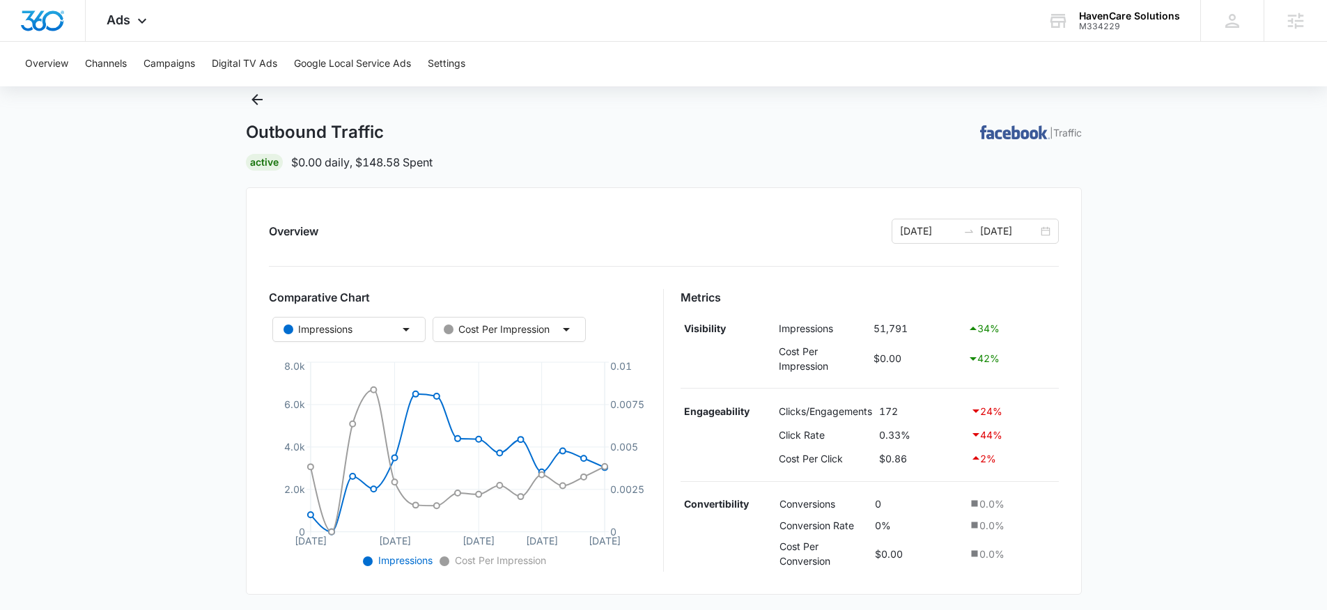
scroll to position [32, 0]
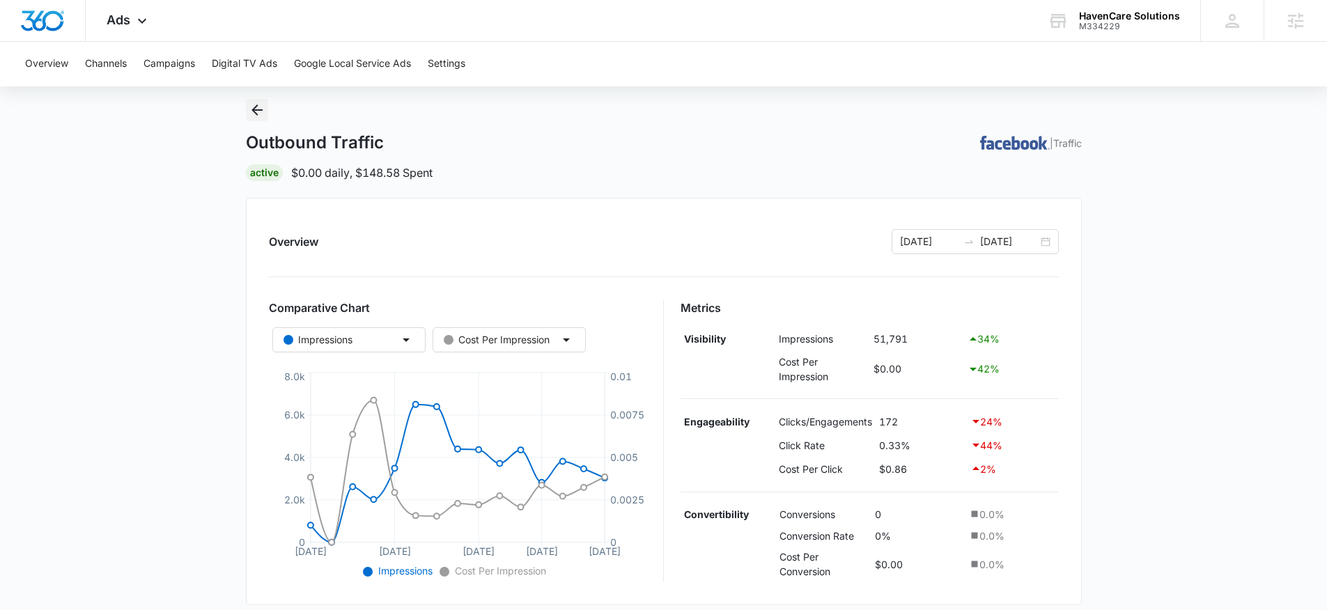
click at [258, 111] on icon "Back" at bounding box center [257, 110] width 17 height 17
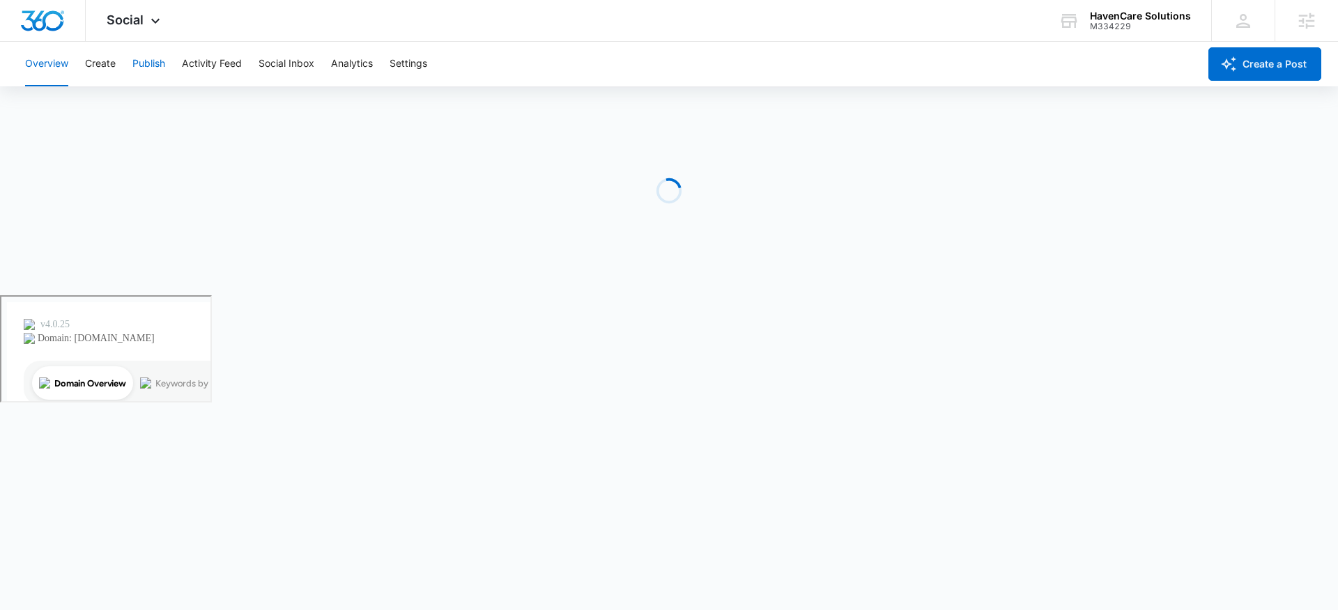
click at [160, 56] on button "Publish" at bounding box center [148, 64] width 33 height 45
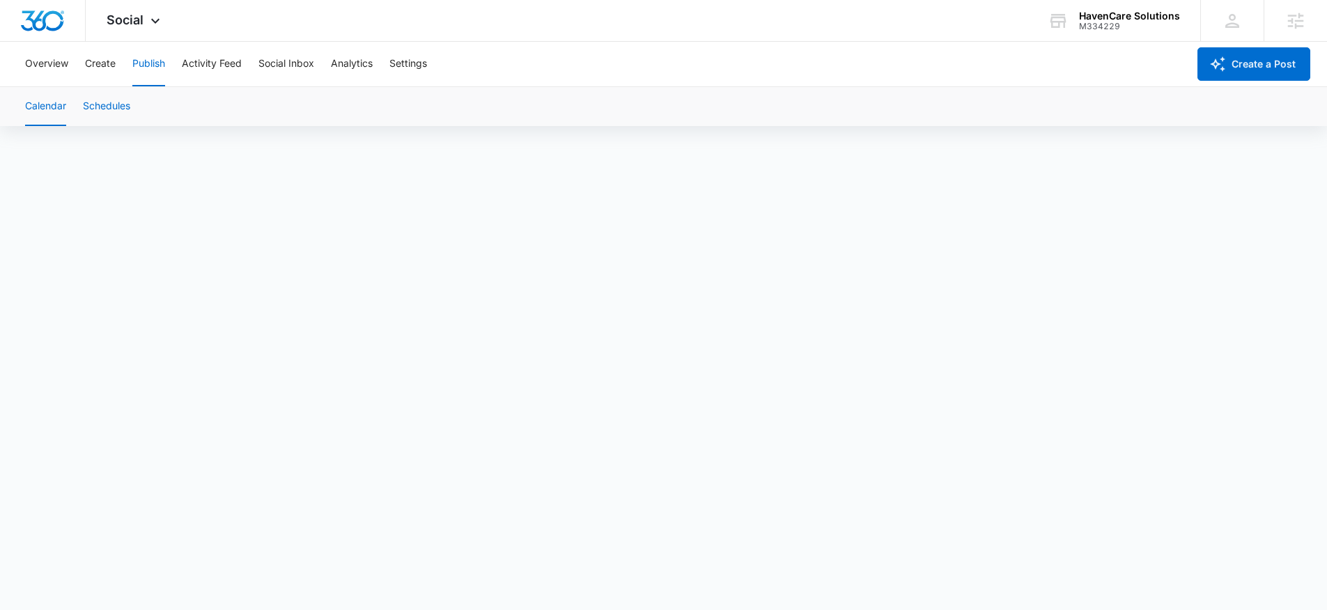
click at [96, 110] on button "Schedules" at bounding box center [106, 106] width 47 height 39
click at [56, 110] on button "Calendar" at bounding box center [45, 106] width 41 height 39
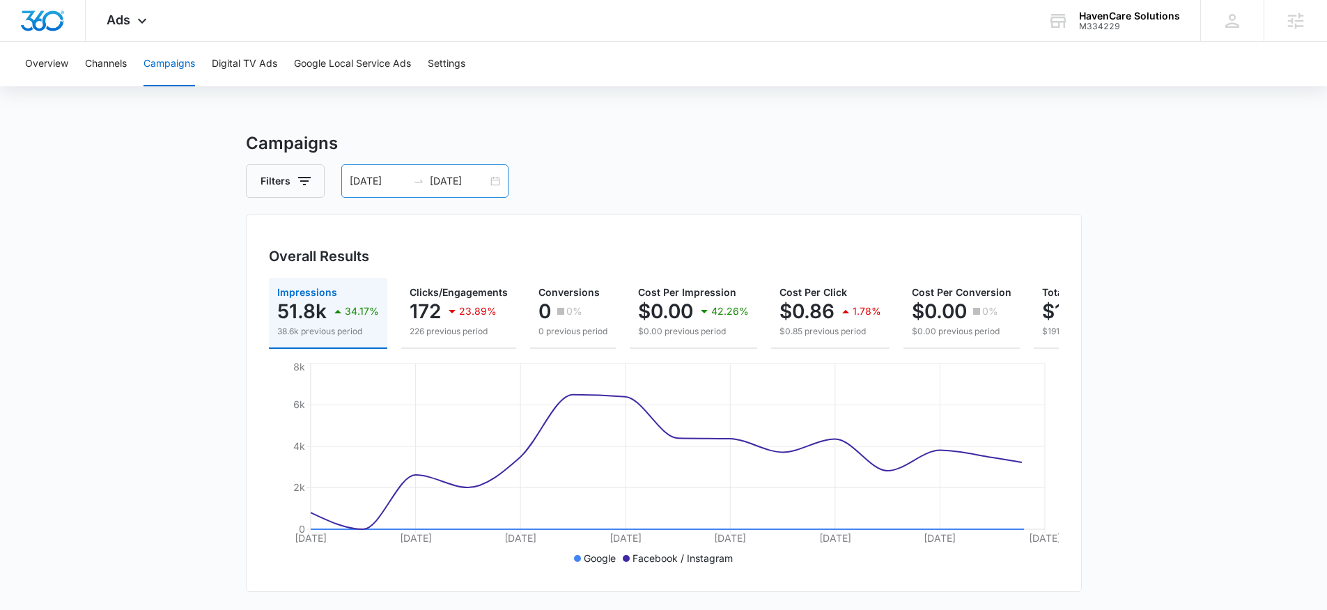
click at [486, 184] on input "[DATE]" at bounding box center [459, 180] width 58 height 15
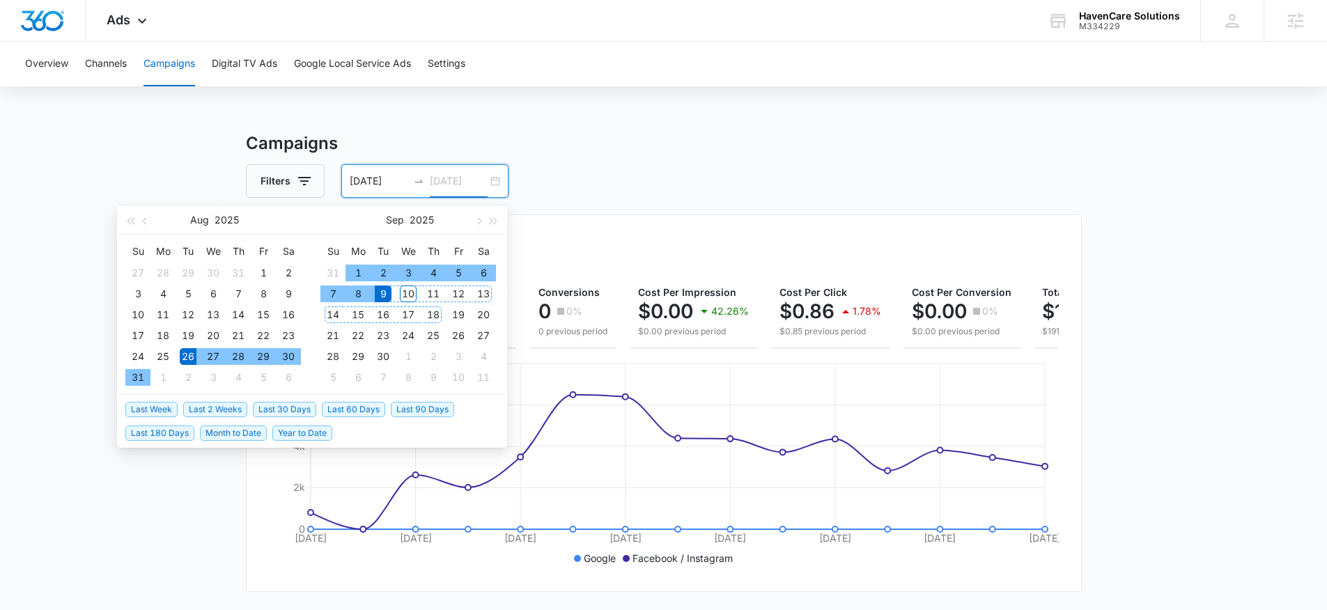
type input "[DATE]"
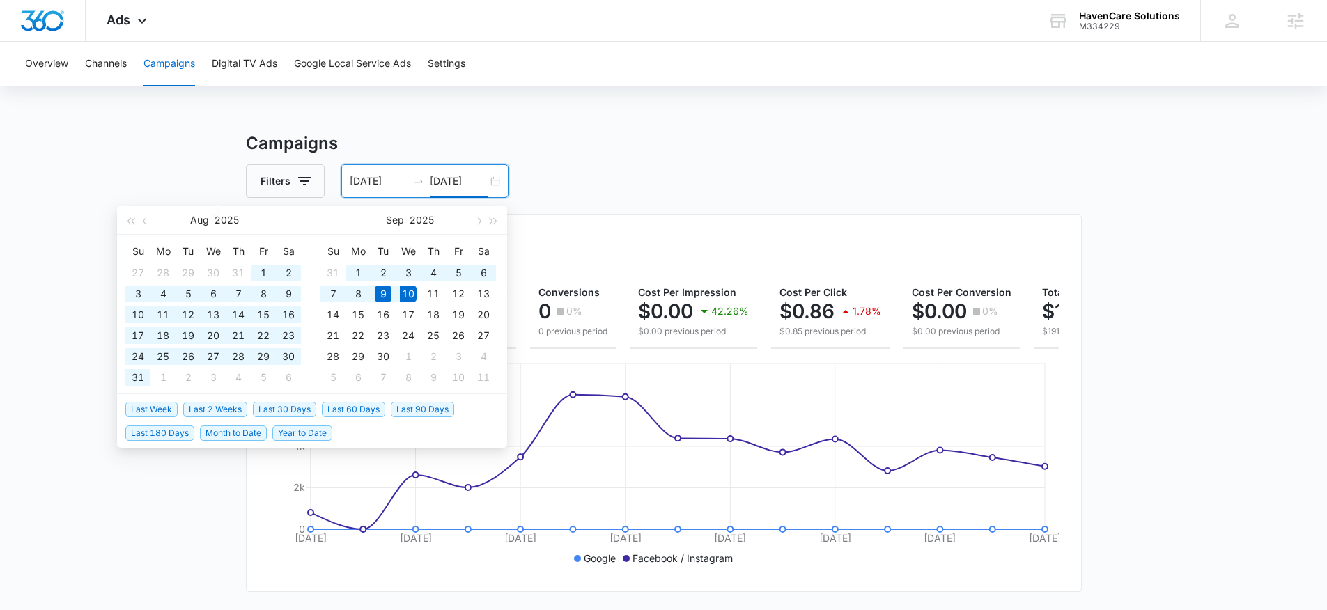
click at [341, 405] on span "Last 60 Days" at bounding box center [353, 409] width 63 height 15
type input "[DATE]"
